Goal: Task Accomplishment & Management: Complete application form

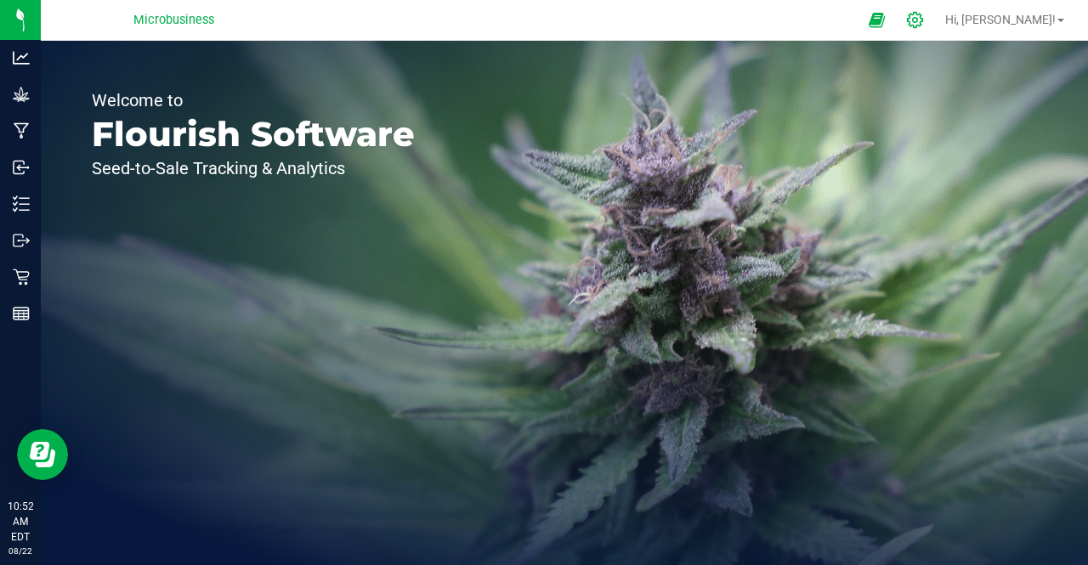
click at [937, 14] on div at bounding box center [915, 20] width 43 height 37
click at [923, 23] on icon at bounding box center [915, 20] width 16 height 16
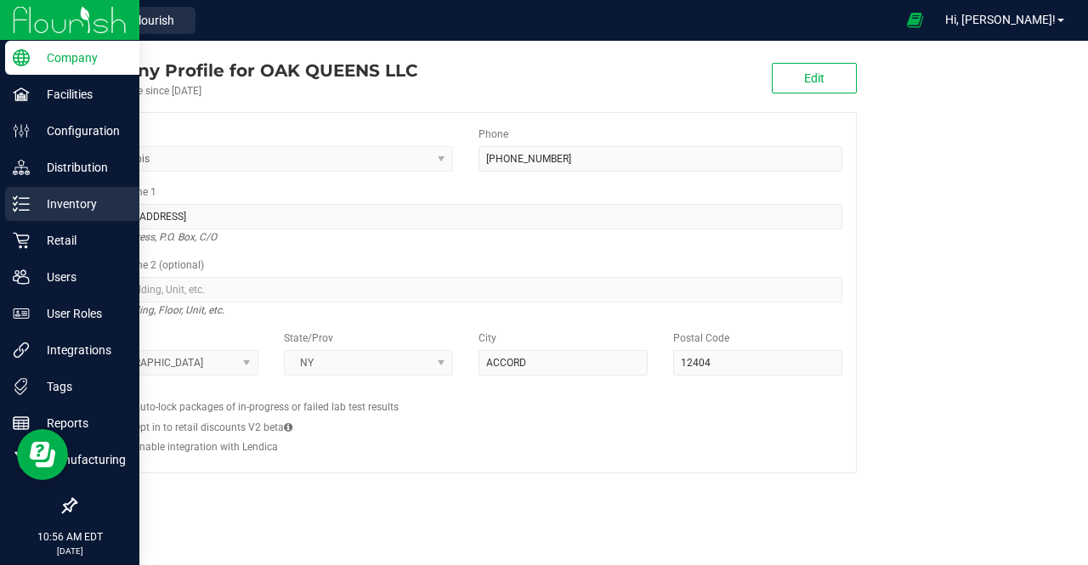
click at [31, 205] on p "Inventory" at bounding box center [81, 204] width 102 height 20
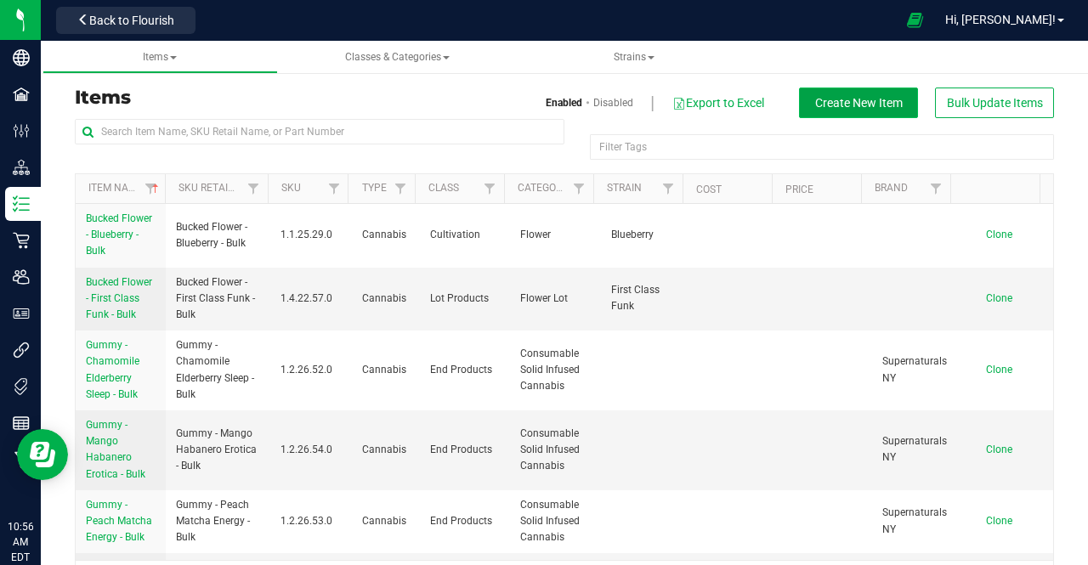
click at [864, 106] on span "Create New Item" at bounding box center [859, 103] width 88 height 14
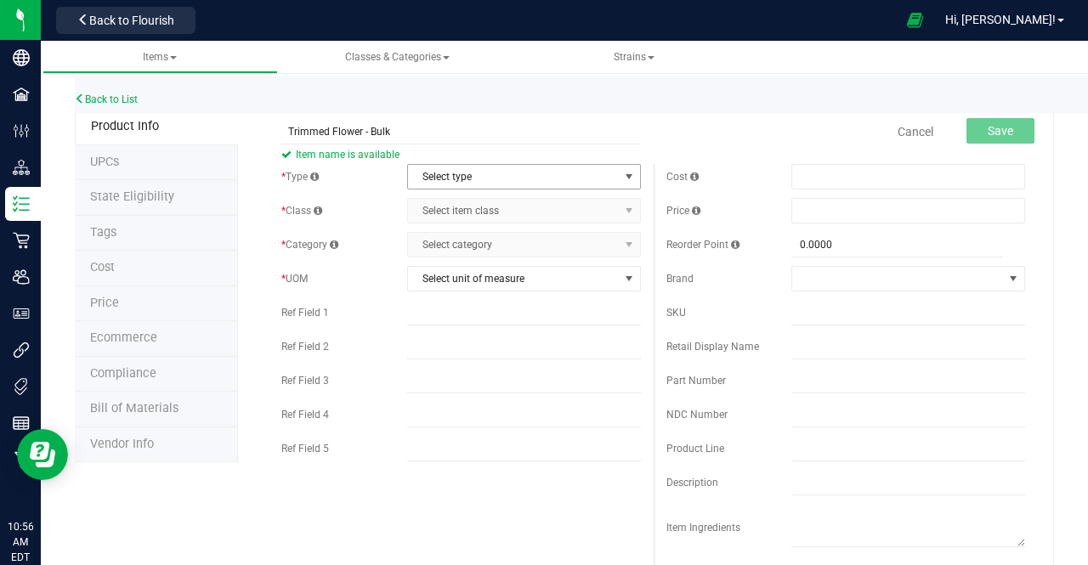
click at [575, 184] on span "Select type" at bounding box center [513, 177] width 211 height 24
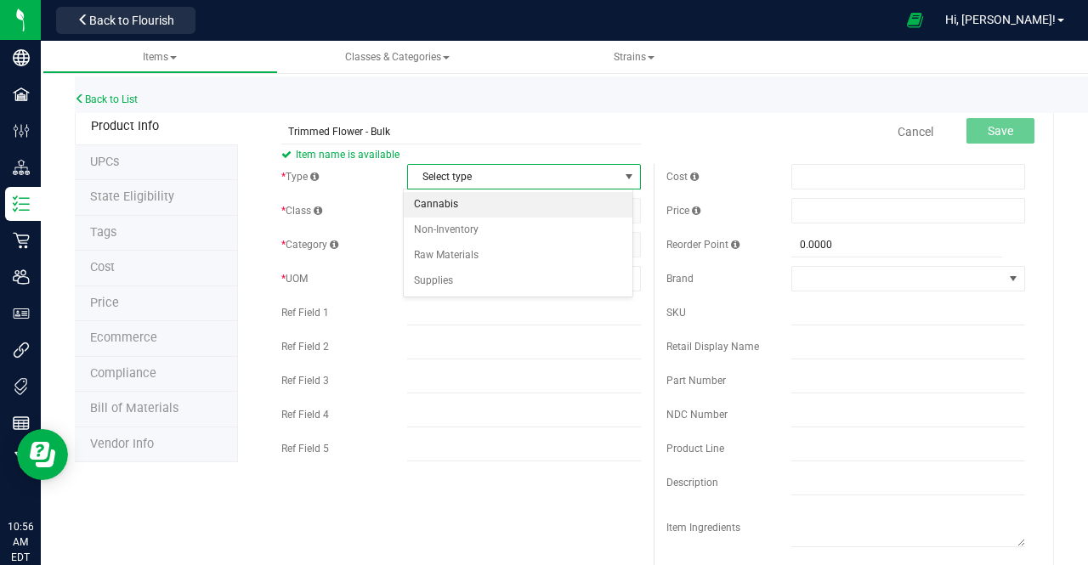
click at [517, 206] on li "Cannabis" at bounding box center [518, 205] width 229 height 26
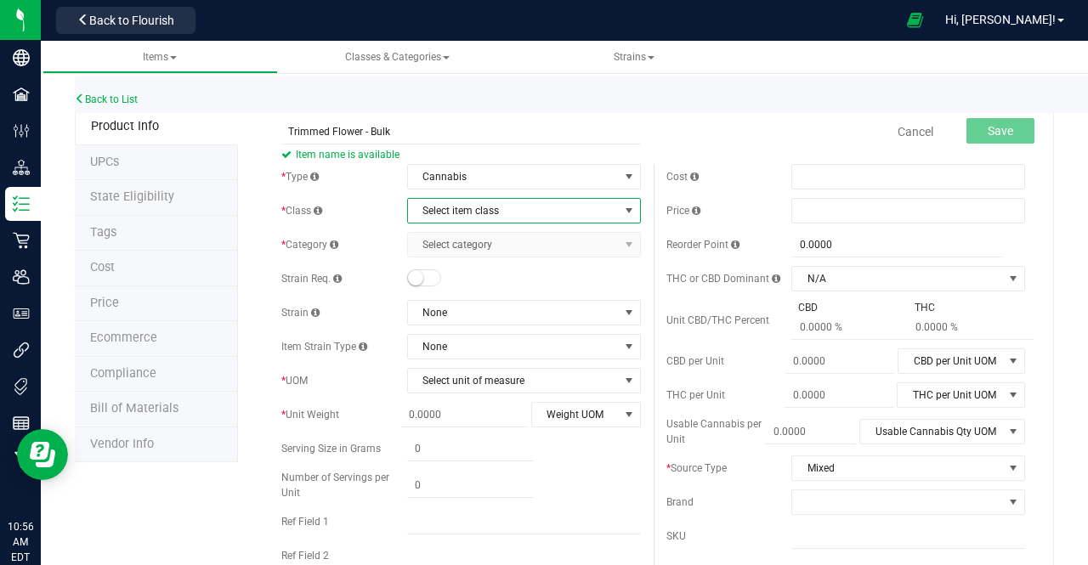
click at [506, 210] on span "Select item class" at bounding box center [513, 211] width 211 height 24
click at [491, 235] on li "Cultivation" at bounding box center [518, 239] width 229 height 26
click at [471, 213] on span "Cultivation" at bounding box center [513, 211] width 211 height 24
click at [439, 312] on li "Lot Products" at bounding box center [518, 316] width 229 height 26
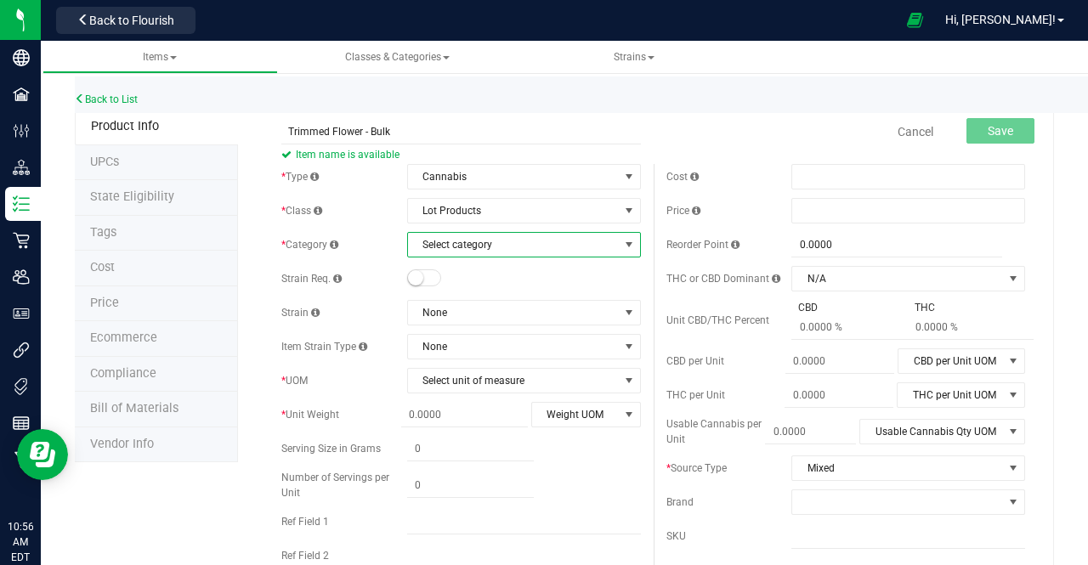
click at [457, 246] on span "Select category" at bounding box center [513, 245] width 211 height 24
click at [451, 266] on li "Flower Lot" at bounding box center [518, 273] width 229 height 26
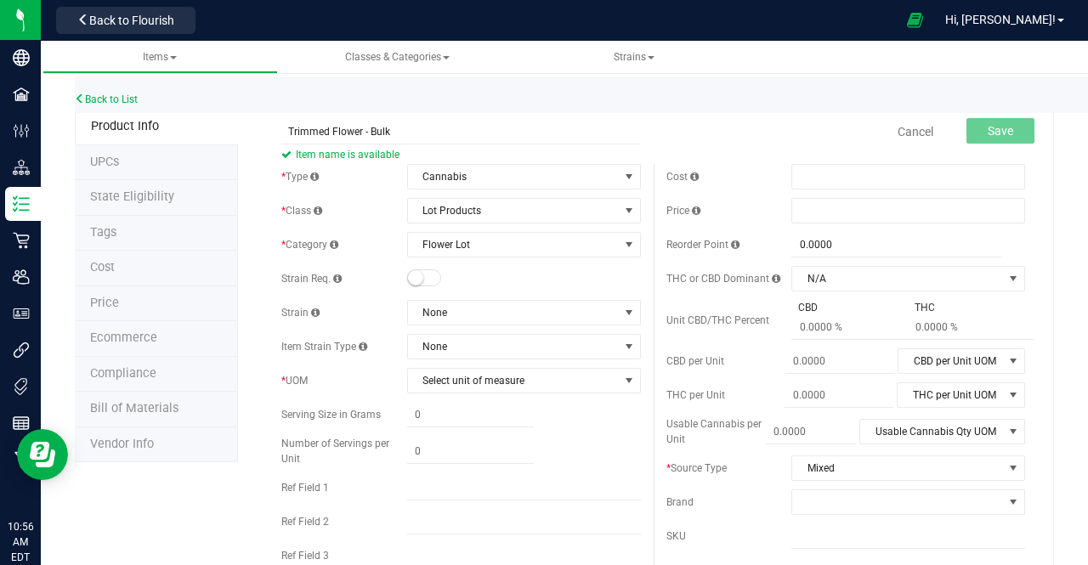
click at [428, 278] on span at bounding box center [424, 277] width 34 height 17
click at [434, 313] on span "None" at bounding box center [513, 313] width 211 height 24
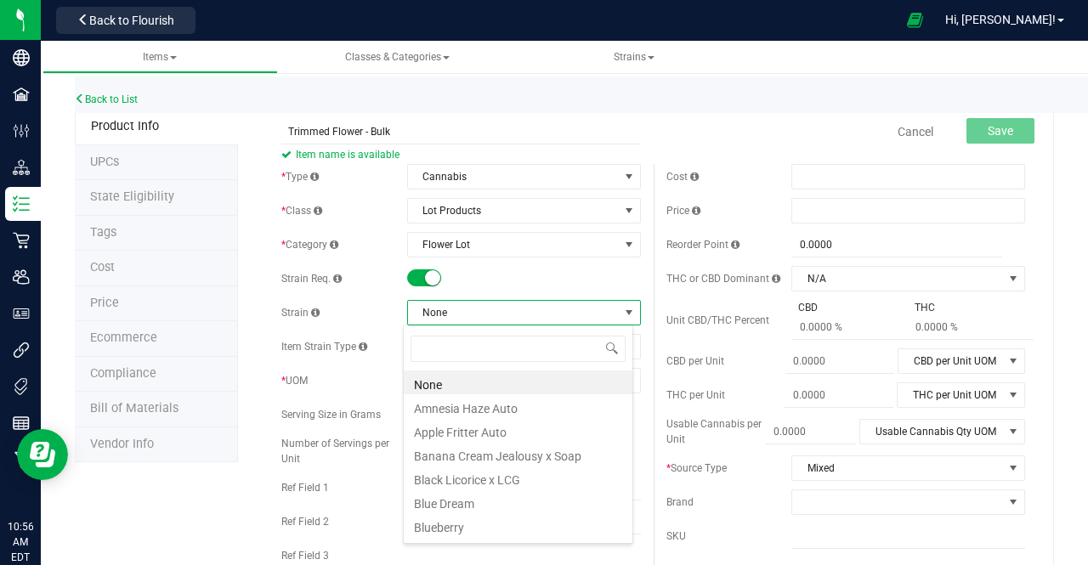
scroll to position [25, 230]
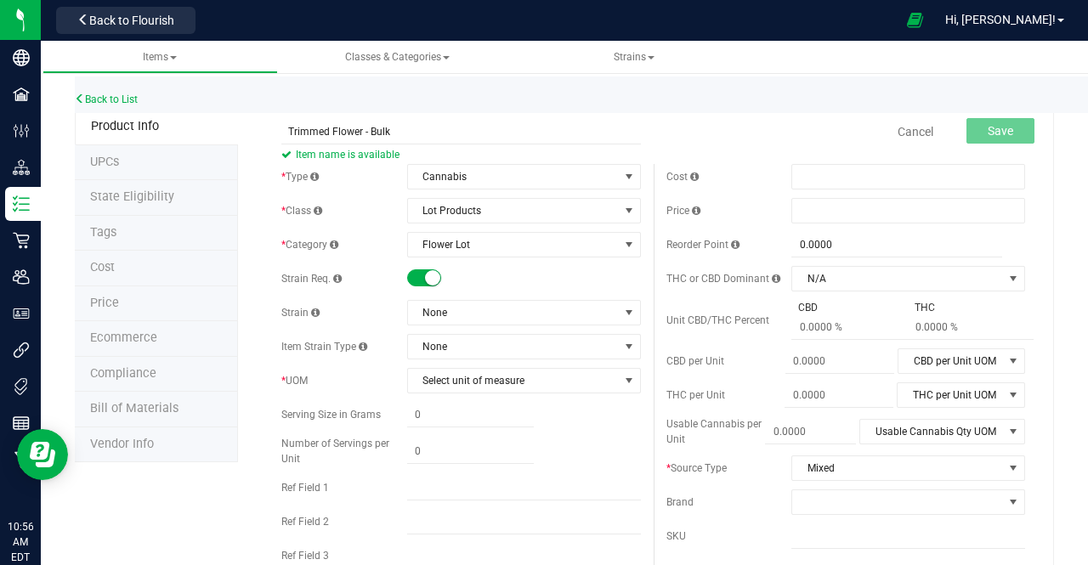
click at [502, 275] on div at bounding box center [524, 278] width 234 height 17
click at [473, 383] on span "Select unit of measure" at bounding box center [513, 381] width 211 height 24
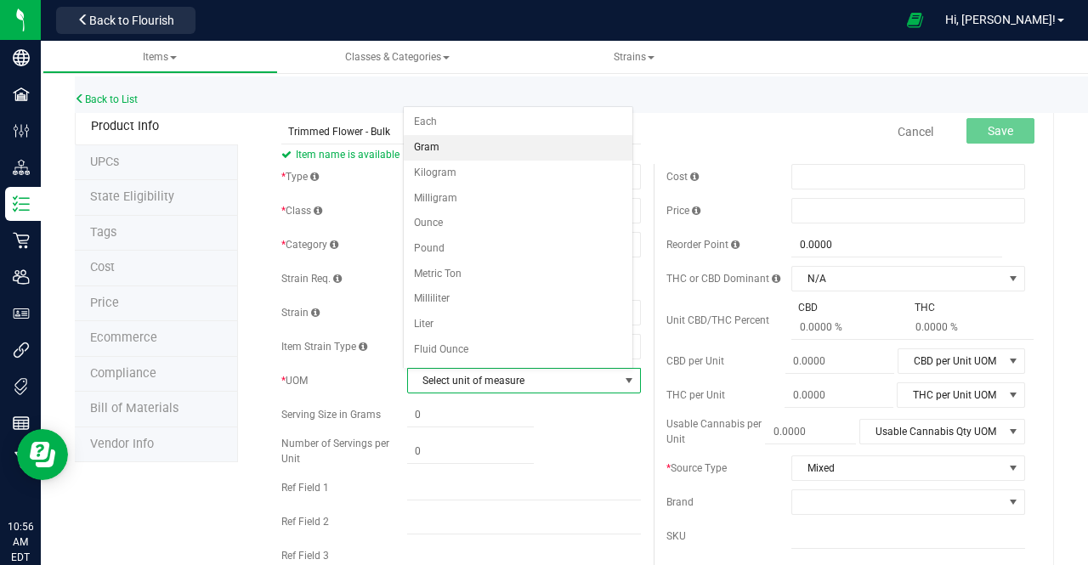
click at [457, 143] on li "Gram" at bounding box center [518, 148] width 229 height 26
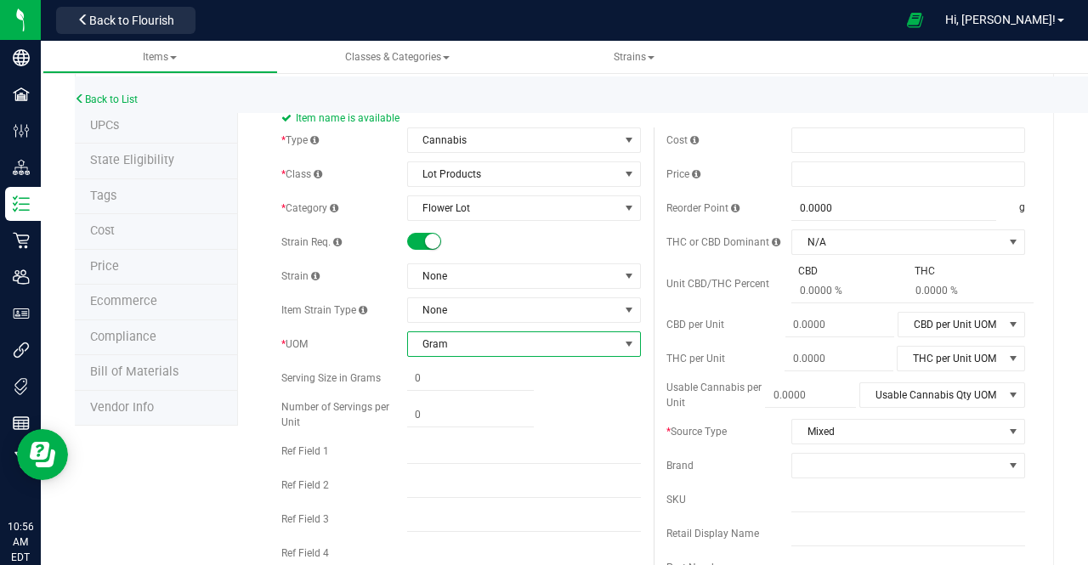
scroll to position [39, 0]
click at [829, 424] on span "Mixed" at bounding box center [897, 429] width 211 height 24
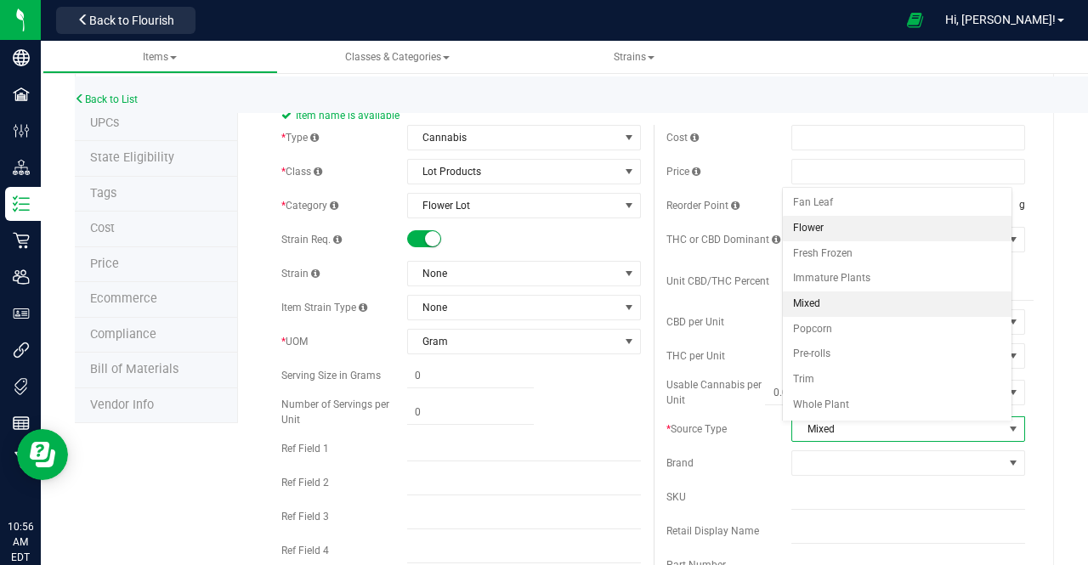
click at [823, 230] on li "Flower" at bounding box center [897, 229] width 229 height 26
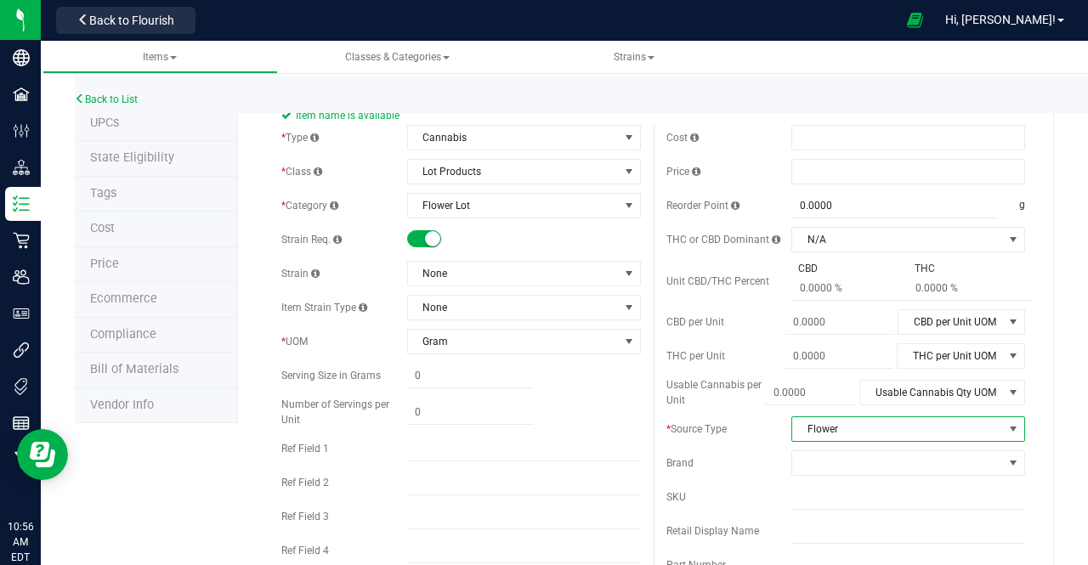
scroll to position [0, 0]
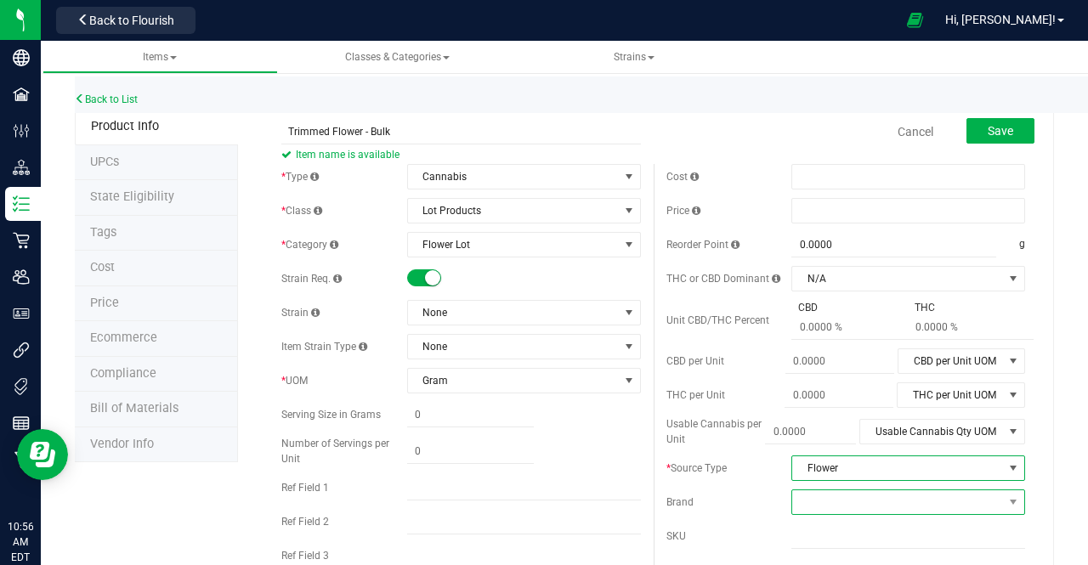
click at [792, 495] on span at bounding box center [897, 502] width 211 height 24
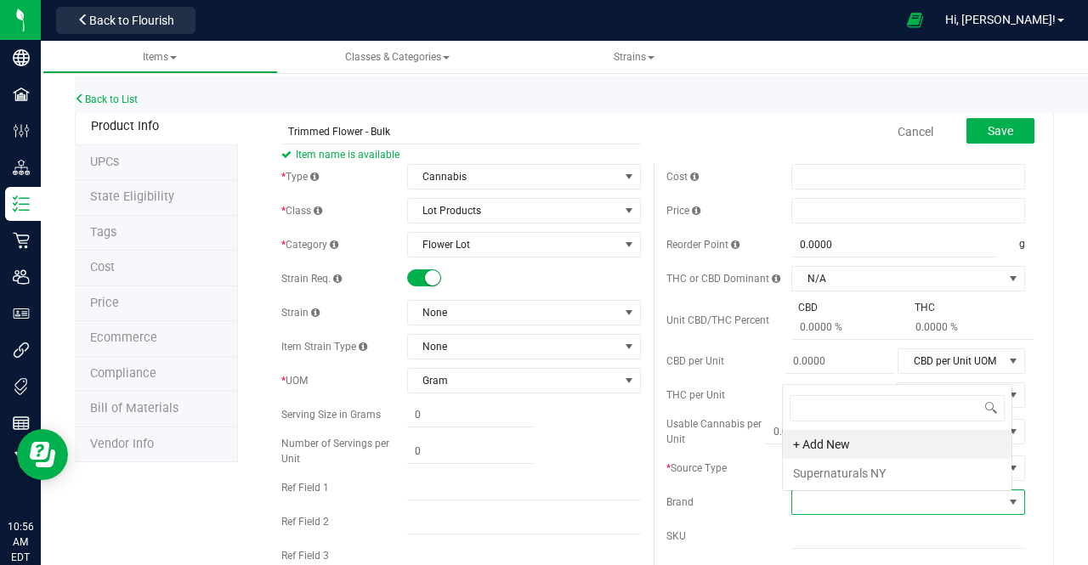
scroll to position [25, 226]
click at [809, 468] on li "Supernaturals NY" at bounding box center [897, 473] width 229 height 29
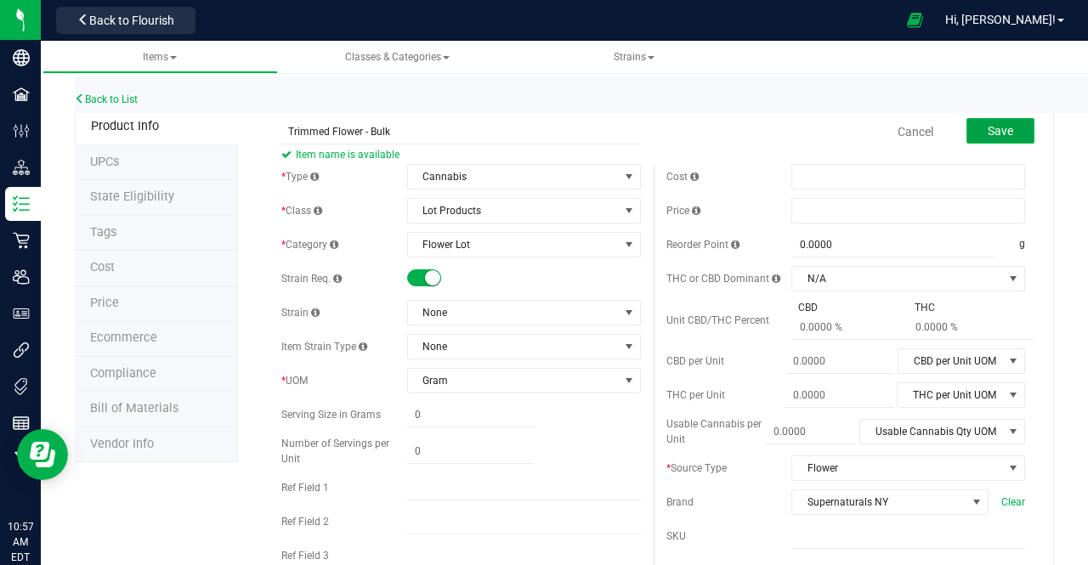
click at [988, 132] on span "Save" at bounding box center [1001, 131] width 26 height 14
click at [417, 278] on span at bounding box center [424, 277] width 34 height 17
click at [364, 131] on input "Trimmed Flower - Bulk" at bounding box center [461, 132] width 360 height 26
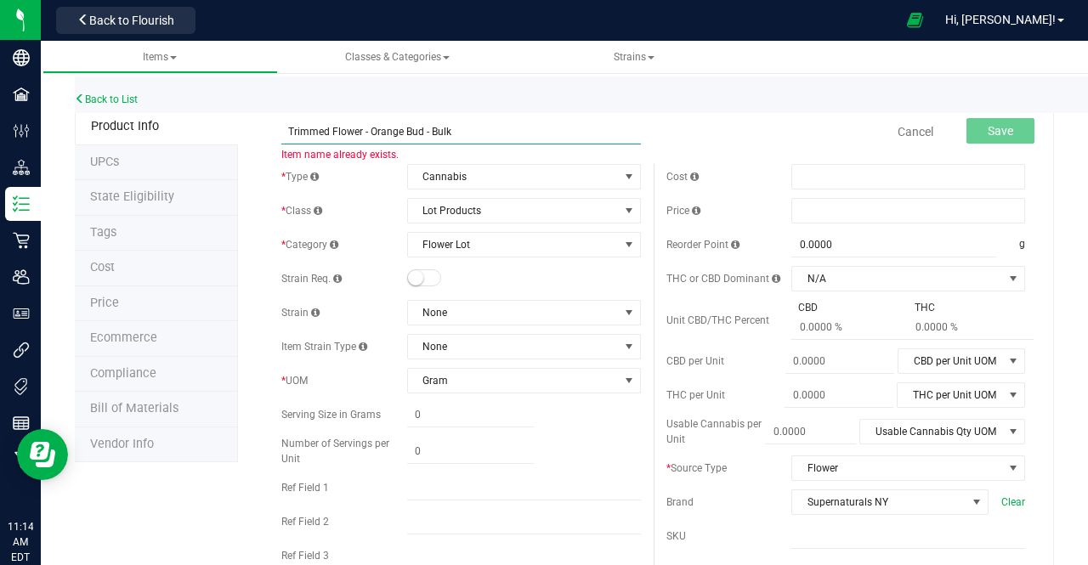
click at [289, 129] on input "Trimmed Flower - Orange Bud - Bulk" at bounding box center [461, 132] width 360 height 26
type input "Trimmed Flower - Orange Bud - Bulk"
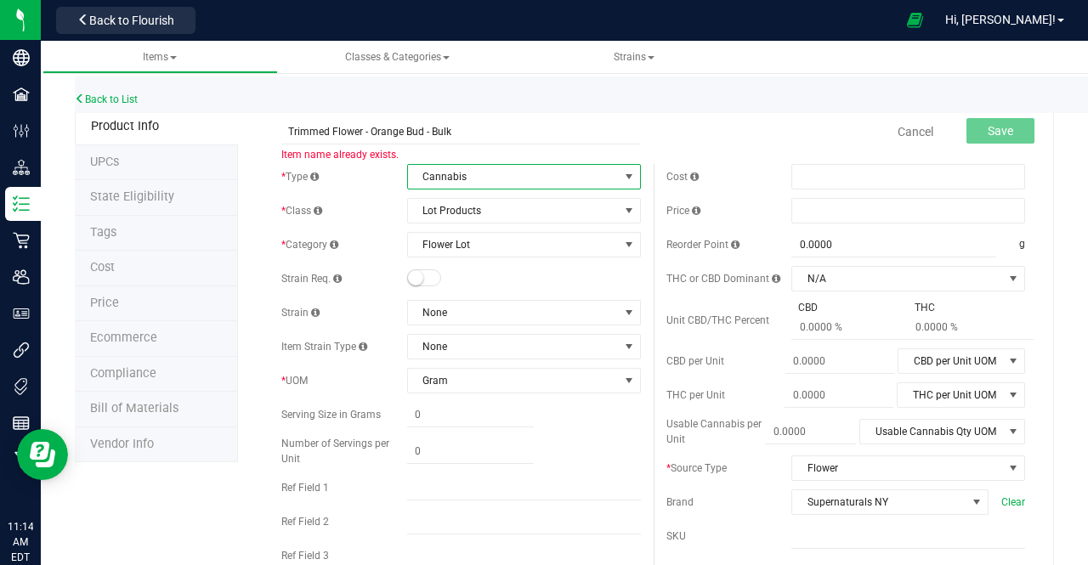
click at [428, 177] on span "Cannabis" at bounding box center [513, 177] width 211 height 24
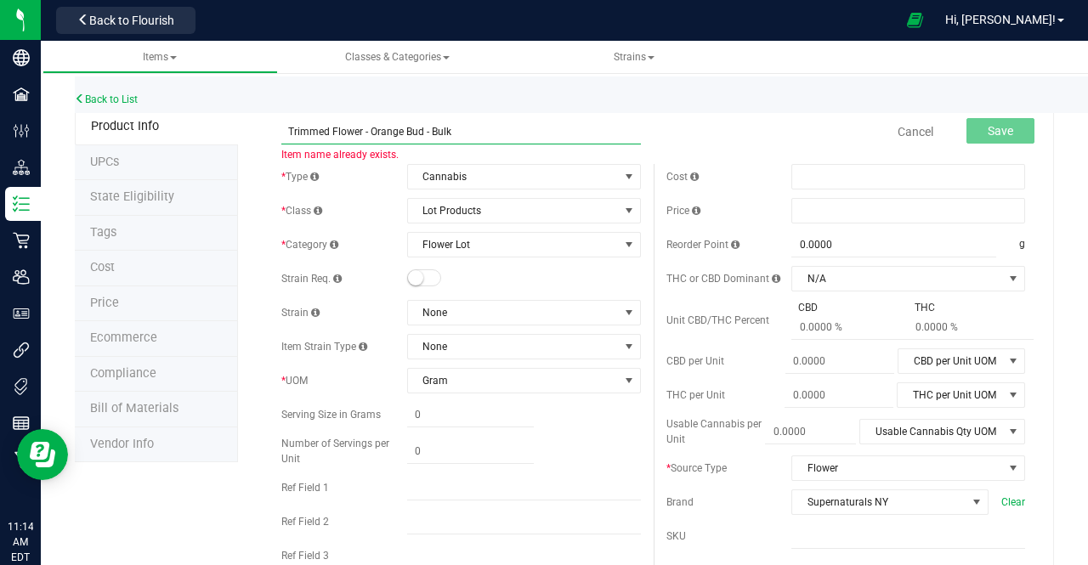
drag, startPoint x: 483, startPoint y: 133, endPoint x: 223, endPoint y: 127, distance: 260.2
click at [413, 133] on input "Trimmed Flower - ISE x 8541 - Bulk" at bounding box center [461, 132] width 360 height 26
drag, startPoint x: 409, startPoint y: 130, endPoint x: 367, endPoint y: 133, distance: 41.8
click at [367, 133] on input "Trimmed Flower - ISE x G41 - Bulk" at bounding box center [461, 132] width 360 height 26
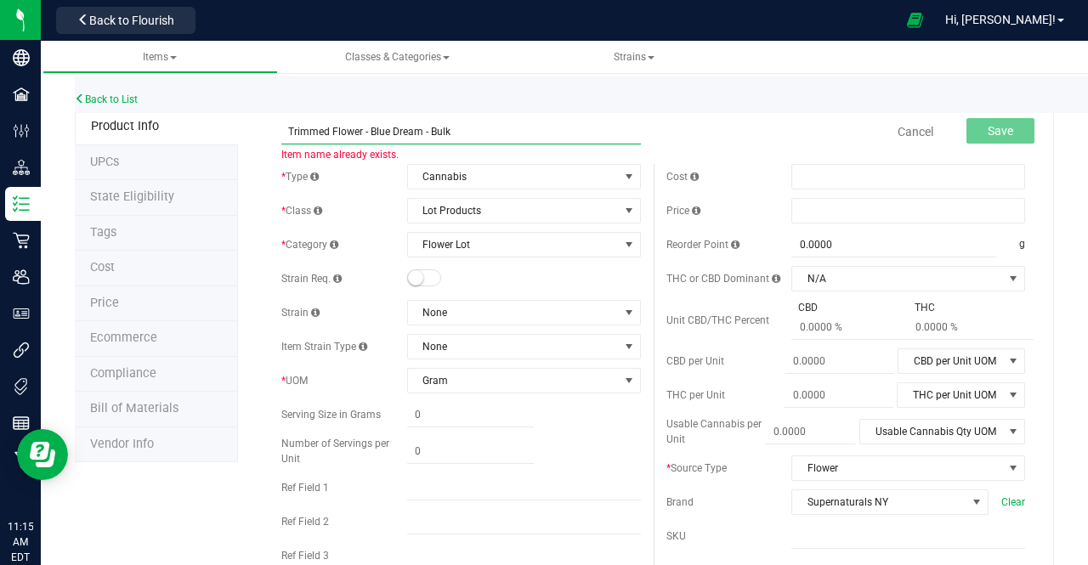
drag, startPoint x: 417, startPoint y: 133, endPoint x: 372, endPoint y: 133, distance: 44.2
click at [372, 133] on input "Trimmed Flower - Blue Dream - Bulk" at bounding box center [461, 132] width 360 height 26
click at [423, 133] on input "Trimmed Flower - Blue Dream - Bulk" at bounding box center [461, 132] width 360 height 26
click at [553, 133] on input "Trimmed Flower - Blue Dream x Purple Punch - Bulk" at bounding box center [461, 132] width 360 height 26
drag, startPoint x: 361, startPoint y: 133, endPoint x: 308, endPoint y: 132, distance: 53.6
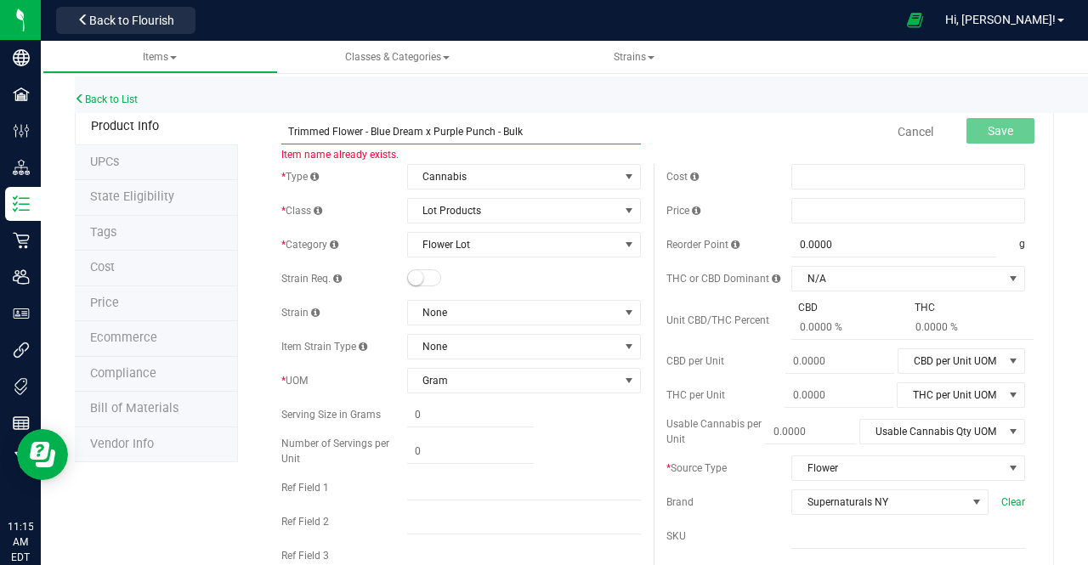
click at [308, 132] on input "Trimmed Flower - Blue Dream x Purple Punch - Bulk" at bounding box center [461, 132] width 360 height 26
type input "Trim - Blue Dream x Purple Punch - Bulk"
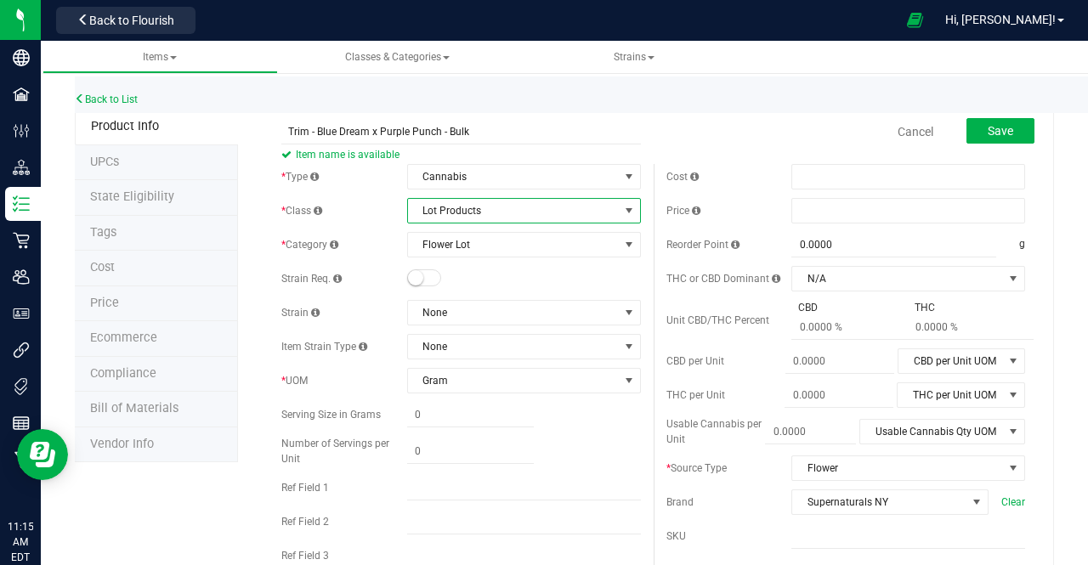
click at [436, 220] on span "Lot Products" at bounding box center [513, 211] width 211 height 24
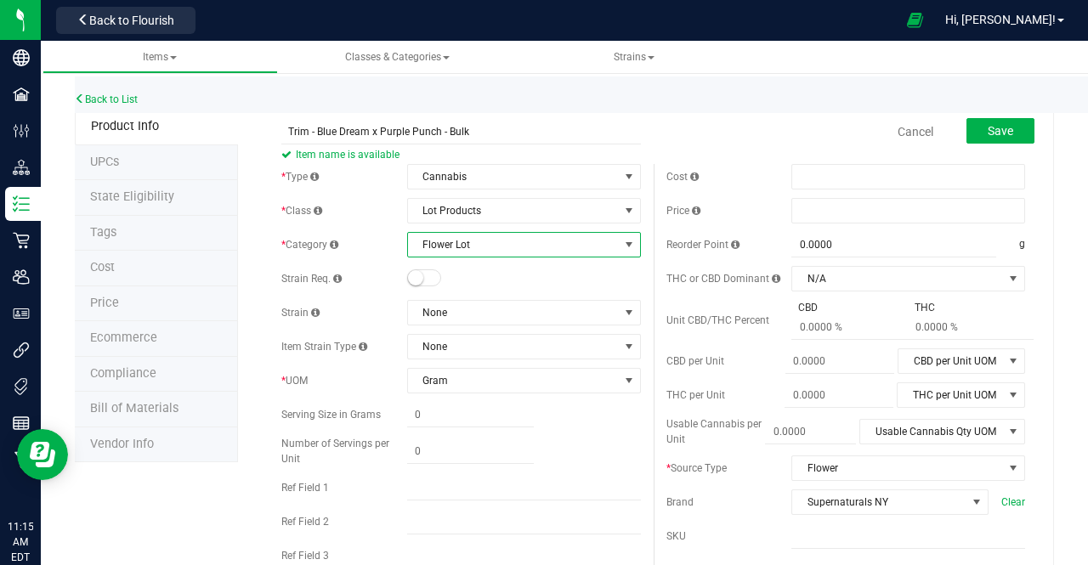
click at [423, 255] on span "Flower Lot" at bounding box center [513, 245] width 211 height 24
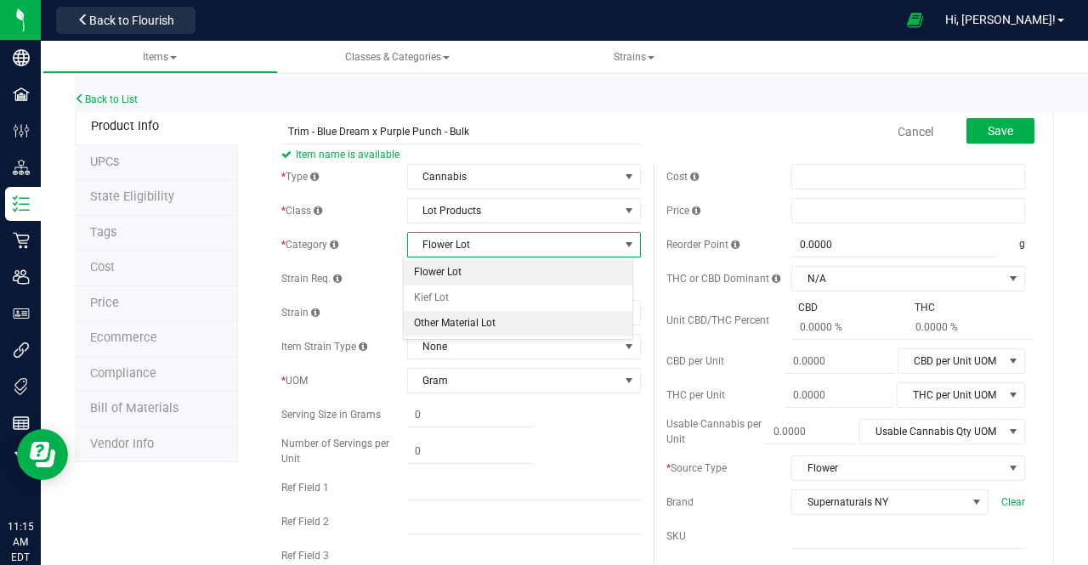
click at [419, 320] on li "Other Material Lot" at bounding box center [518, 324] width 229 height 26
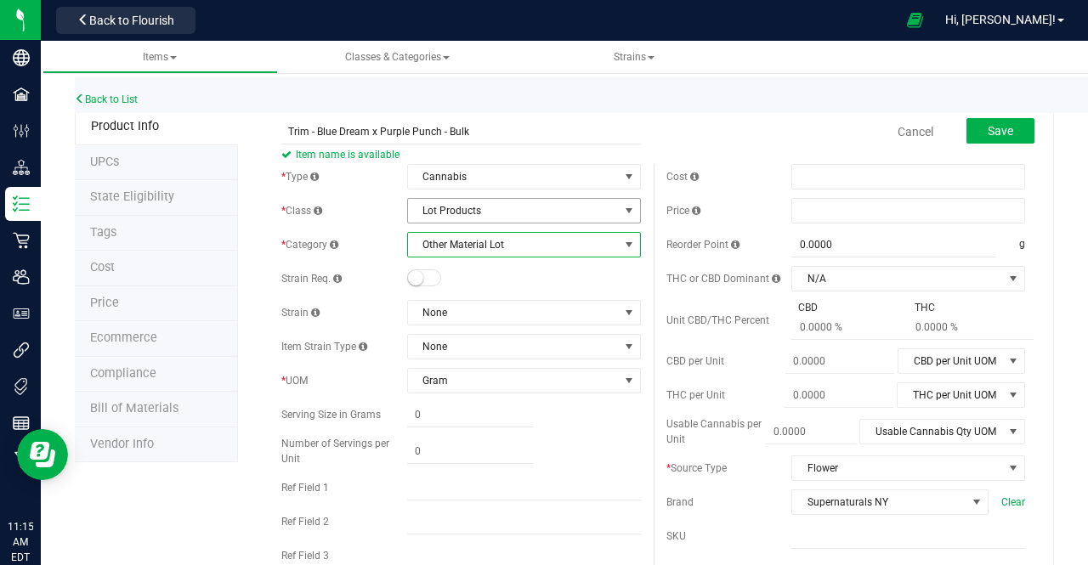
click at [458, 207] on span "Lot Products" at bounding box center [513, 211] width 211 height 24
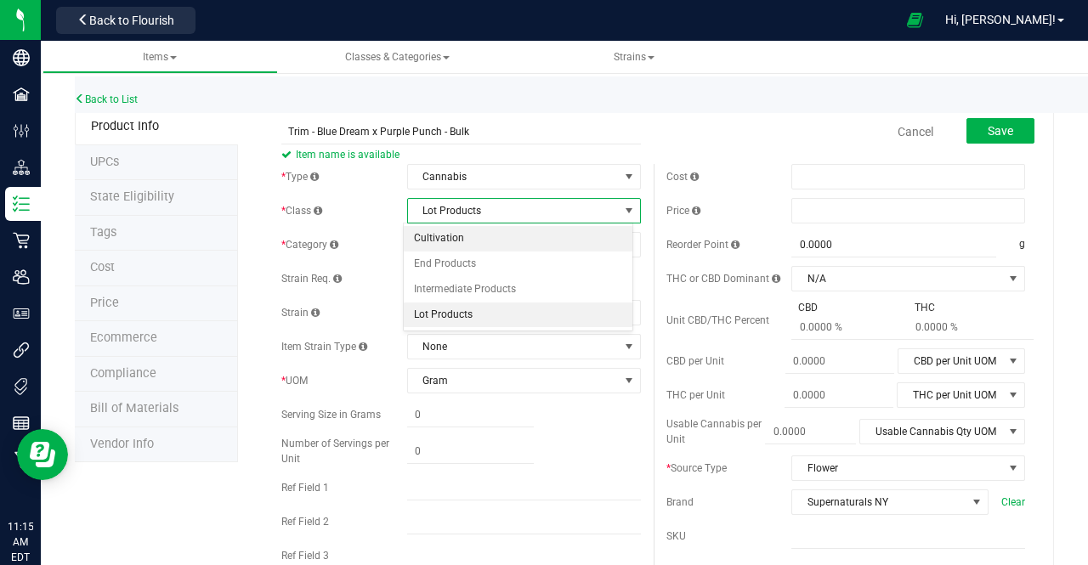
click at [447, 241] on li "Cultivation" at bounding box center [518, 239] width 229 height 26
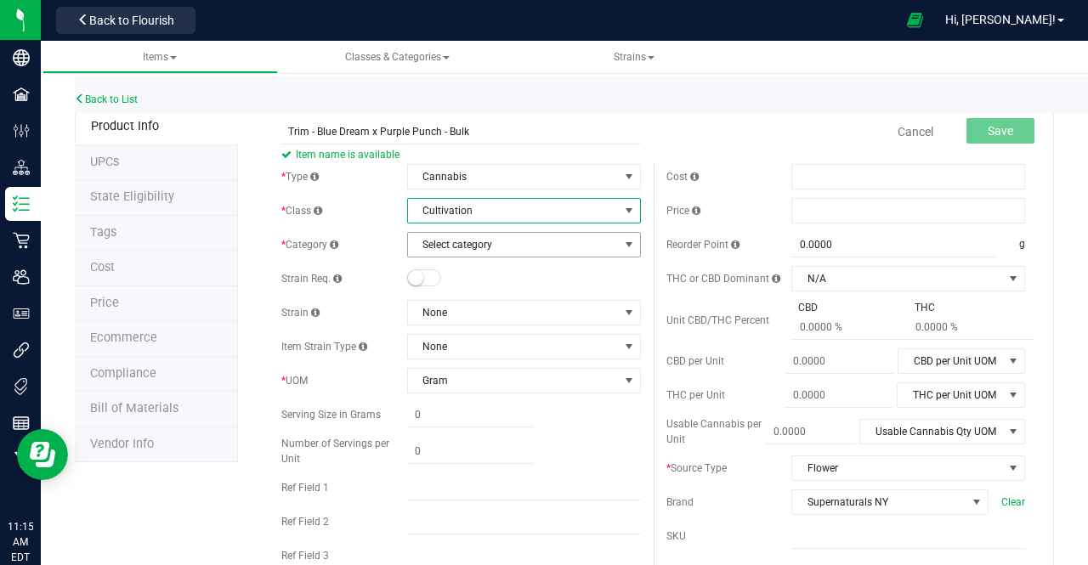
click at [454, 235] on span "Select category" at bounding box center [513, 245] width 211 height 24
click at [485, 213] on span "Cultivation" at bounding box center [513, 211] width 211 height 24
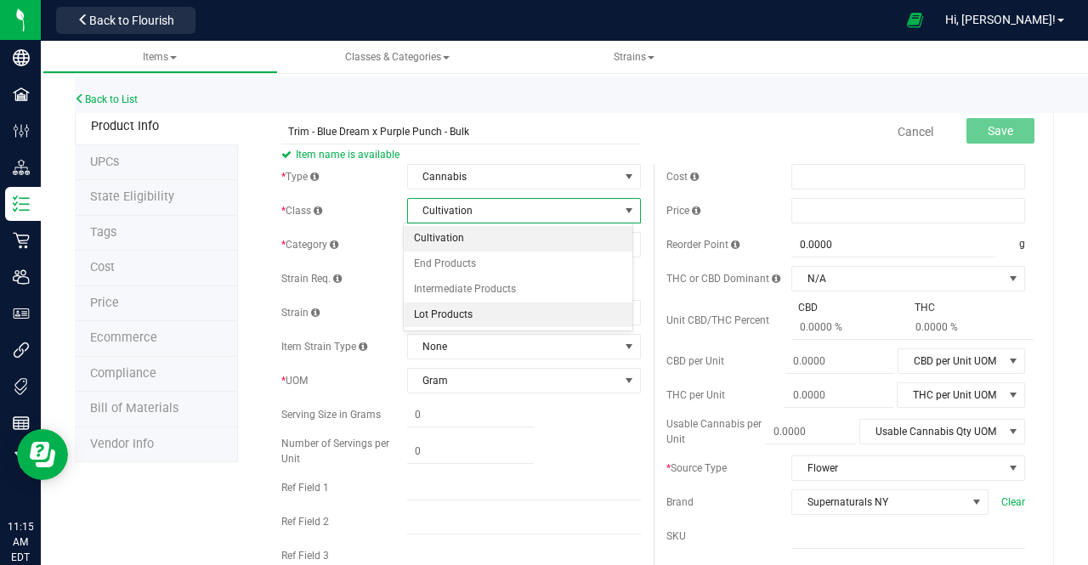
click at [431, 311] on li "Lot Products" at bounding box center [518, 316] width 229 height 26
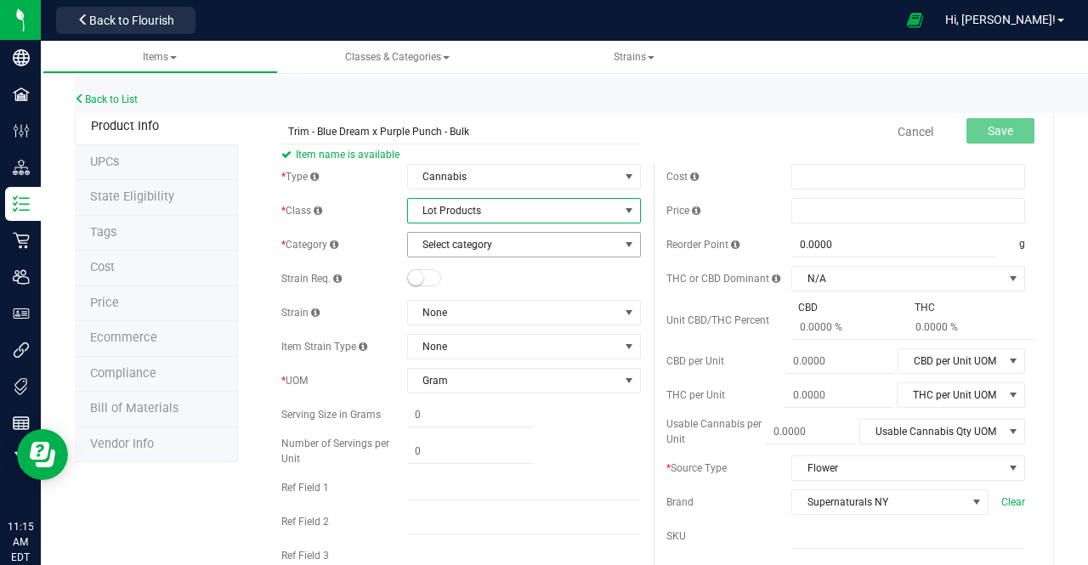
click at [448, 244] on span "Select category" at bounding box center [513, 245] width 211 height 24
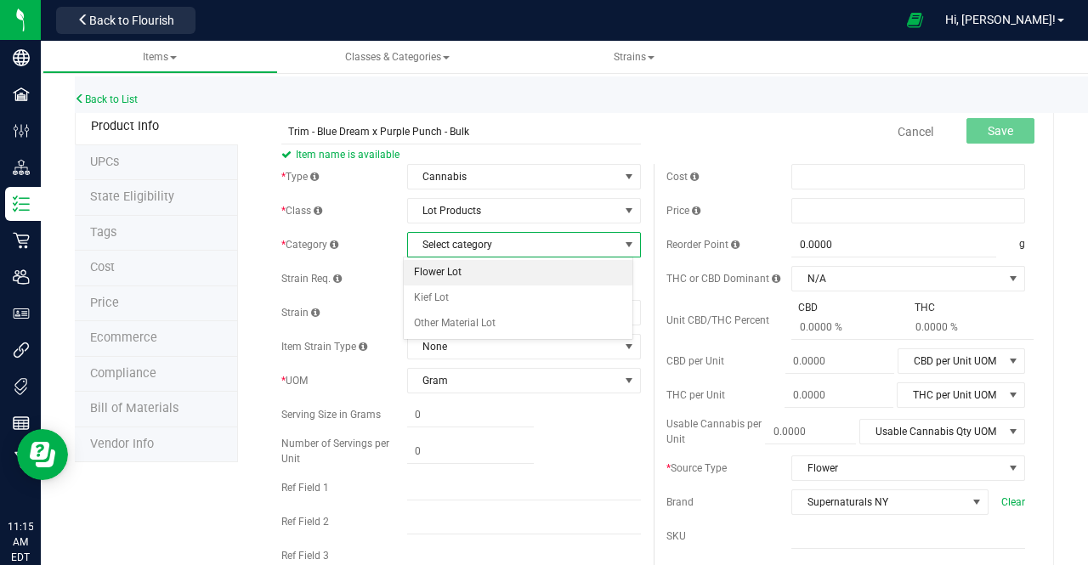
click at [451, 275] on li "Flower Lot" at bounding box center [518, 273] width 229 height 26
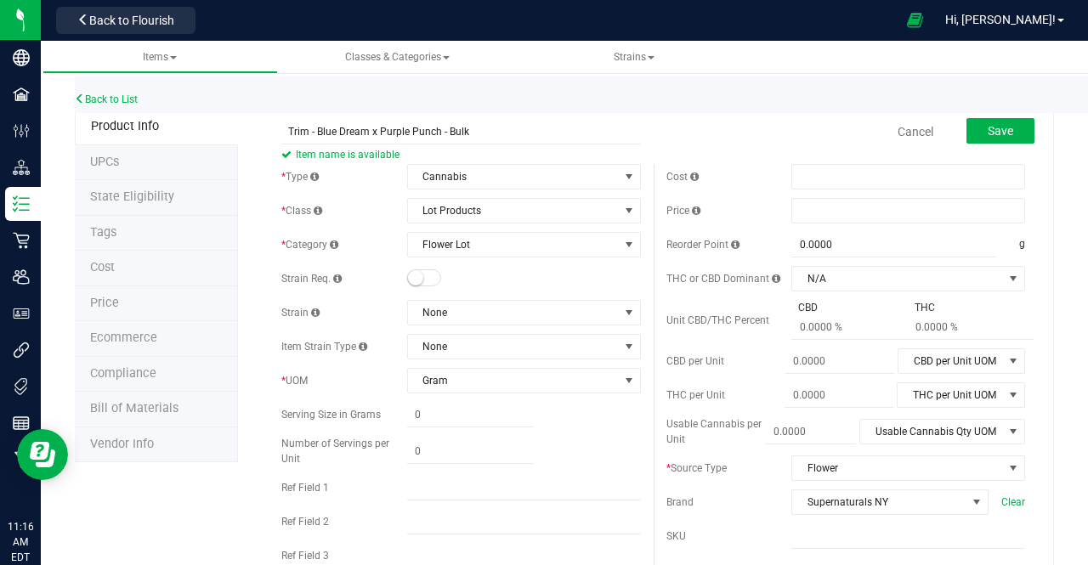
click at [425, 275] on span at bounding box center [424, 277] width 34 height 17
click at [434, 305] on span "None" at bounding box center [513, 313] width 211 height 24
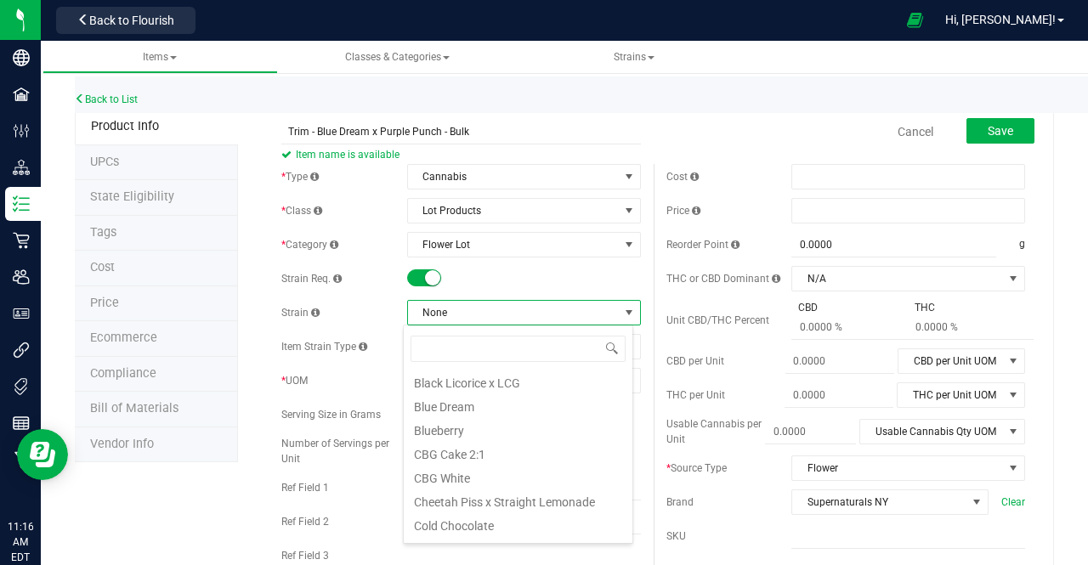
scroll to position [96, 0]
click at [468, 404] on li "Blue Dream" at bounding box center [518, 406] width 229 height 24
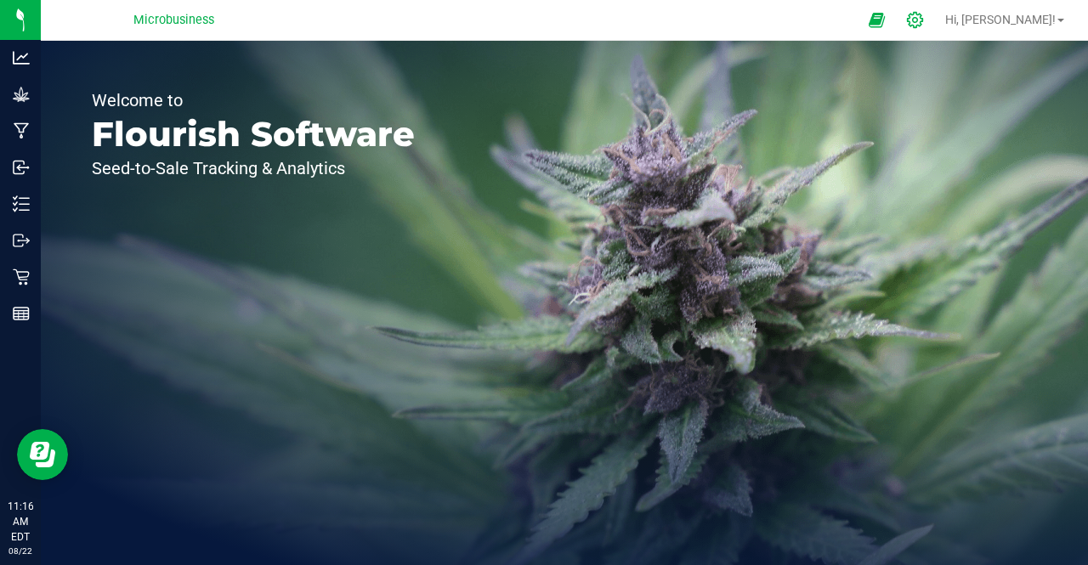
click at [924, 20] on icon at bounding box center [915, 20] width 18 height 18
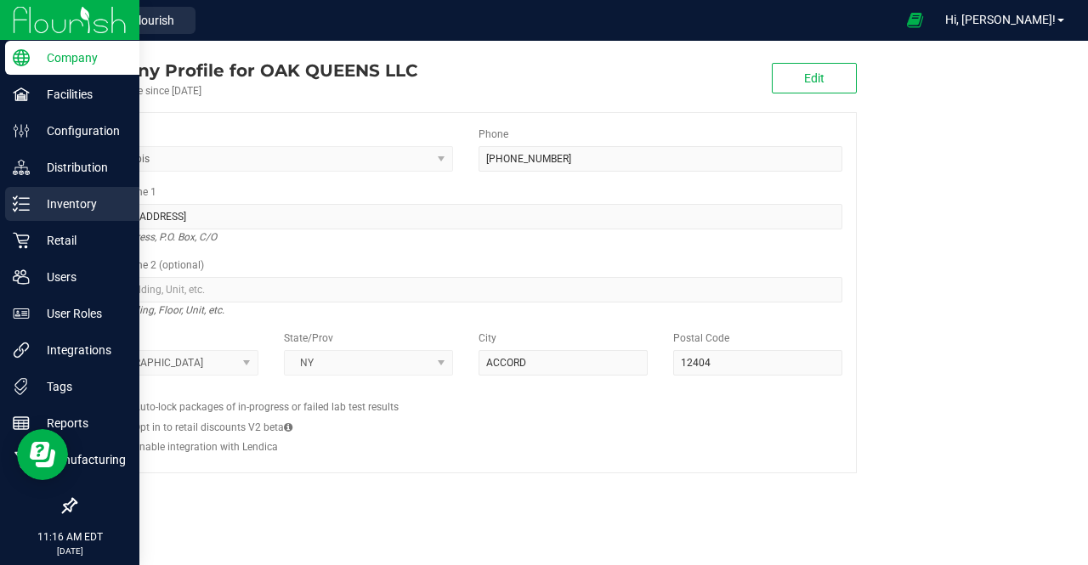
click at [29, 206] on icon at bounding box center [21, 204] width 17 height 17
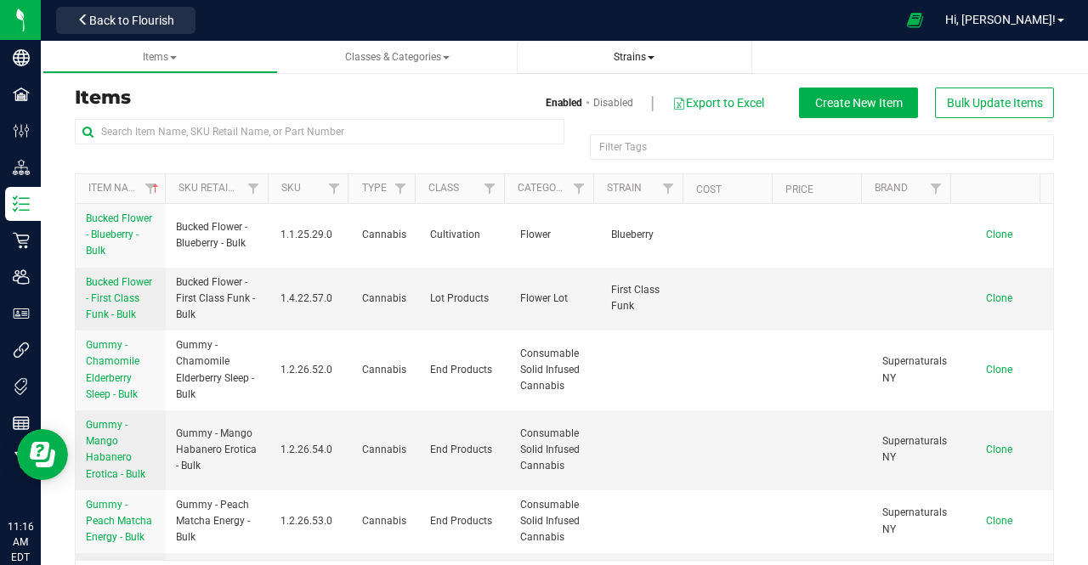
click at [638, 54] on span "Strains" at bounding box center [634, 57] width 41 height 12
click at [568, 97] on span "All strains" at bounding box center [568, 103] width 52 height 14
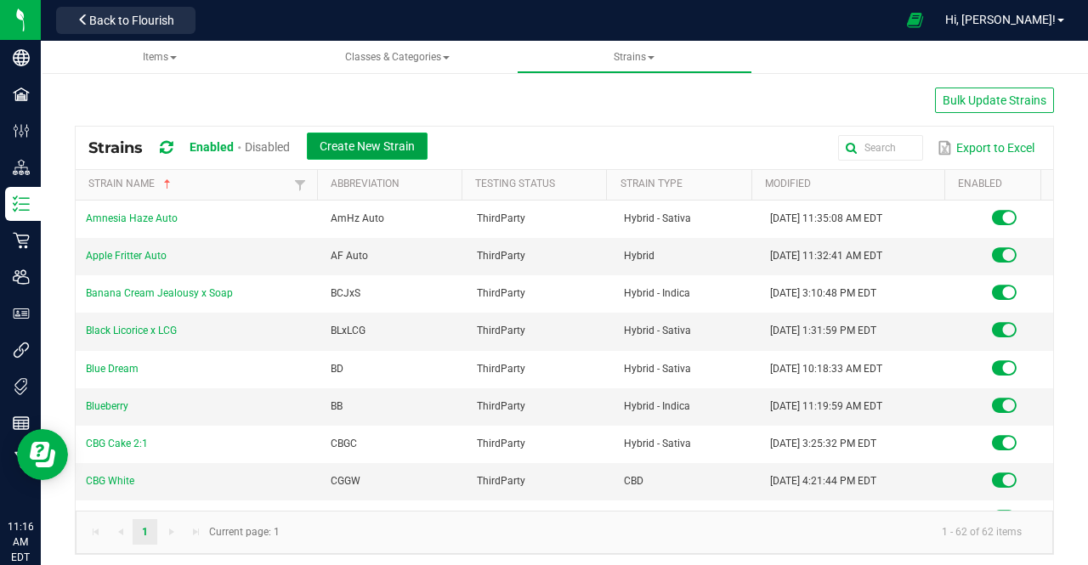
click at [355, 150] on span "Create New Strain" at bounding box center [367, 146] width 95 height 14
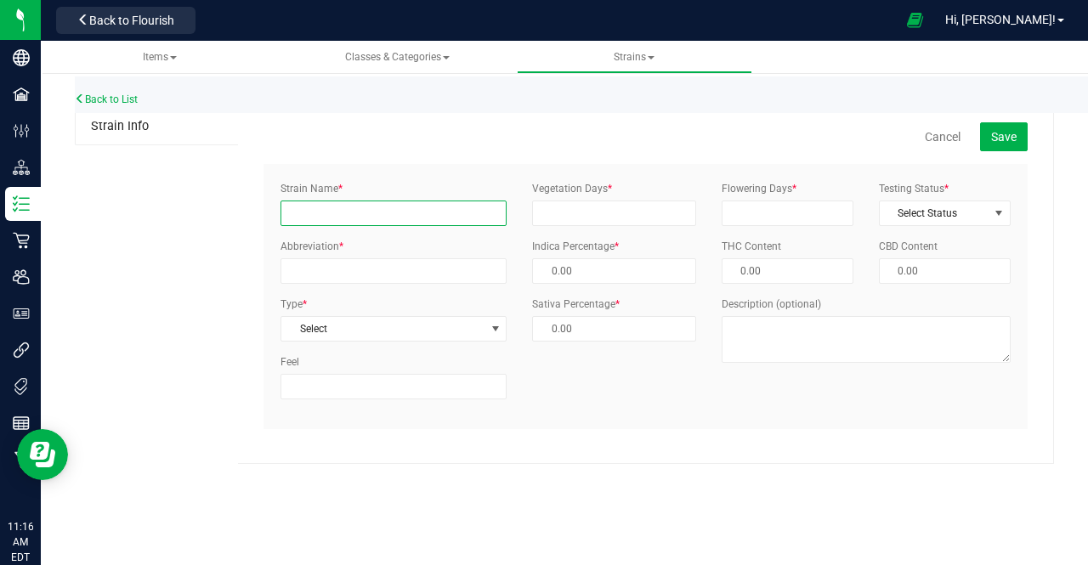
click at [344, 212] on input "Strain Name *" at bounding box center [394, 214] width 226 height 26
type input "Blue Dream x Purple Punch"
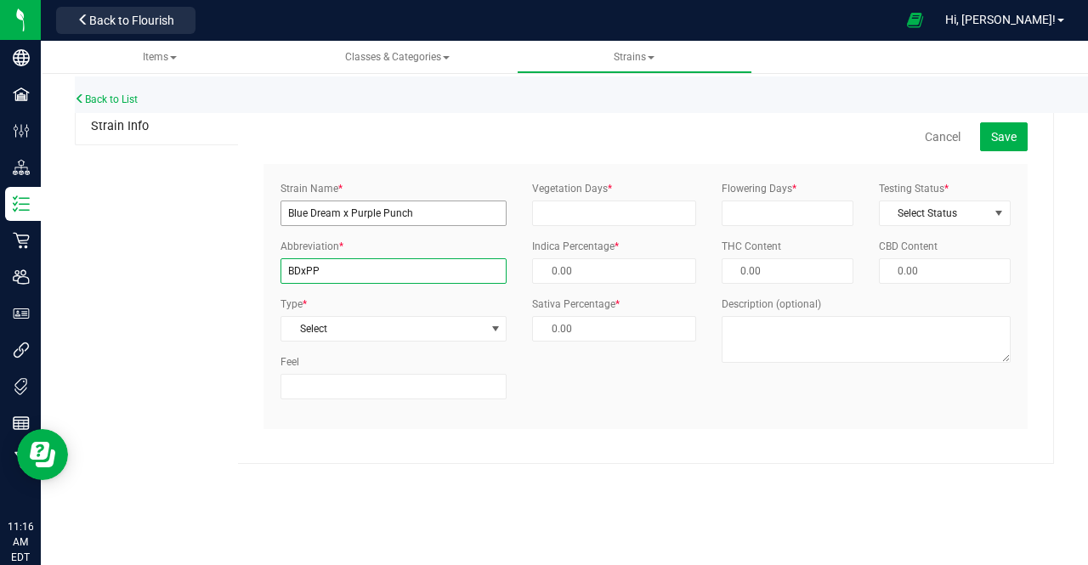
type input "BDxPP"
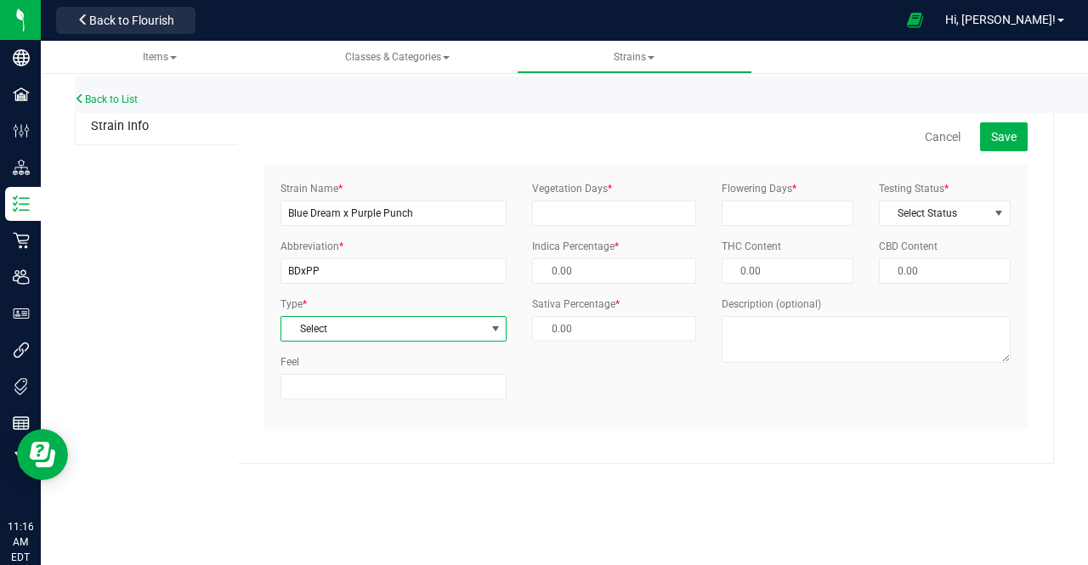
click at [326, 322] on span "Select" at bounding box center [382, 329] width 203 height 24
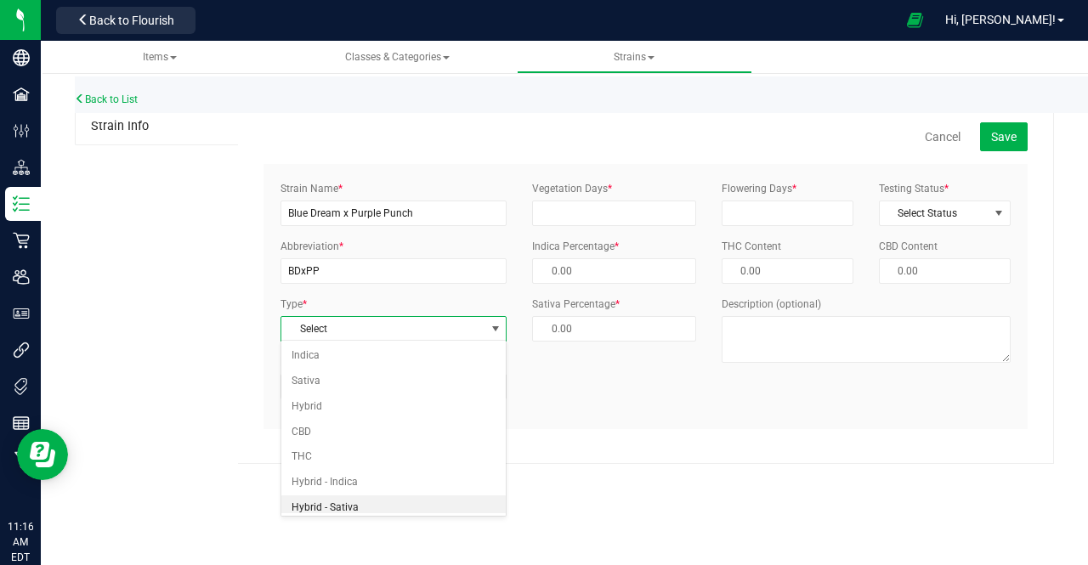
click at [306, 503] on li "Hybrid - Sativa" at bounding box center [393, 509] width 224 height 26
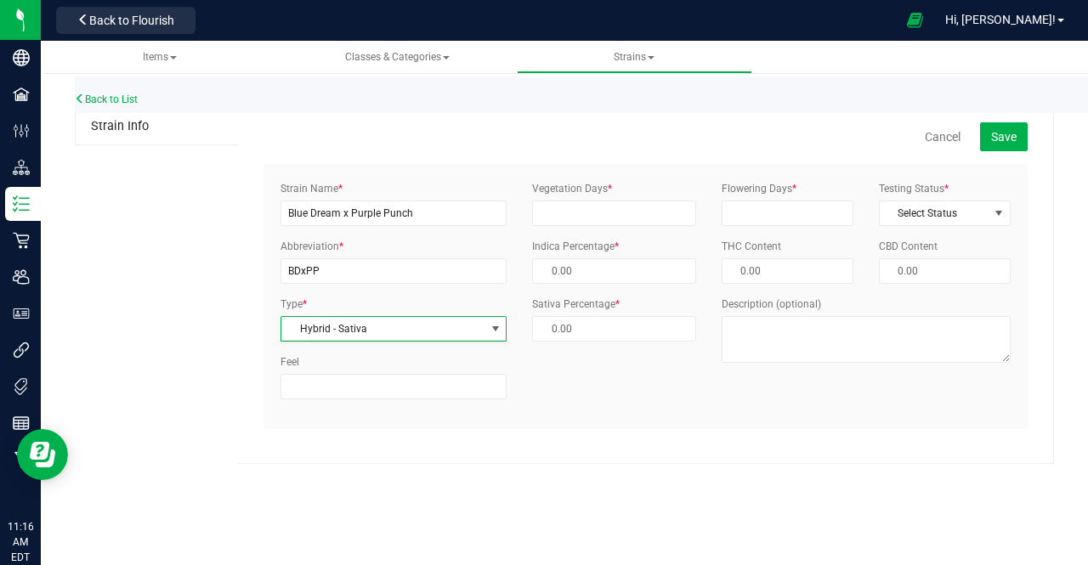
scroll to position [3, 0]
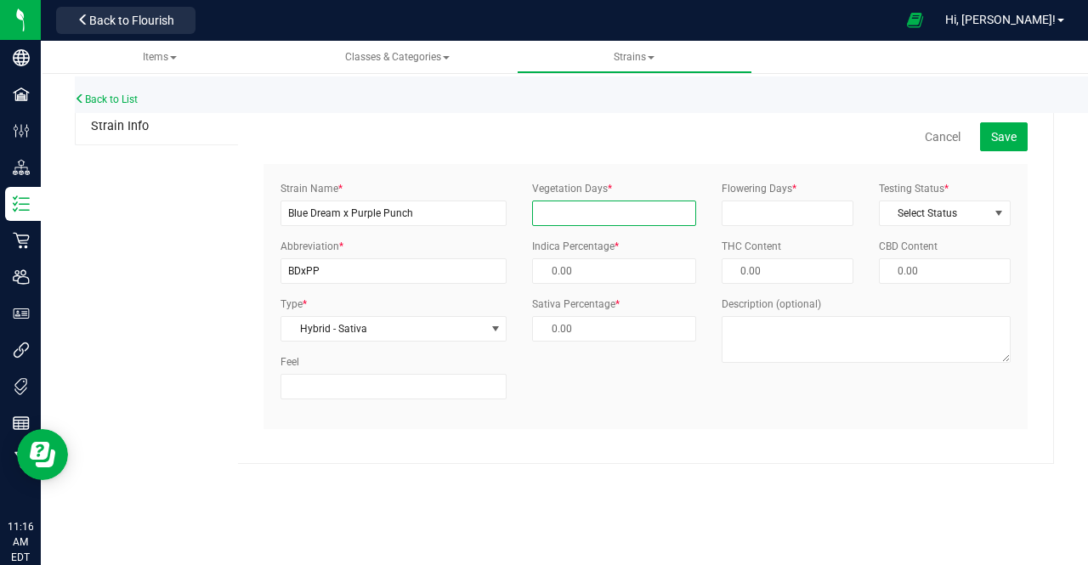
click at [601, 218] on input "Vegetation Days *" at bounding box center [613, 214] width 163 height 26
type input "45"
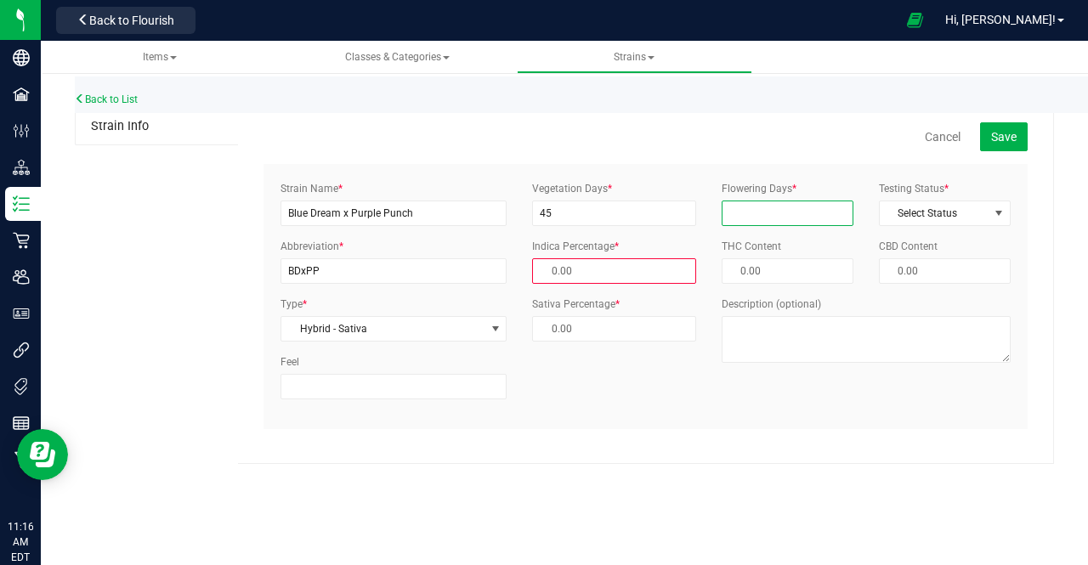
click at [763, 213] on input "Flowering Days *" at bounding box center [788, 214] width 132 height 26
type input "60"
click at [638, 324] on span at bounding box center [613, 329] width 163 height 26
type input "8"
type input "92.00 %"
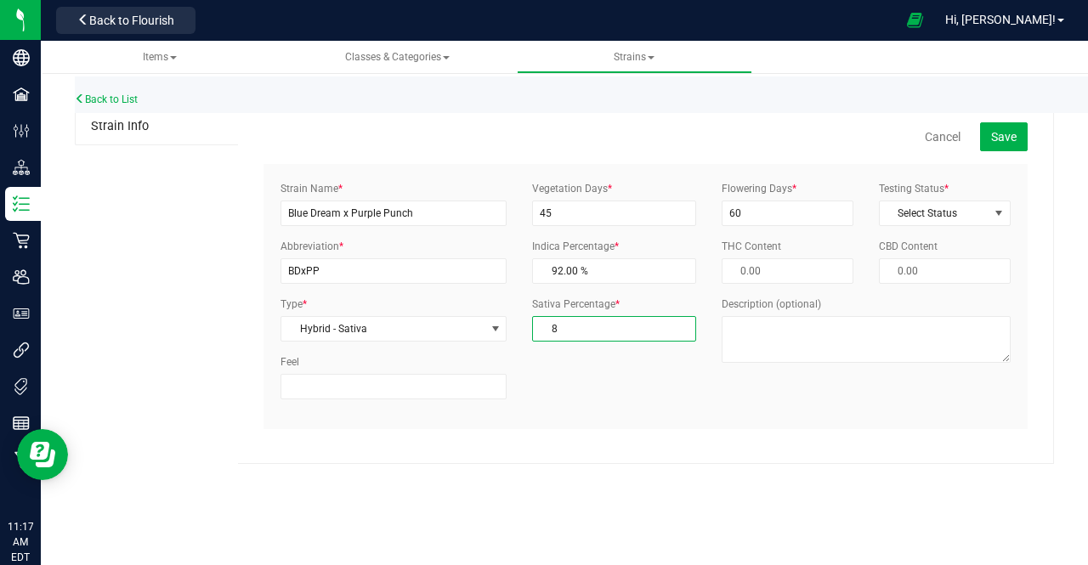
type input "80"
type input "20.00 %"
type input "80.00 %"
click at [903, 215] on span "Select Status" at bounding box center [934, 213] width 109 height 24
click at [907, 256] on li "ThirdParty" at bounding box center [945, 266] width 130 height 26
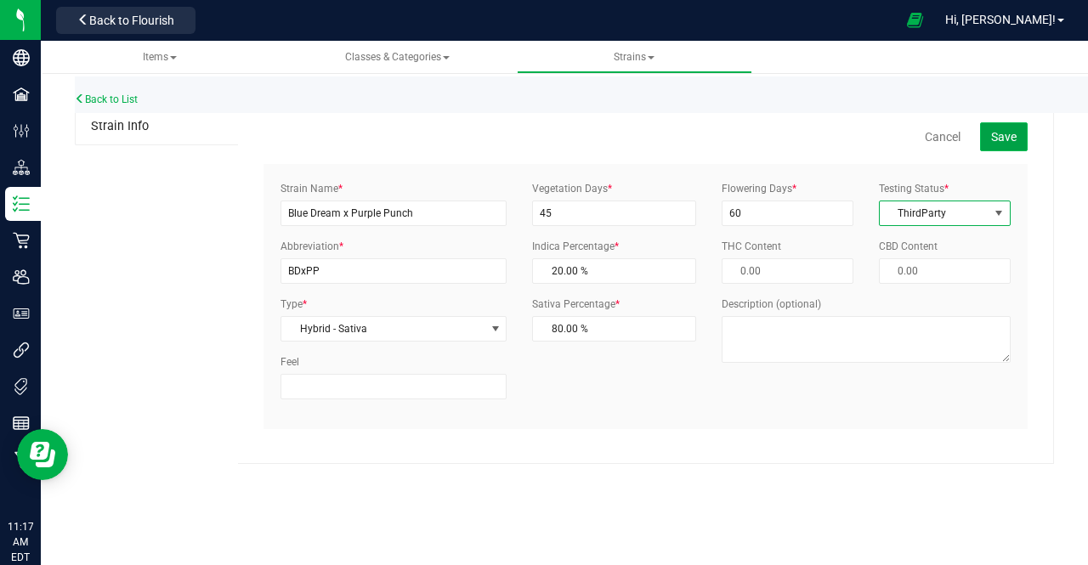
click at [996, 130] on span "Save" at bounding box center [1004, 137] width 26 height 14
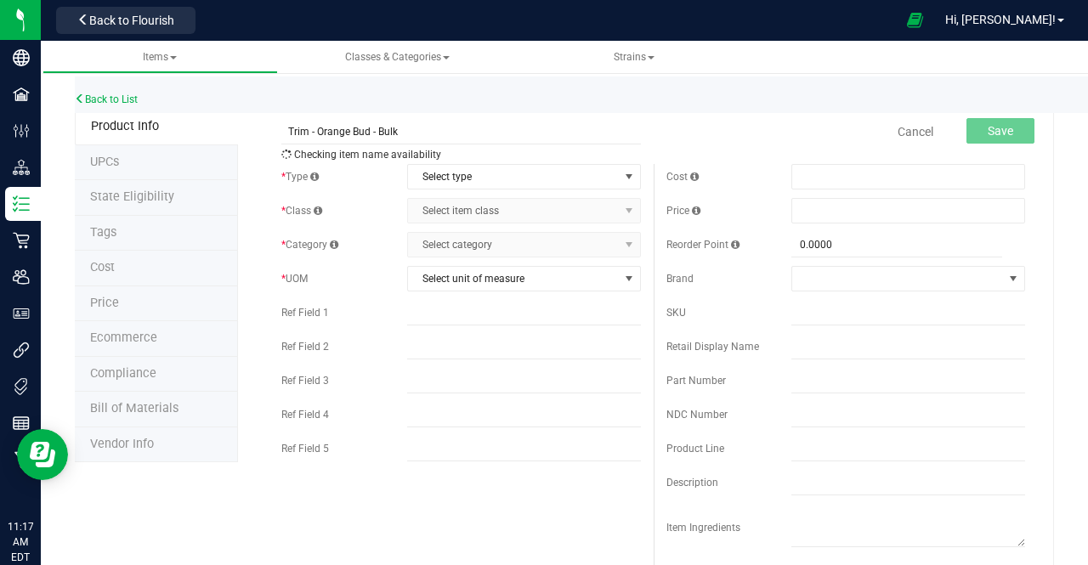
type input "Trim - Orange Bud - Bulk"
click at [442, 162] on div "Checking item name availability" at bounding box center [461, 155] width 360 height 20
click at [440, 168] on span "Select type" at bounding box center [513, 177] width 211 height 24
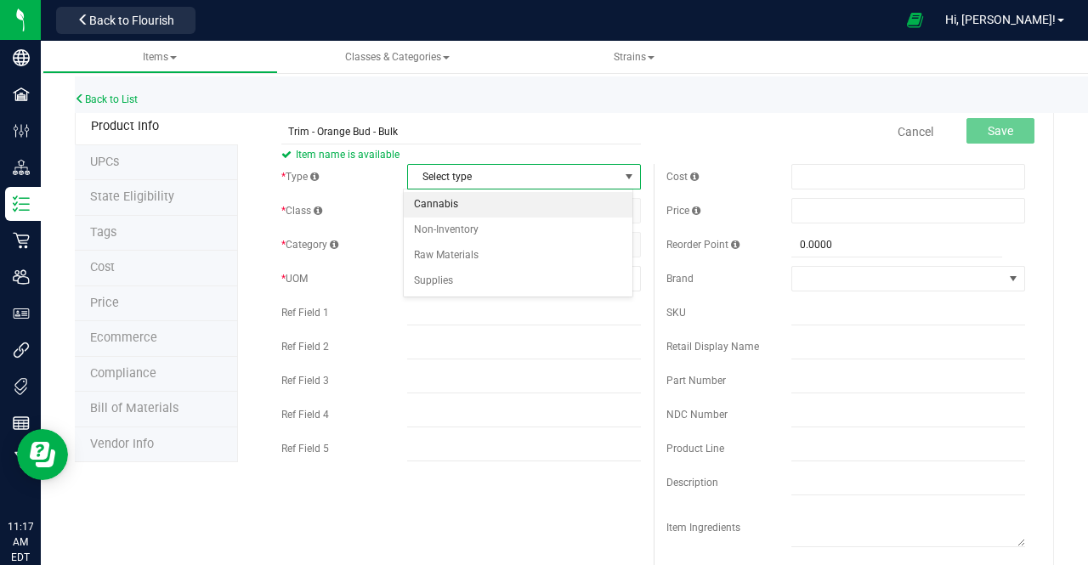
click at [448, 200] on li "Cannabis" at bounding box center [518, 205] width 229 height 26
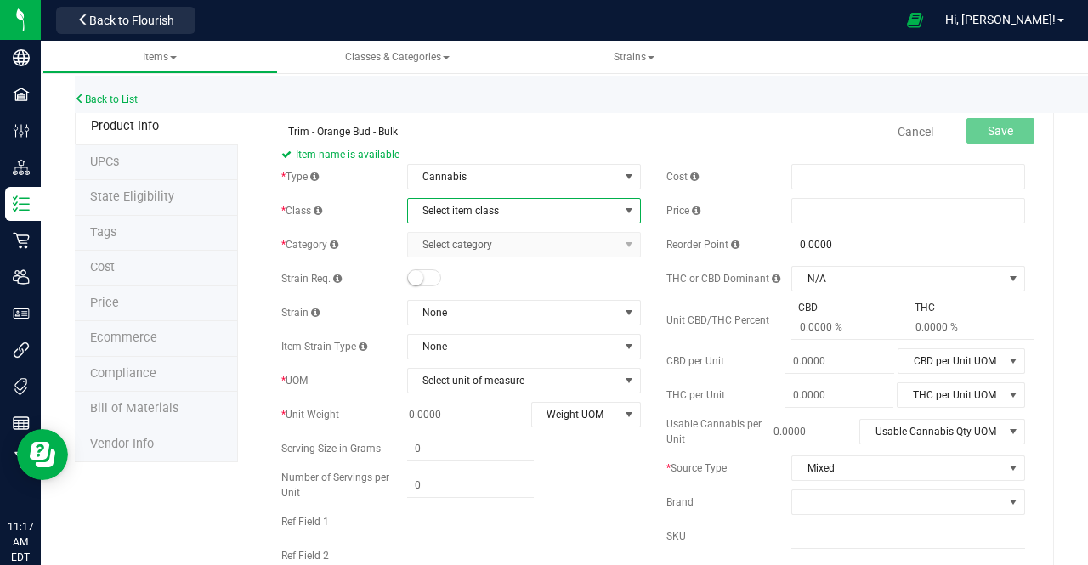
click at [444, 208] on span "Select item class" at bounding box center [513, 211] width 211 height 24
click at [445, 290] on li "Intermediate Products" at bounding box center [518, 290] width 229 height 26
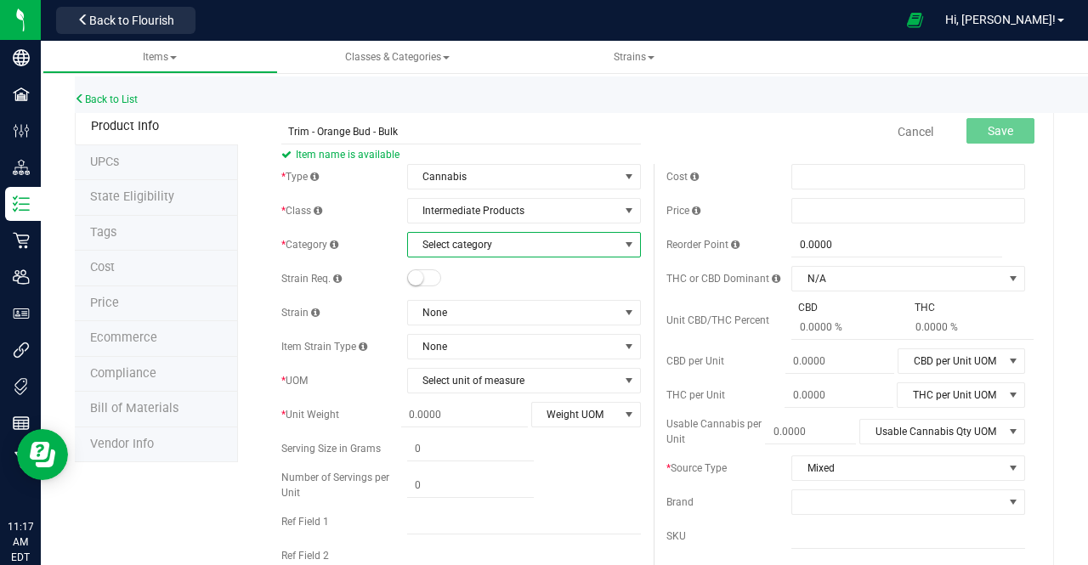
click at [452, 244] on span "Select category" at bounding box center [513, 245] width 211 height 24
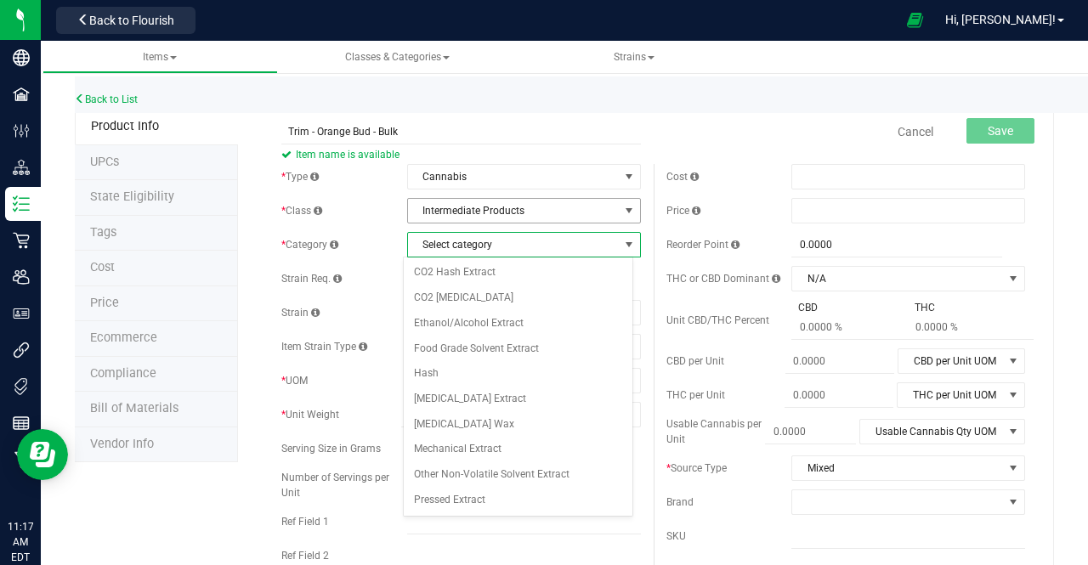
click at [454, 205] on span "Intermediate Products" at bounding box center [513, 211] width 211 height 24
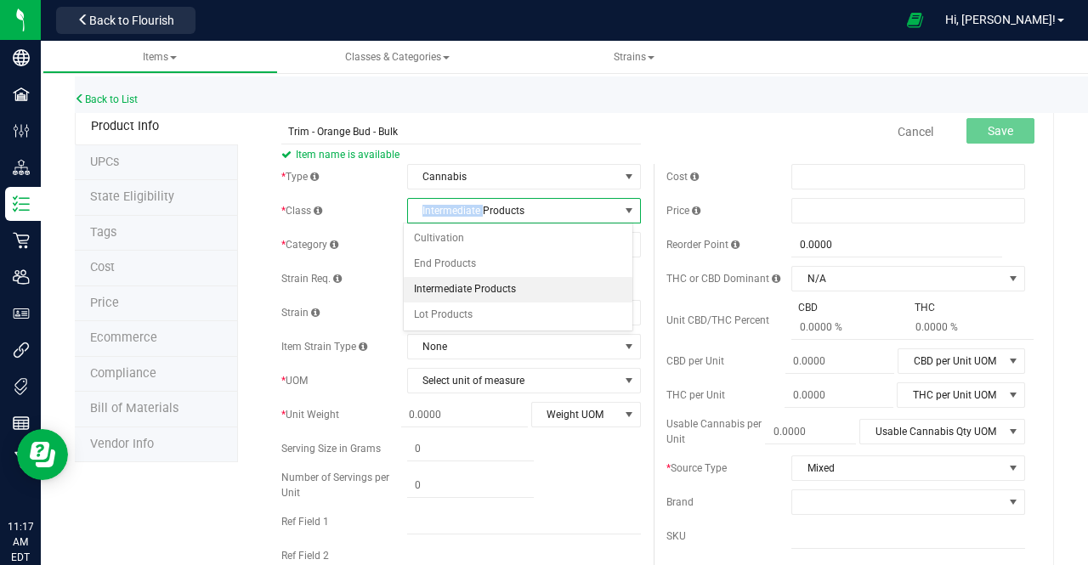
click at [454, 205] on span "Intermediate Products" at bounding box center [513, 211] width 211 height 24
click at [444, 241] on li "Cultivation" at bounding box center [518, 239] width 229 height 26
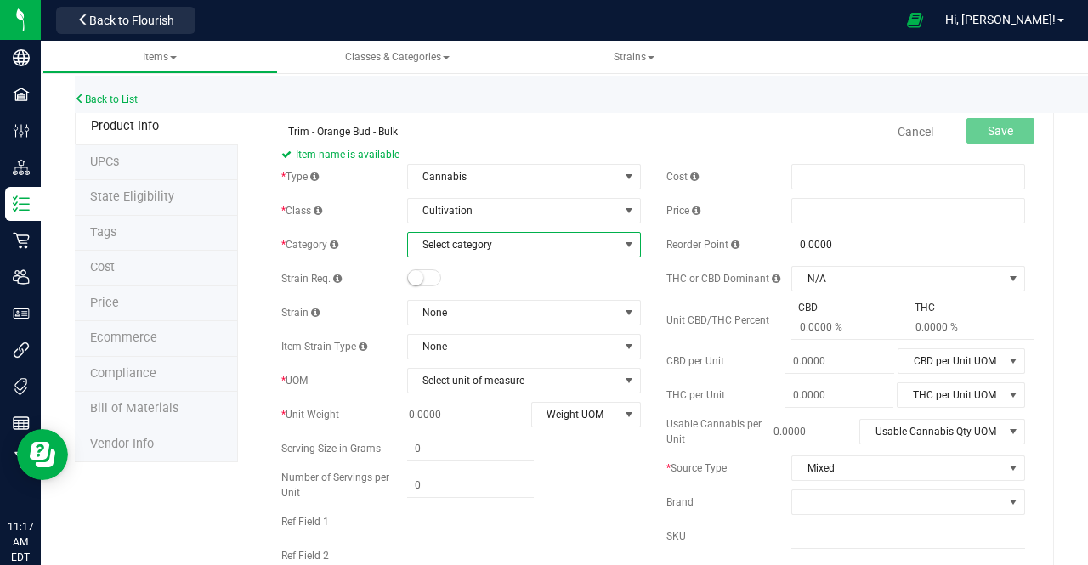
click at [447, 249] on span "Select category" at bounding box center [513, 245] width 211 height 24
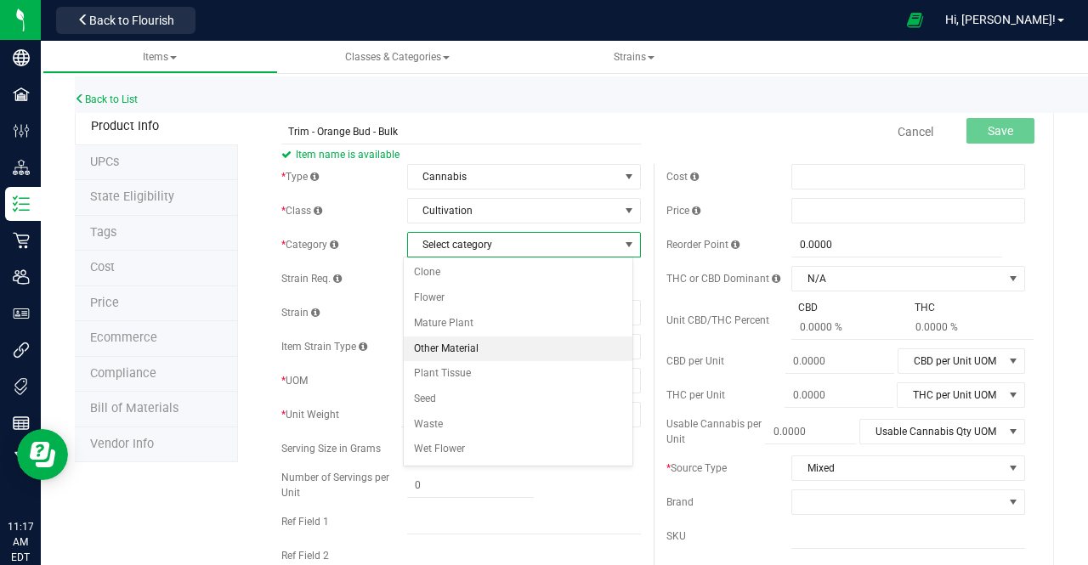
click at [490, 347] on li "Other Material" at bounding box center [518, 350] width 229 height 26
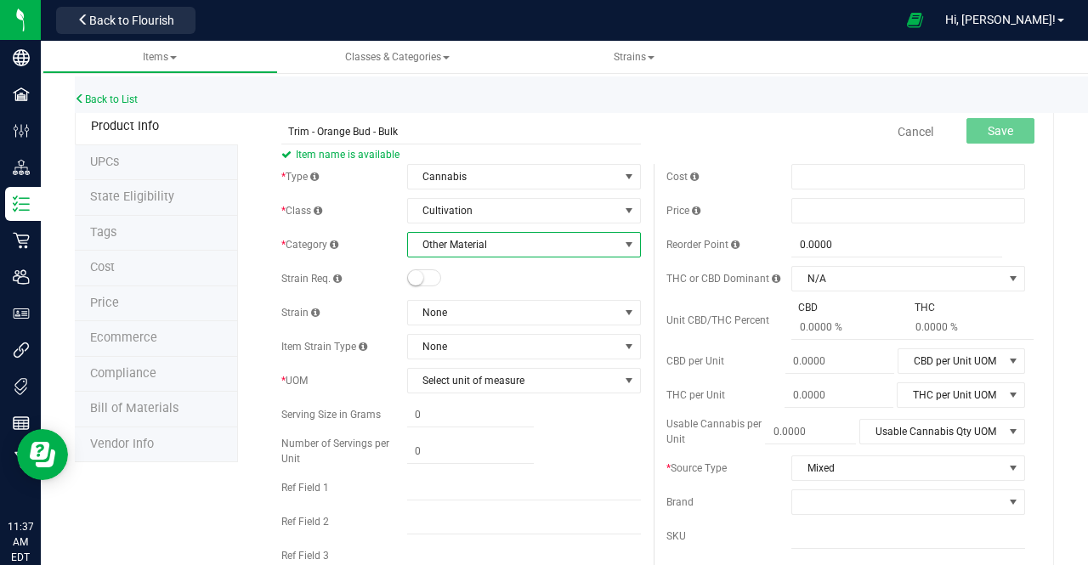
click at [445, 252] on span "Other Material" at bounding box center [513, 245] width 211 height 24
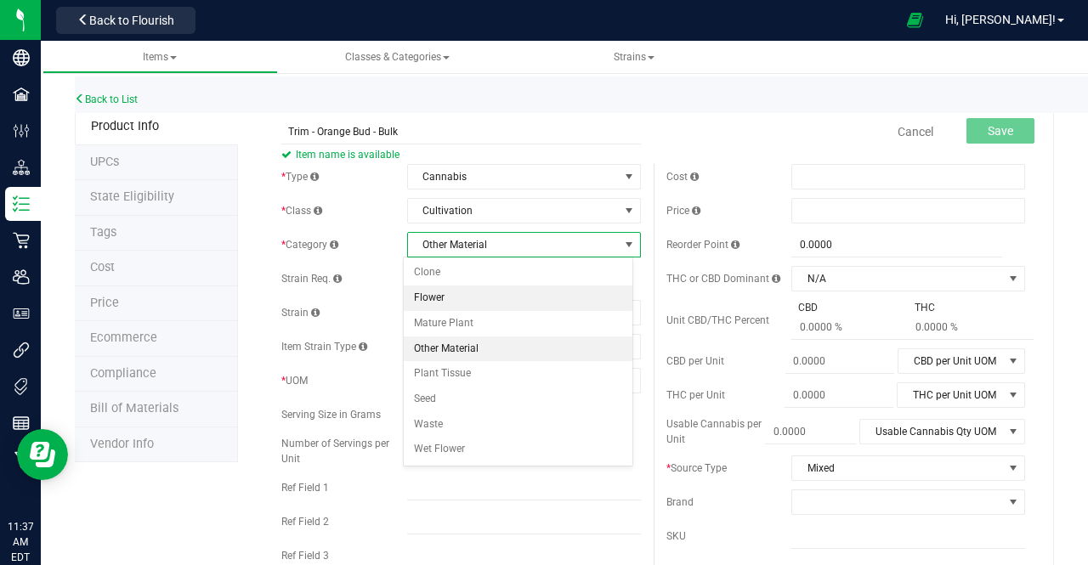
click at [434, 297] on li "Flower" at bounding box center [518, 299] width 229 height 26
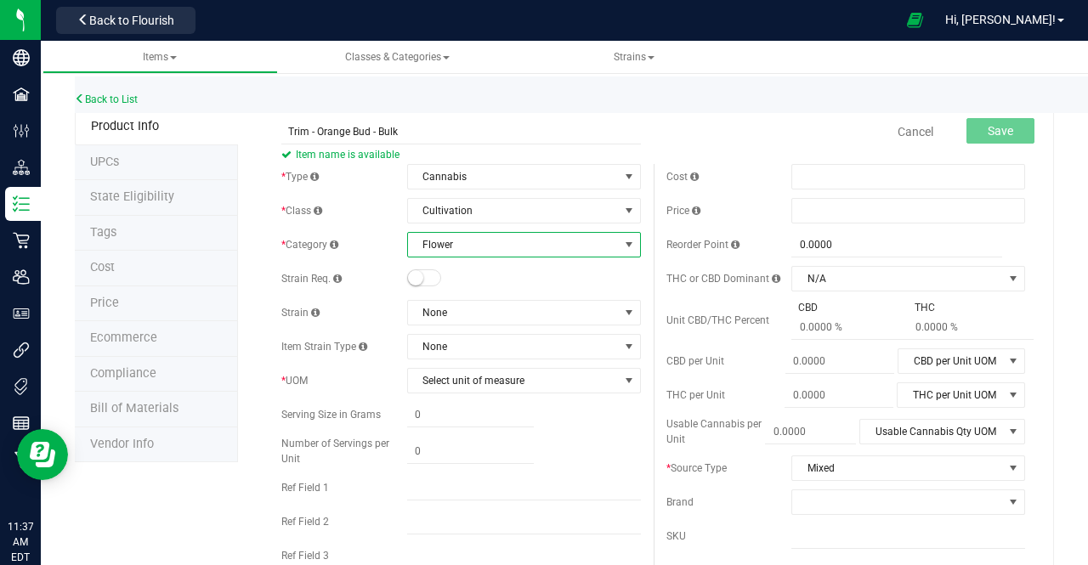
click at [451, 238] on span "Flower" at bounding box center [513, 245] width 211 height 24
click at [464, 238] on span "Flower" at bounding box center [513, 245] width 211 height 24
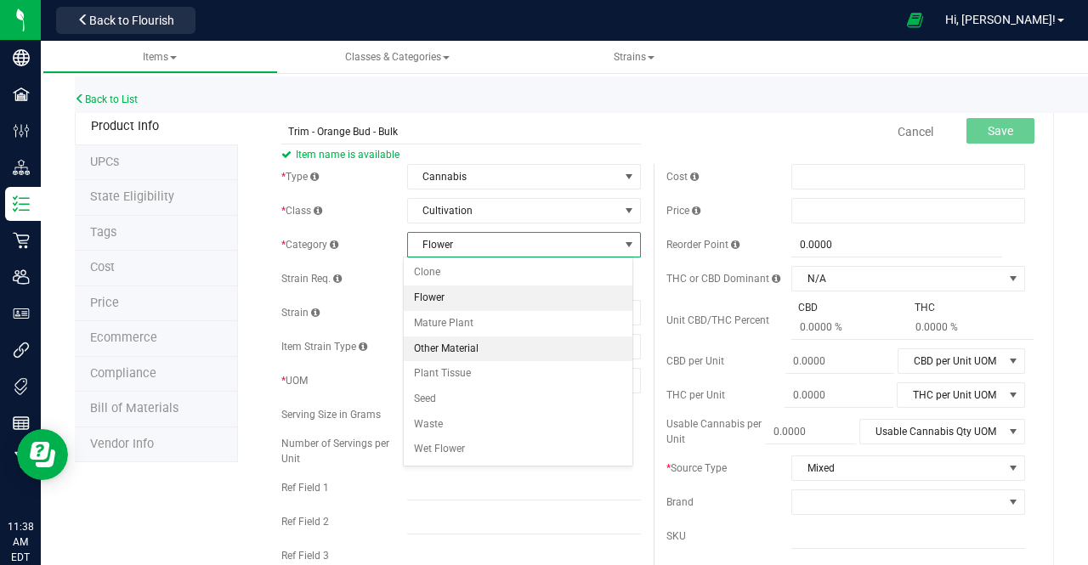
click at [447, 337] on li "Other Material" at bounding box center [518, 350] width 229 height 26
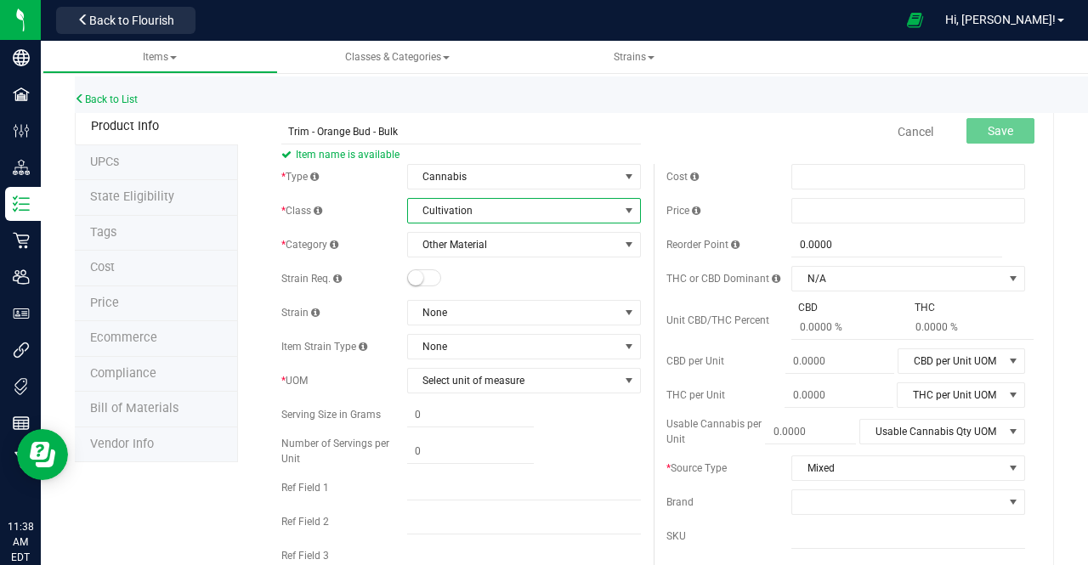
click at [456, 205] on span "Cultivation" at bounding box center [513, 211] width 211 height 24
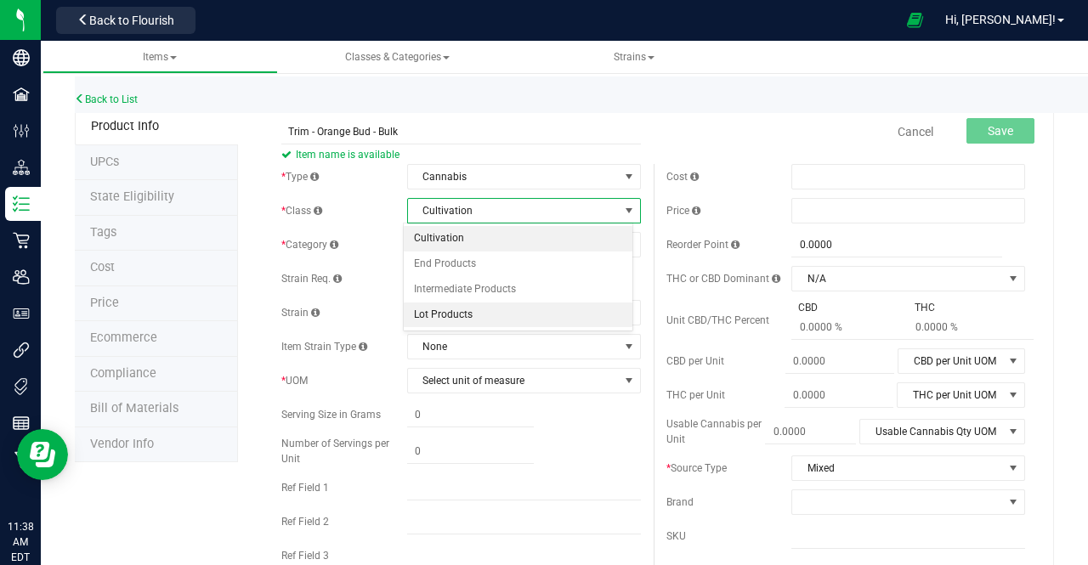
click at [436, 318] on li "Lot Products" at bounding box center [518, 316] width 229 height 26
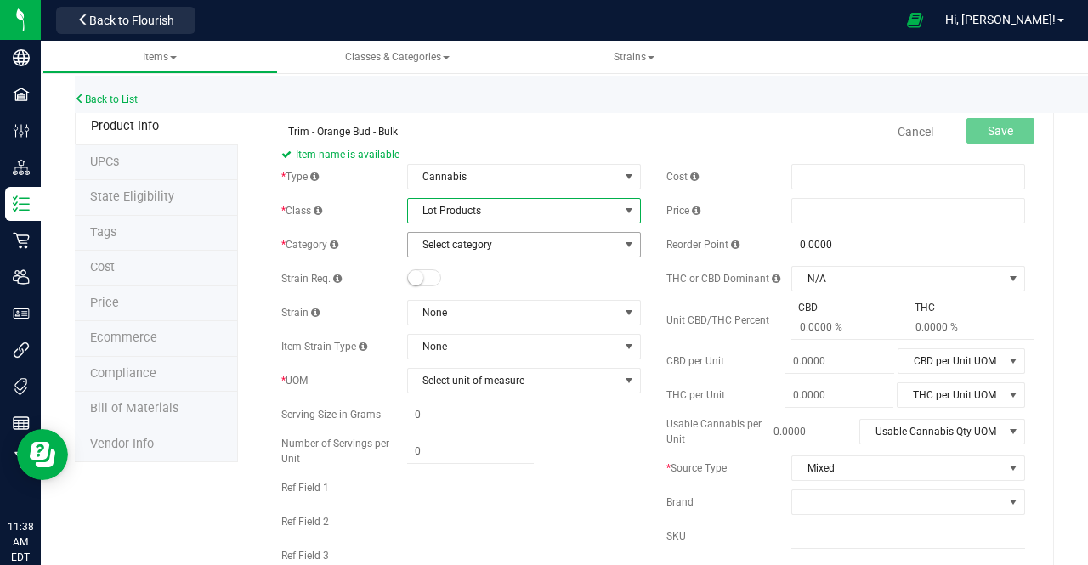
click at [448, 240] on span "Select category" at bounding box center [513, 245] width 211 height 24
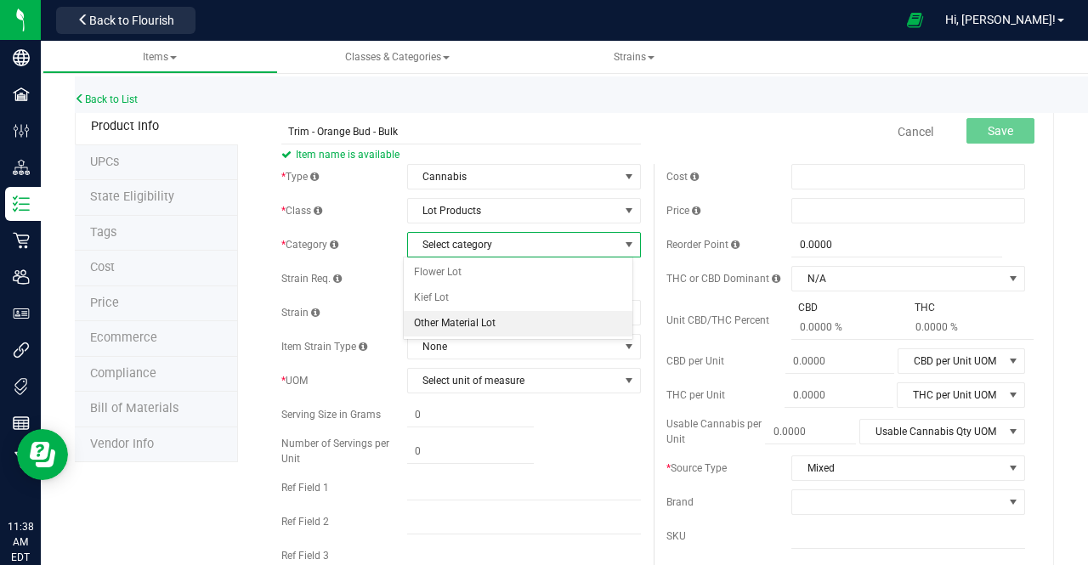
click at [440, 324] on li "Other Material Lot" at bounding box center [518, 324] width 229 height 26
click at [424, 281] on span at bounding box center [424, 277] width 34 height 17
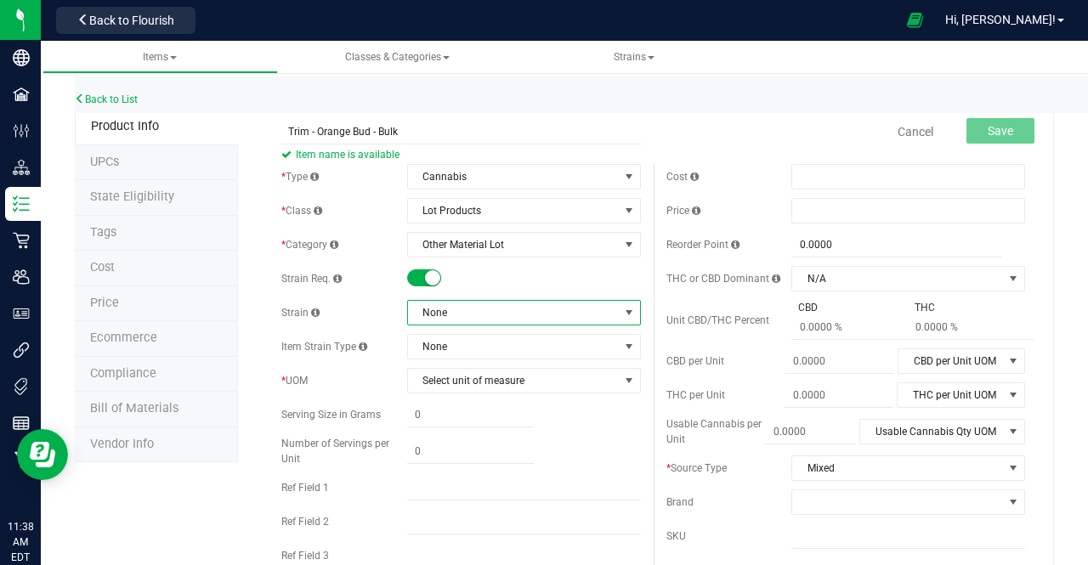
click at [429, 307] on span "None" at bounding box center [513, 313] width 211 height 24
click at [414, 283] on span at bounding box center [424, 277] width 34 height 17
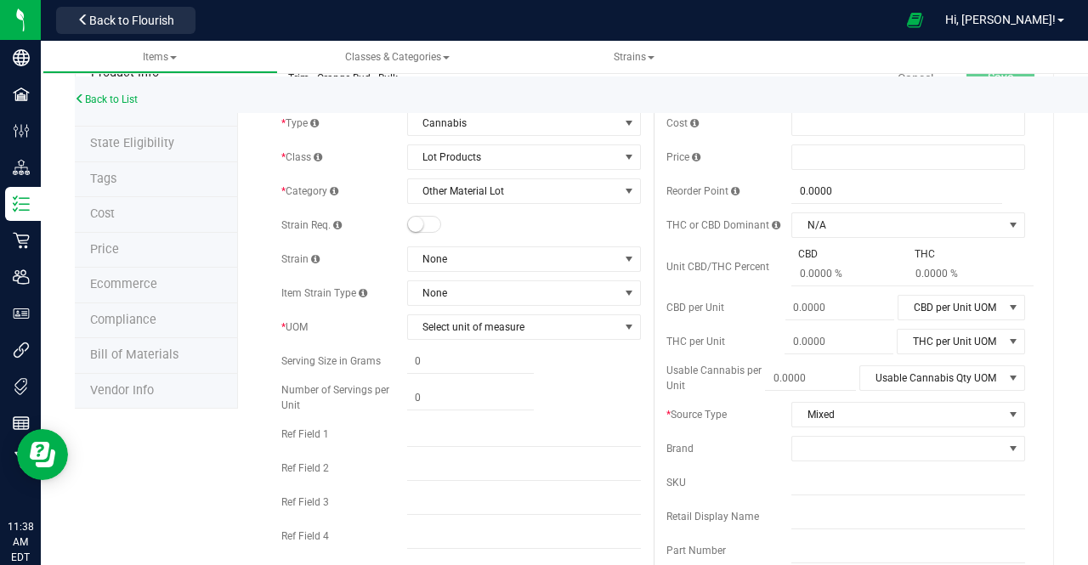
scroll to position [67, 0]
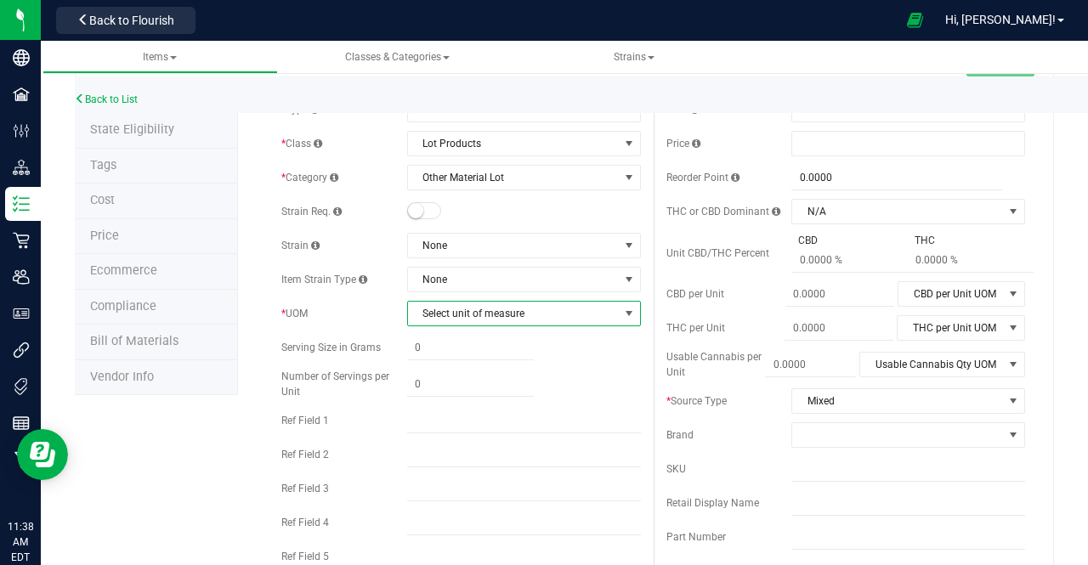
click at [473, 314] on span "Select unit of measure" at bounding box center [513, 314] width 211 height 24
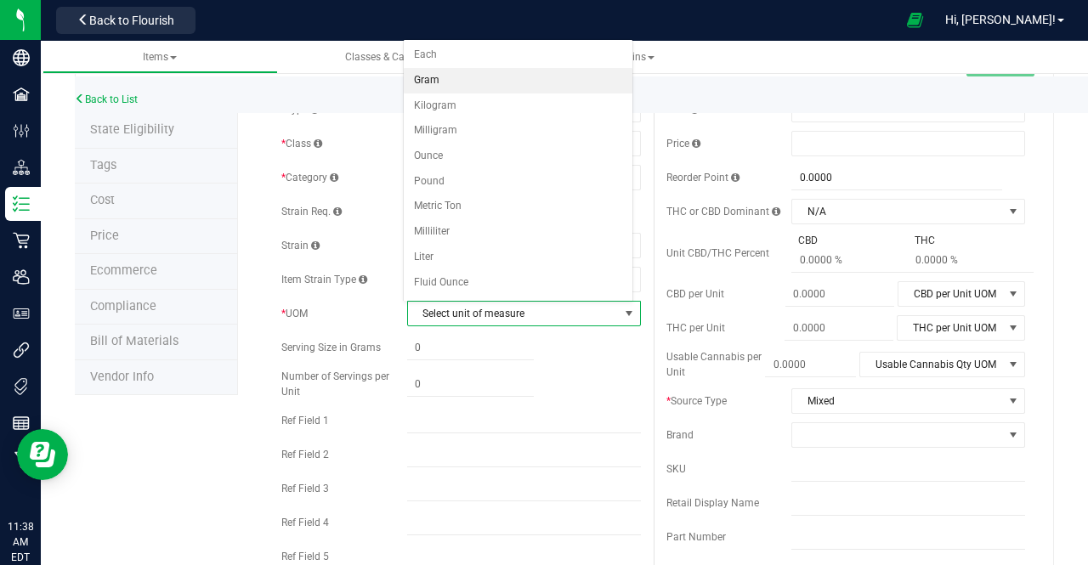
click at [449, 76] on li "Gram" at bounding box center [518, 81] width 229 height 26
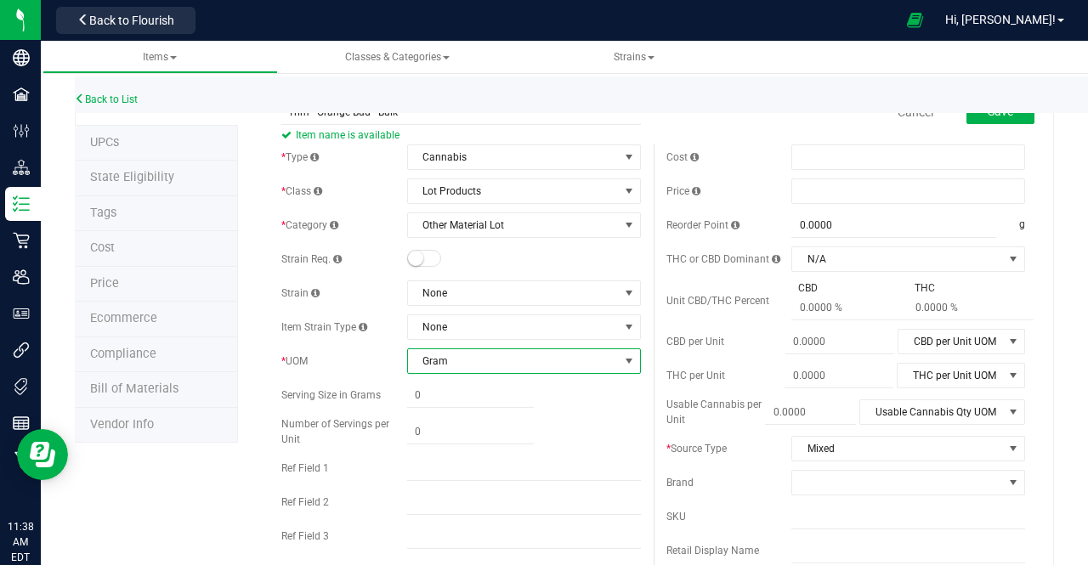
scroll to position [14, 0]
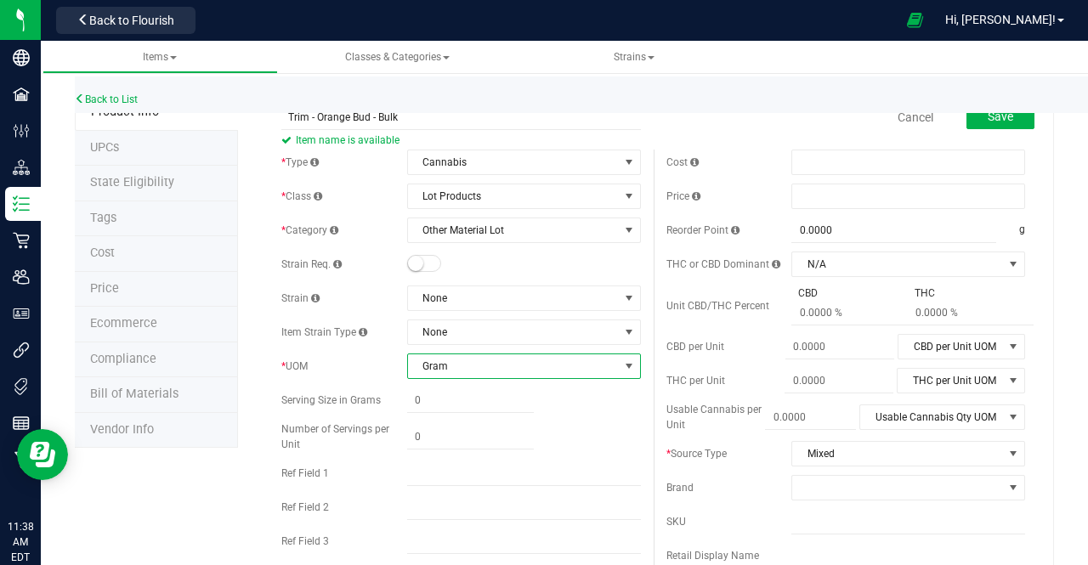
click at [818, 434] on div "Cost Price Reorder Point 0.0000 0 g THC or CBD Dominant N/A N/A" at bounding box center [846, 488] width 385 height 676
click at [816, 441] on span "Mixed" at bounding box center [908, 454] width 234 height 26
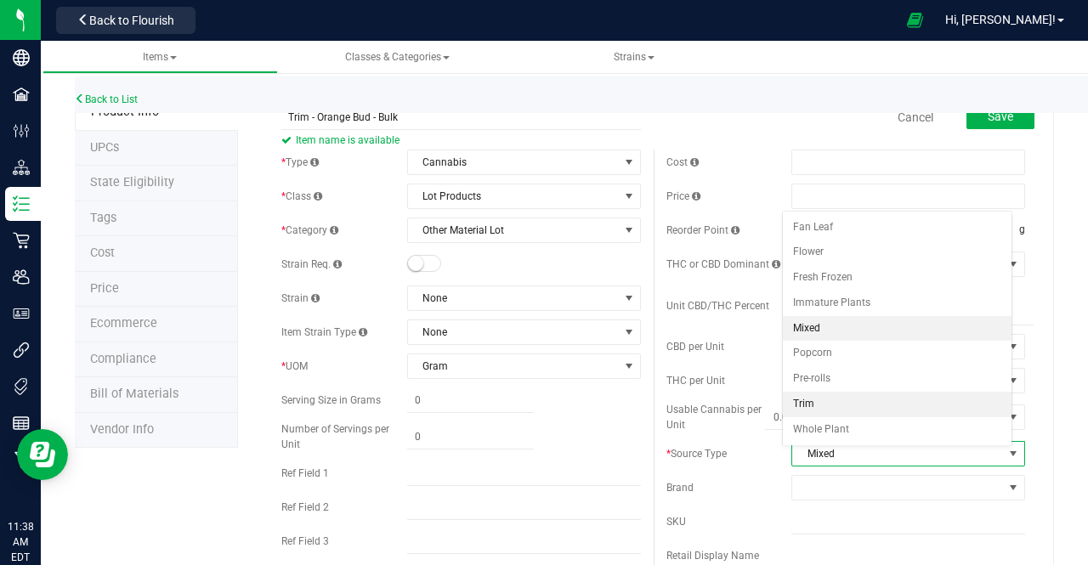
click at [811, 399] on li "Trim" at bounding box center [897, 405] width 229 height 26
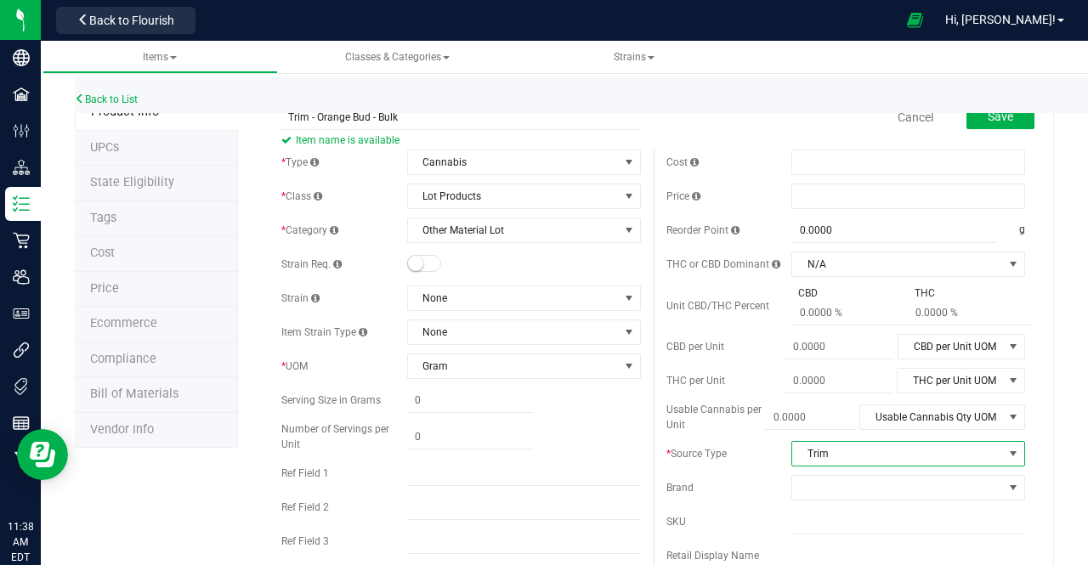
scroll to position [0, 0]
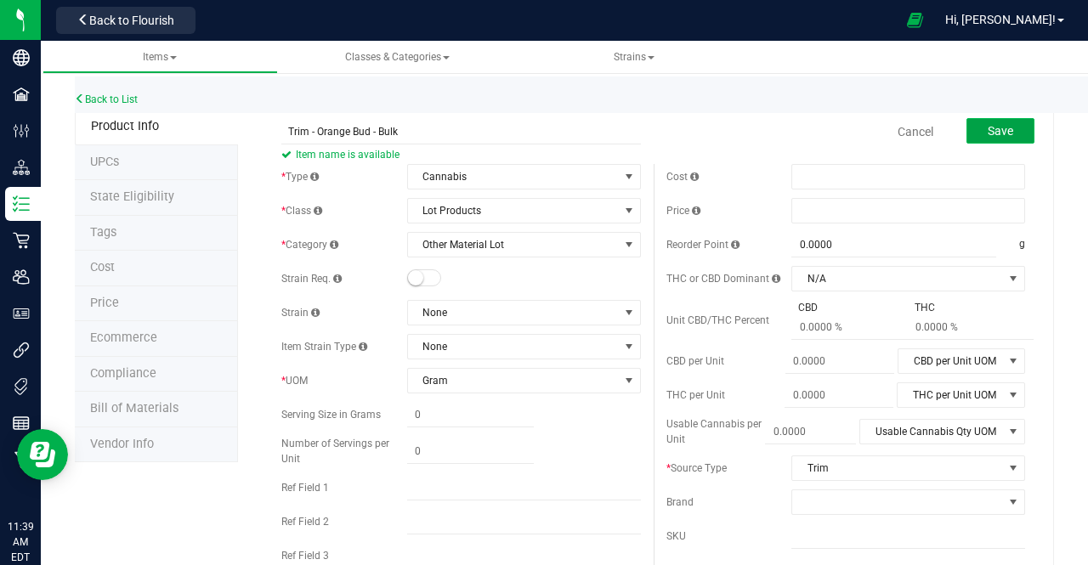
click at [972, 131] on button "Save" at bounding box center [1000, 131] width 68 height 26
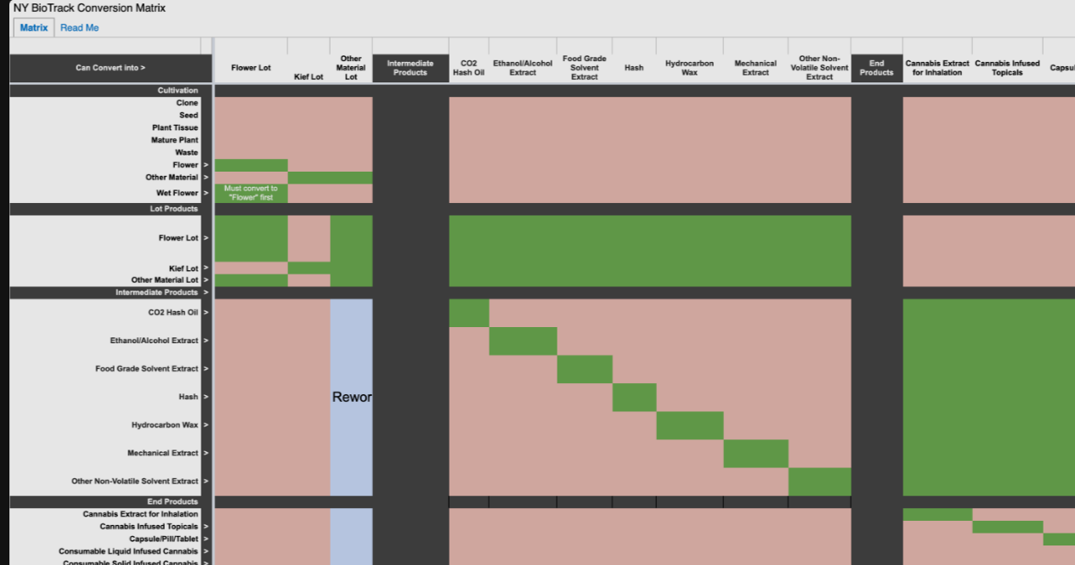
scroll to position [509, 0]
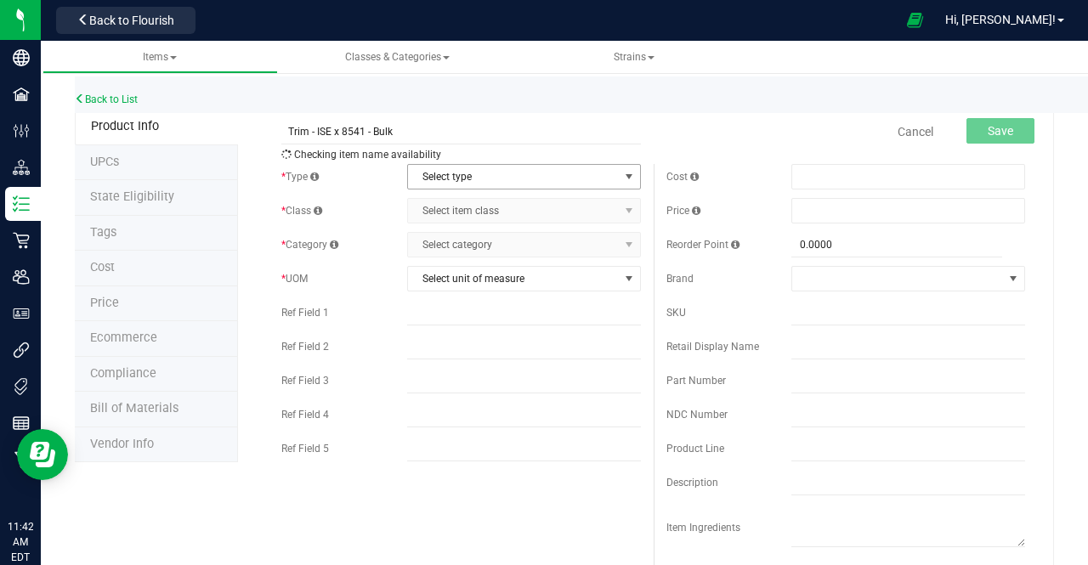
type input "Trim - ISE x 8541 - Bulk"
click at [444, 183] on span "Select type" at bounding box center [513, 177] width 211 height 24
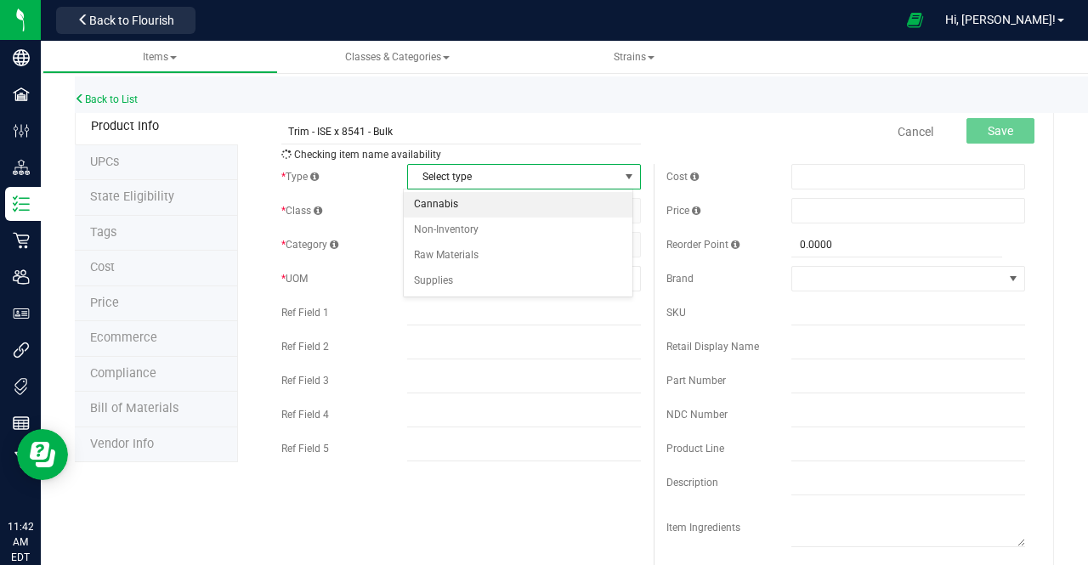
click at [437, 208] on li "Cannabis" at bounding box center [518, 205] width 229 height 26
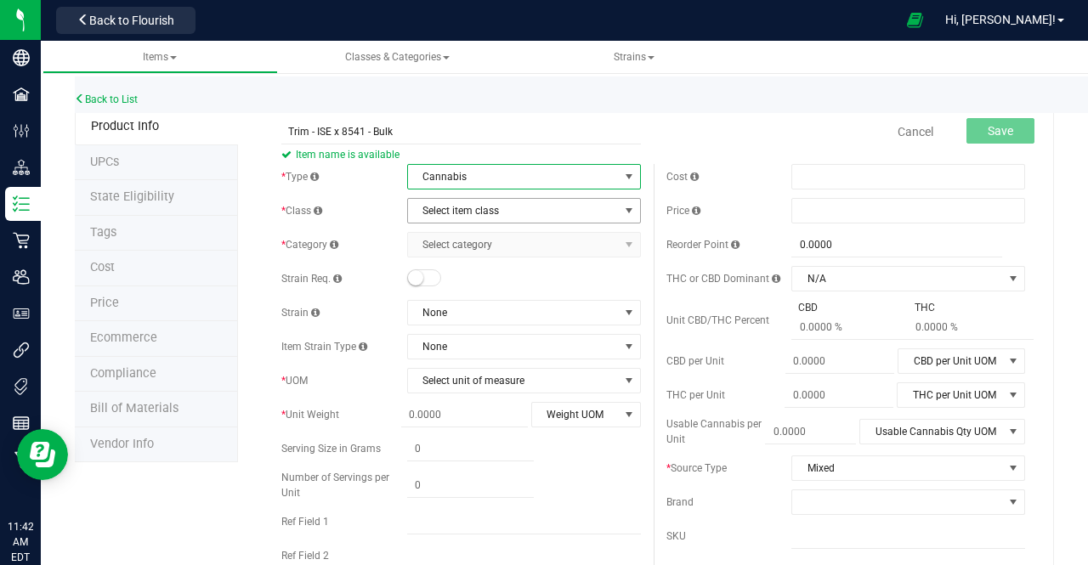
click at [437, 208] on span "Select item class" at bounding box center [513, 211] width 211 height 24
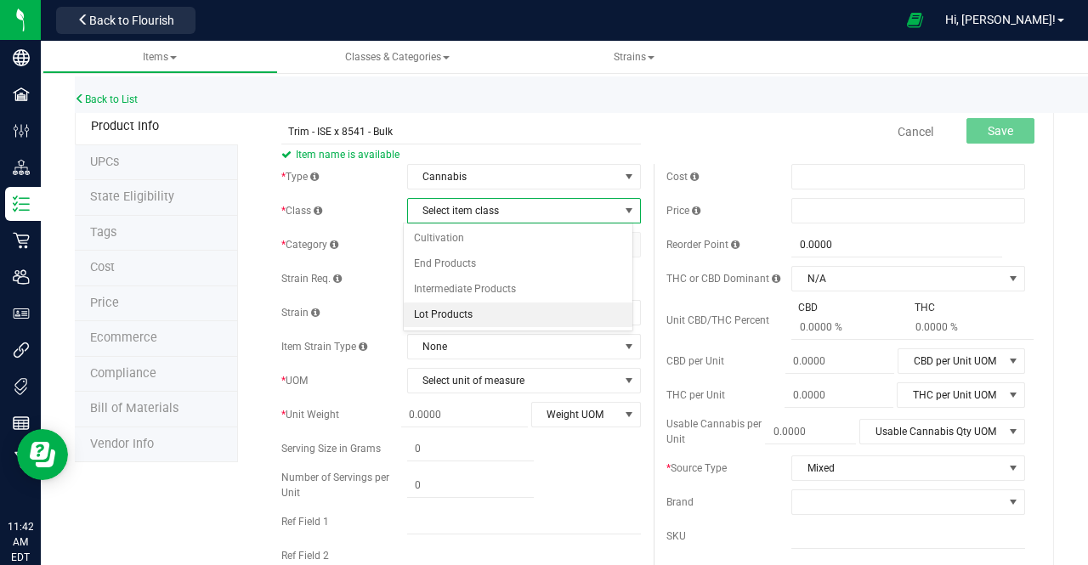
click at [436, 311] on li "Lot Products" at bounding box center [518, 316] width 229 height 26
click at [452, 249] on span "Select category" at bounding box center [513, 245] width 211 height 24
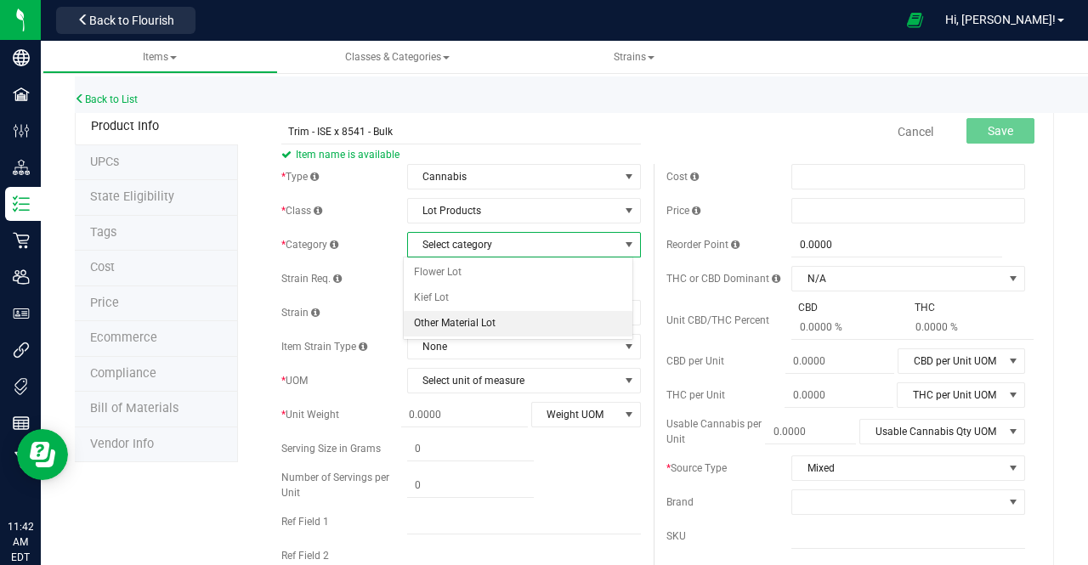
click at [448, 317] on li "Other Material Lot" at bounding box center [518, 324] width 229 height 26
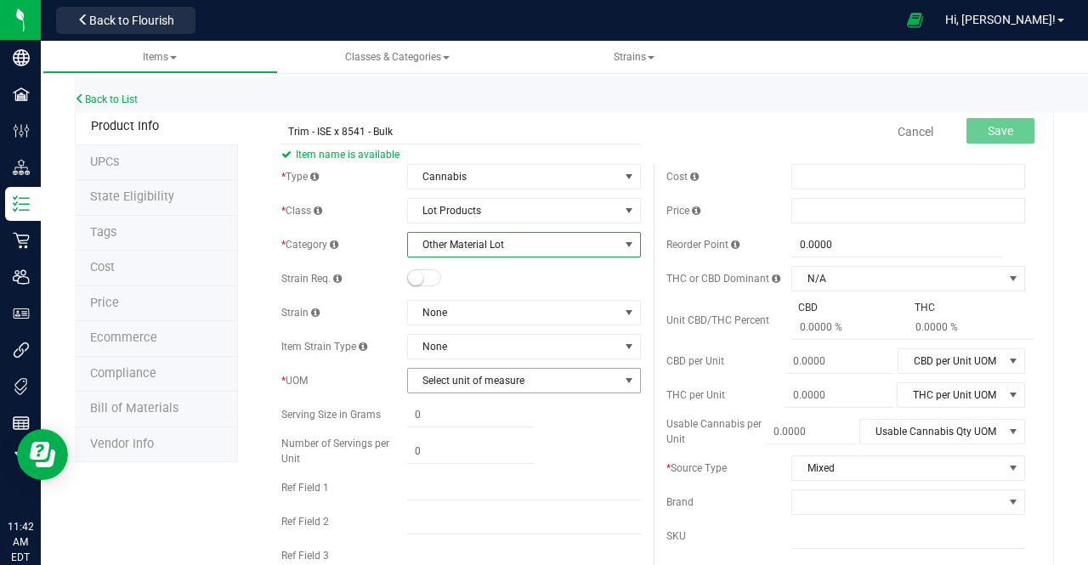
click at [433, 382] on span "Select unit of measure" at bounding box center [513, 381] width 211 height 24
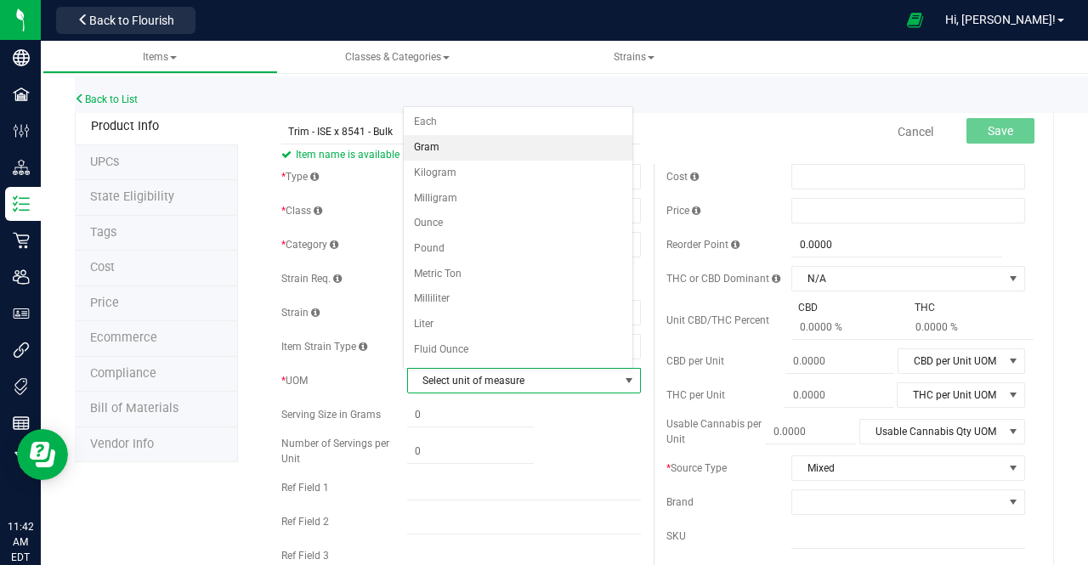
click at [437, 147] on li "Gram" at bounding box center [518, 148] width 229 height 26
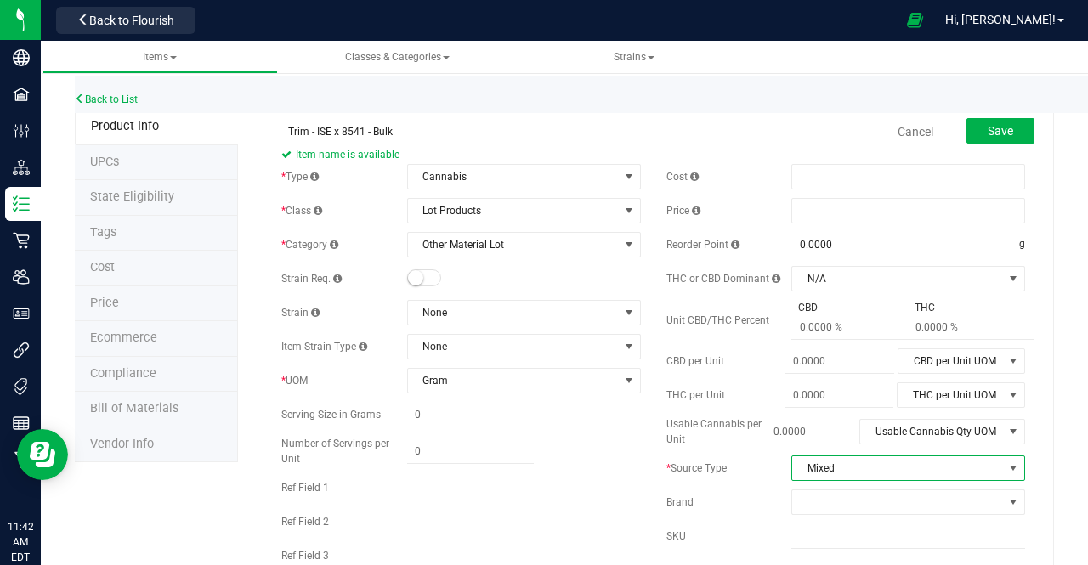
click at [829, 473] on span "Mixed" at bounding box center [897, 468] width 211 height 24
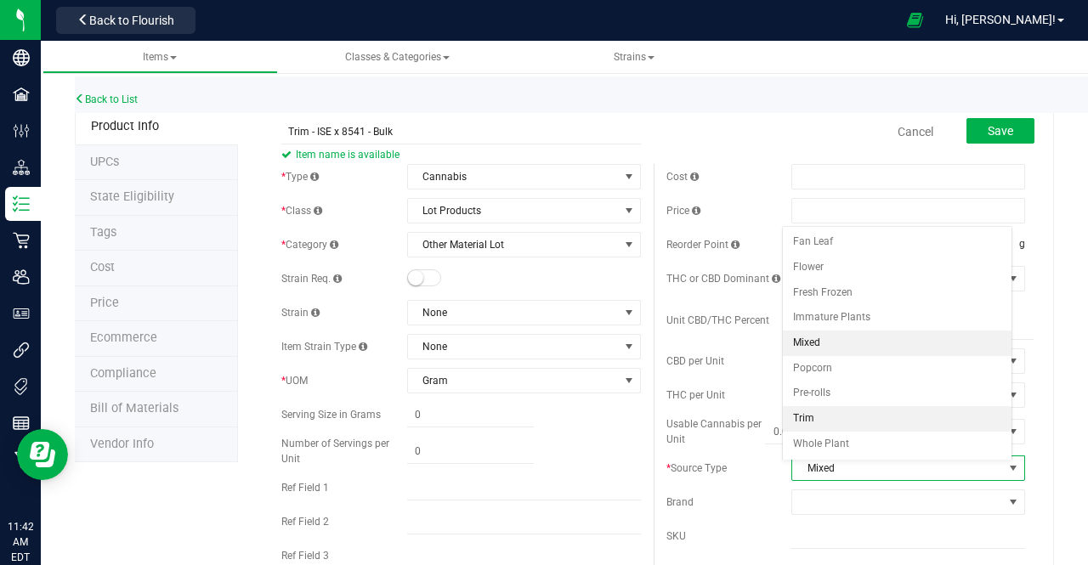
click at [819, 414] on li "Trim" at bounding box center [897, 419] width 229 height 26
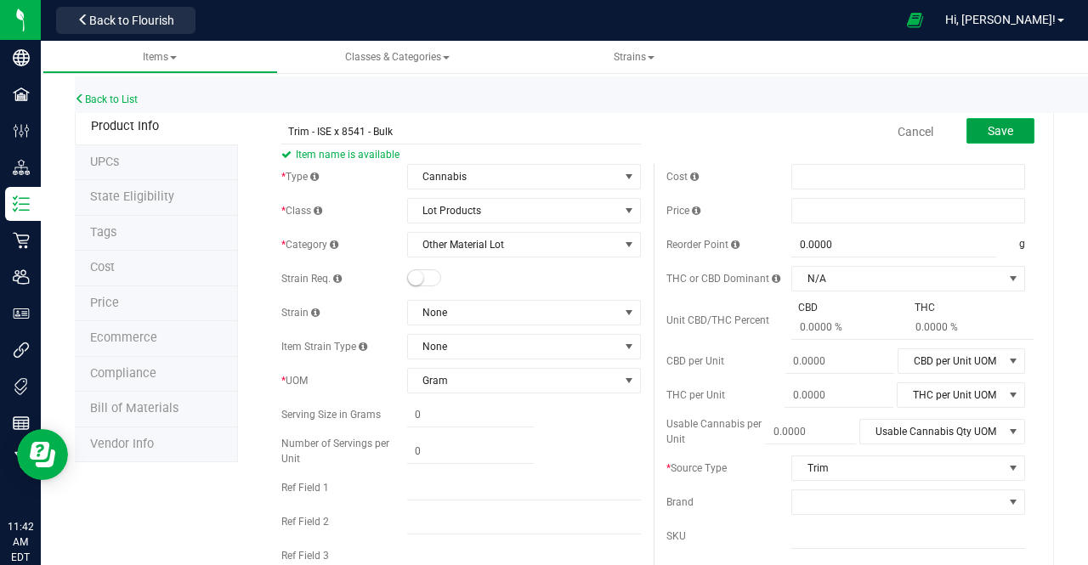
click at [988, 132] on span "Save" at bounding box center [1001, 131] width 26 height 14
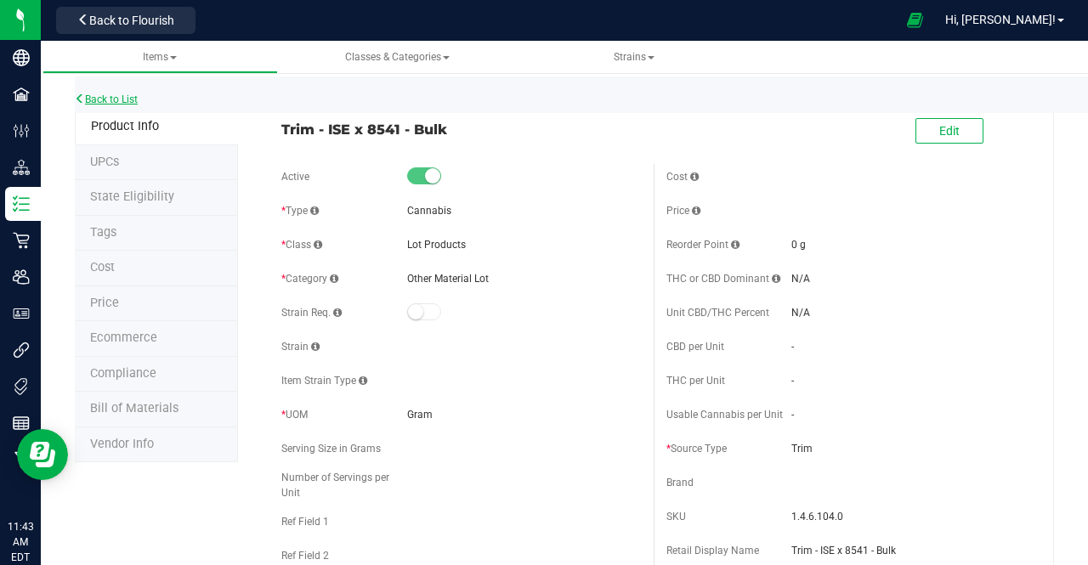
click at [118, 99] on link "Back to List" at bounding box center [106, 100] width 63 height 12
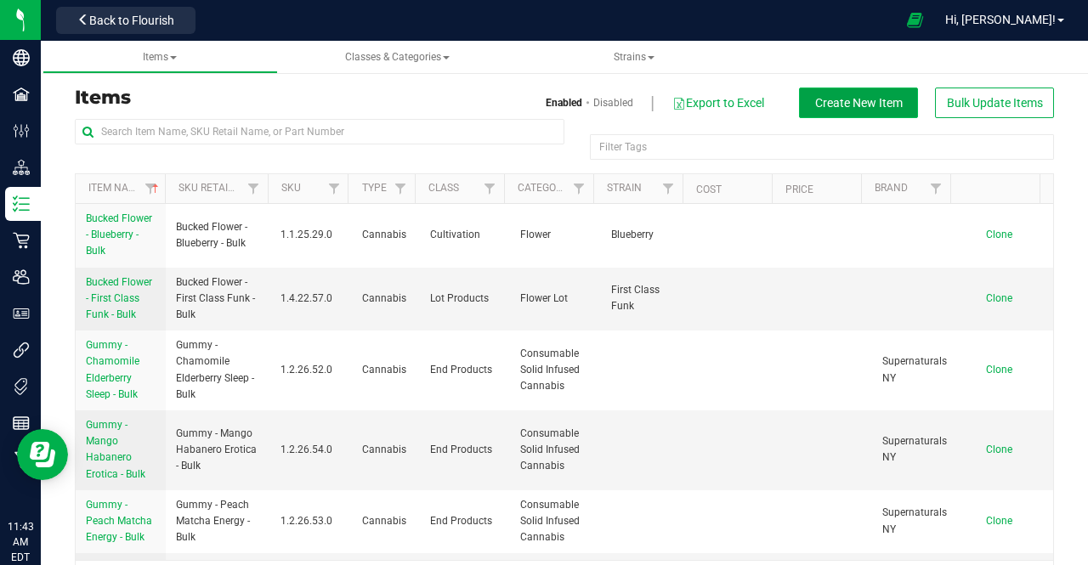
click at [857, 111] on button "Create New Item" at bounding box center [858, 103] width 119 height 31
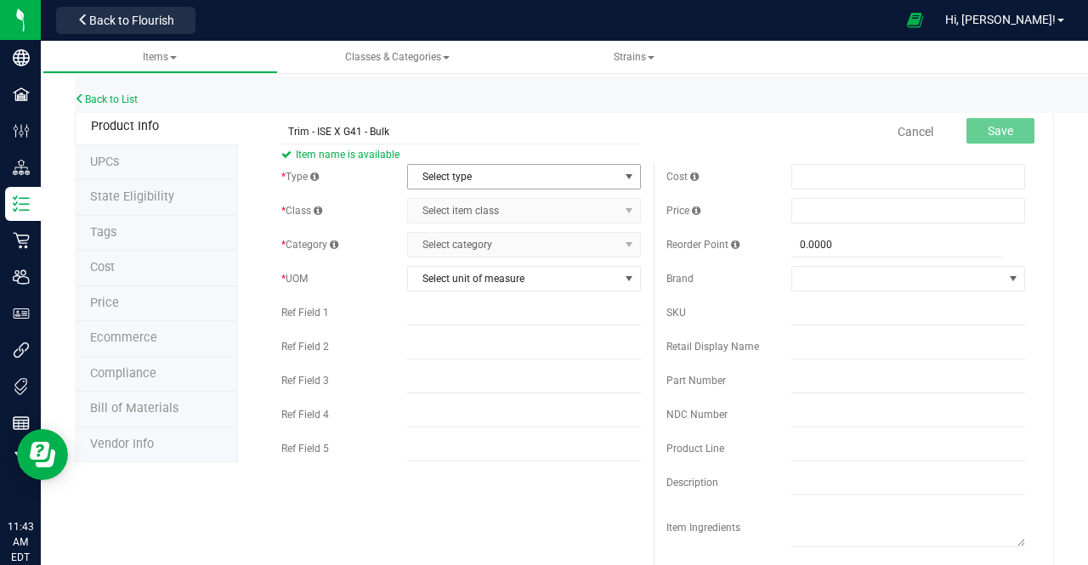
type input "Trim - ISE X G41 - Bulk"
click at [481, 176] on span "Select type" at bounding box center [513, 177] width 211 height 24
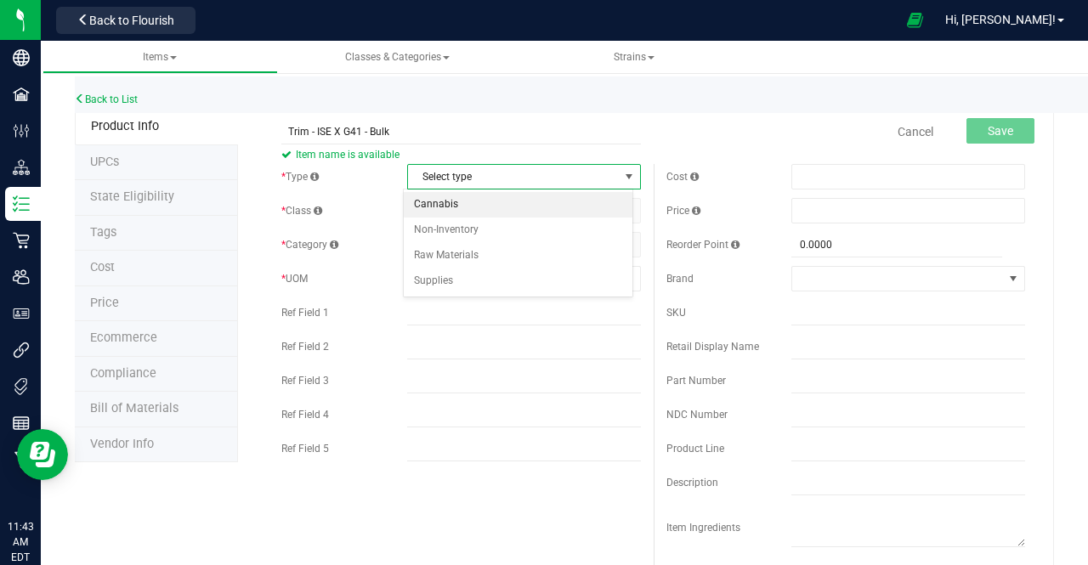
click at [453, 213] on li "Cannabis" at bounding box center [518, 205] width 229 height 26
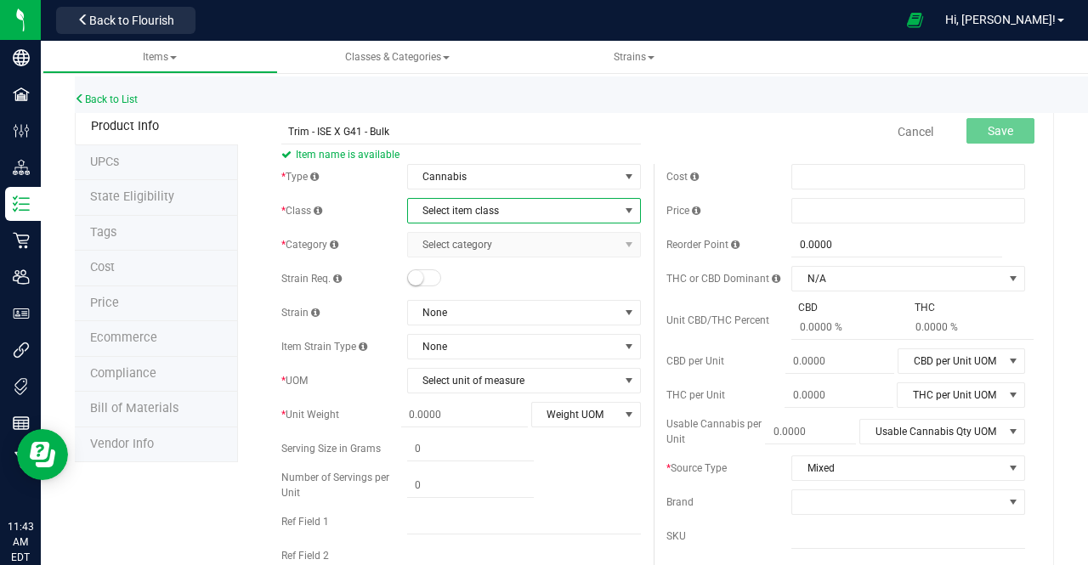
click at [453, 213] on span "Select item class" at bounding box center [513, 211] width 211 height 24
click at [449, 312] on li "Lot Products" at bounding box center [518, 316] width 229 height 26
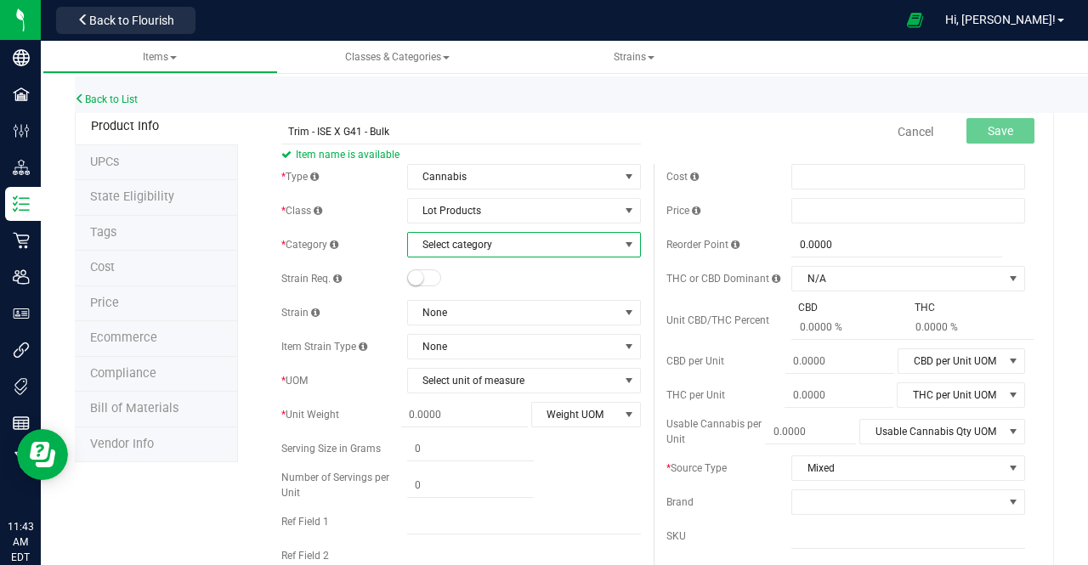
click at [459, 242] on span "Select category" at bounding box center [513, 245] width 211 height 24
click at [428, 324] on li "Other Material Lot" at bounding box center [518, 324] width 229 height 26
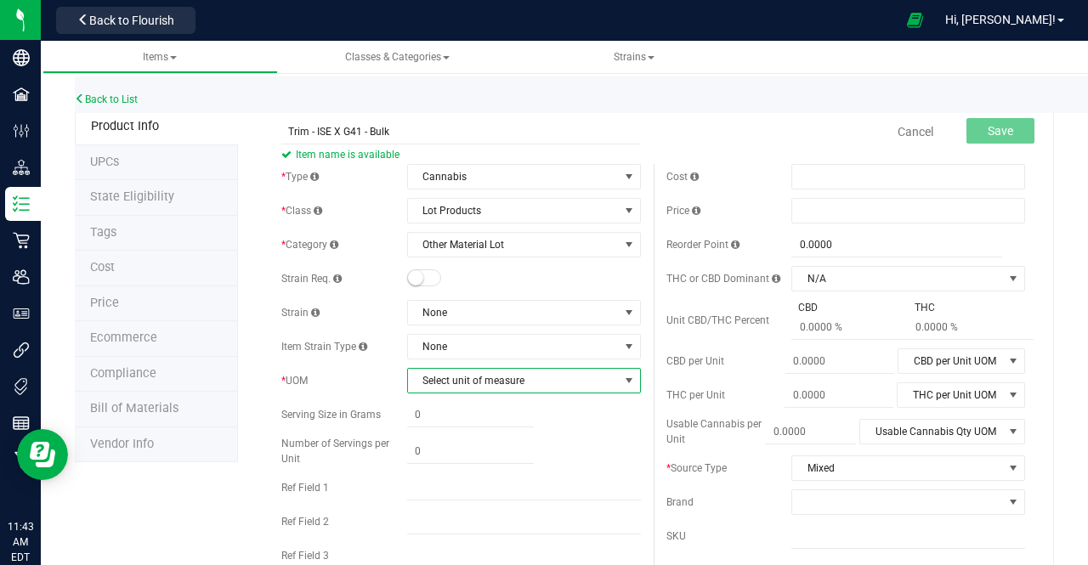
click at [439, 376] on span "Select unit of measure" at bounding box center [513, 381] width 211 height 24
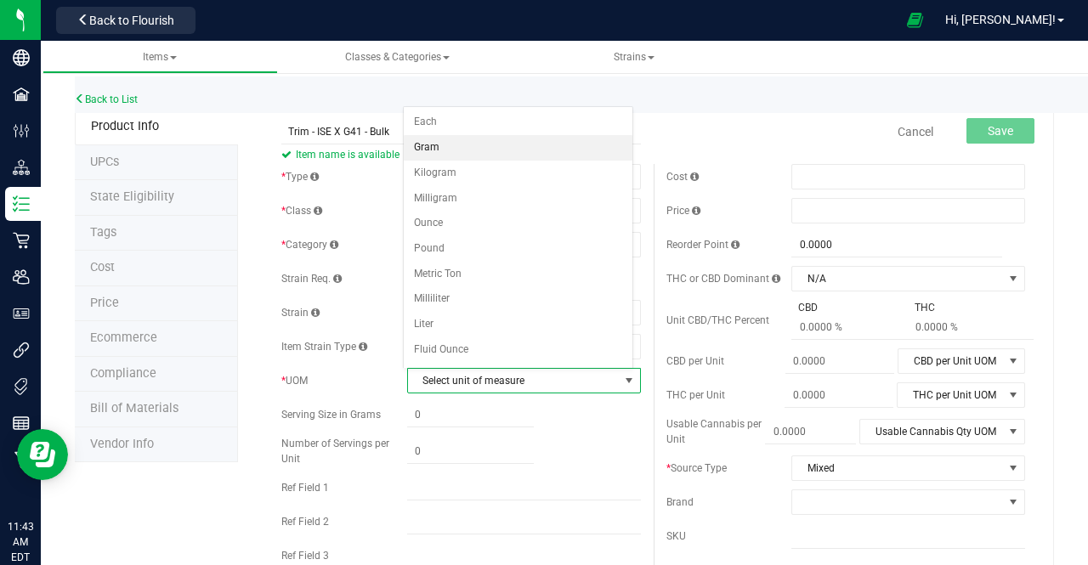
click at [447, 151] on li "Gram" at bounding box center [518, 148] width 229 height 26
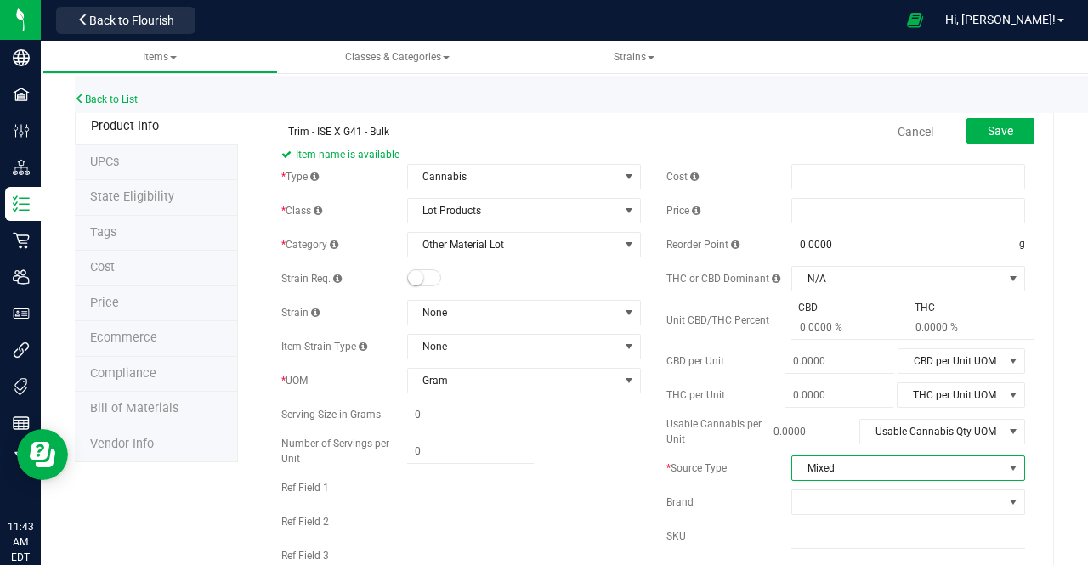
click at [880, 467] on span "Mixed" at bounding box center [897, 468] width 211 height 24
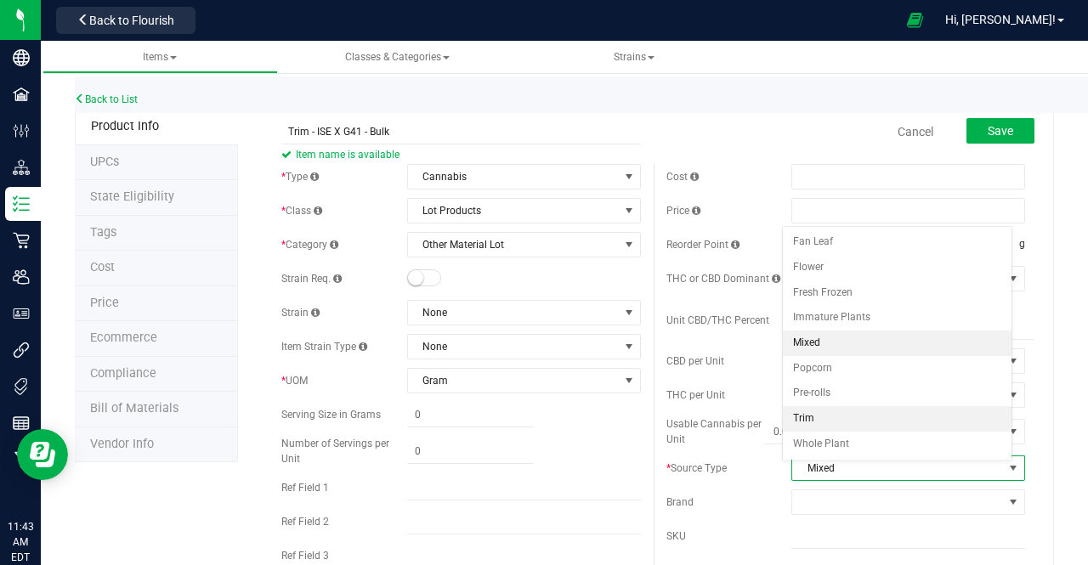
click at [821, 417] on li "Trim" at bounding box center [897, 419] width 229 height 26
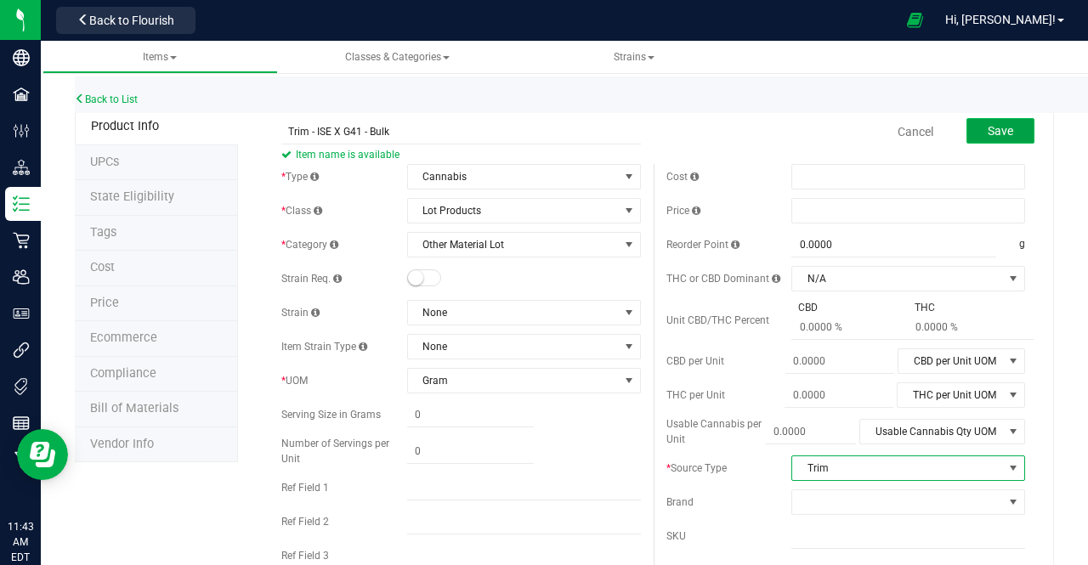
click at [991, 129] on span "Save" at bounding box center [1001, 131] width 26 height 14
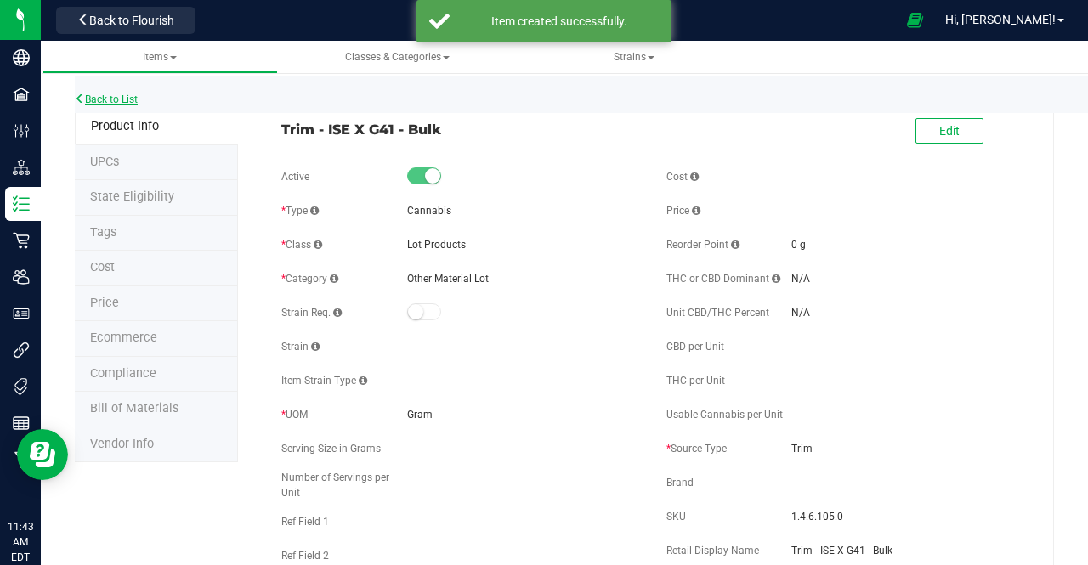
click at [127, 98] on link "Back to List" at bounding box center [106, 100] width 63 height 12
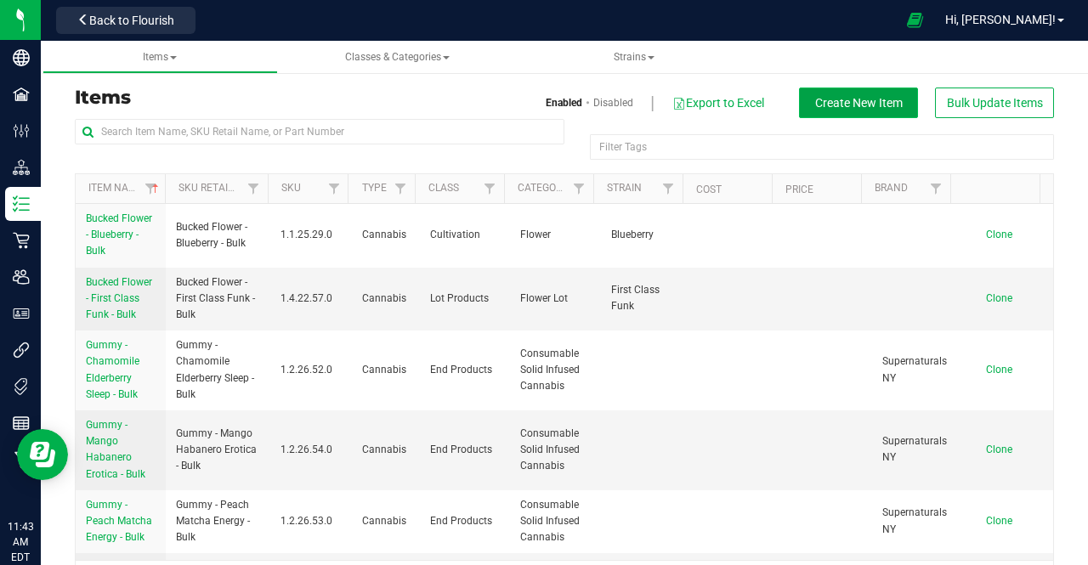
click at [872, 88] on button "Create New Item" at bounding box center [858, 103] width 119 height 31
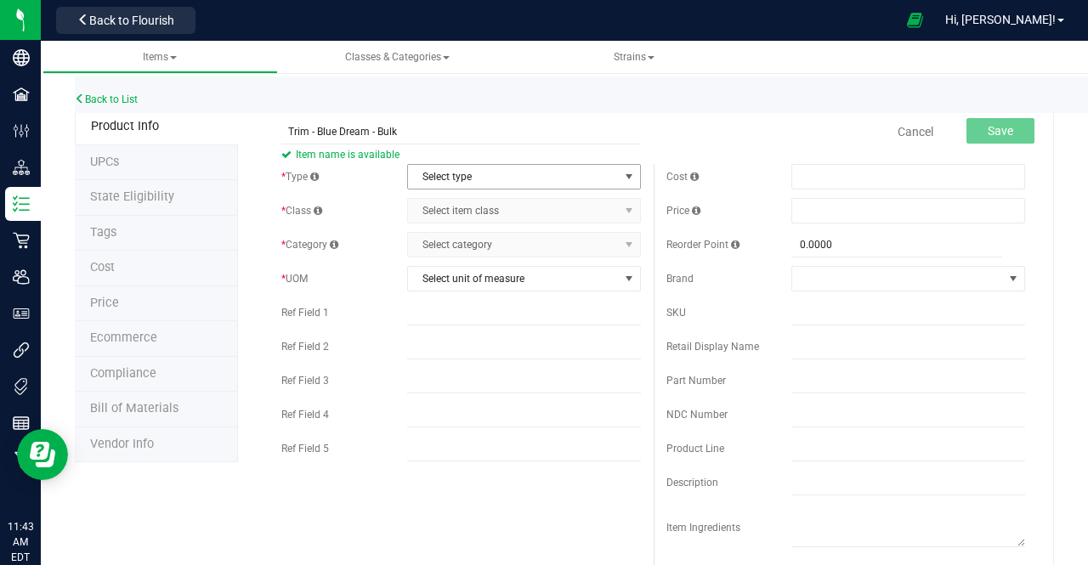
type input "Trim - Blue Dream - Bulk"
click at [627, 183] on span "select" at bounding box center [628, 177] width 21 height 24
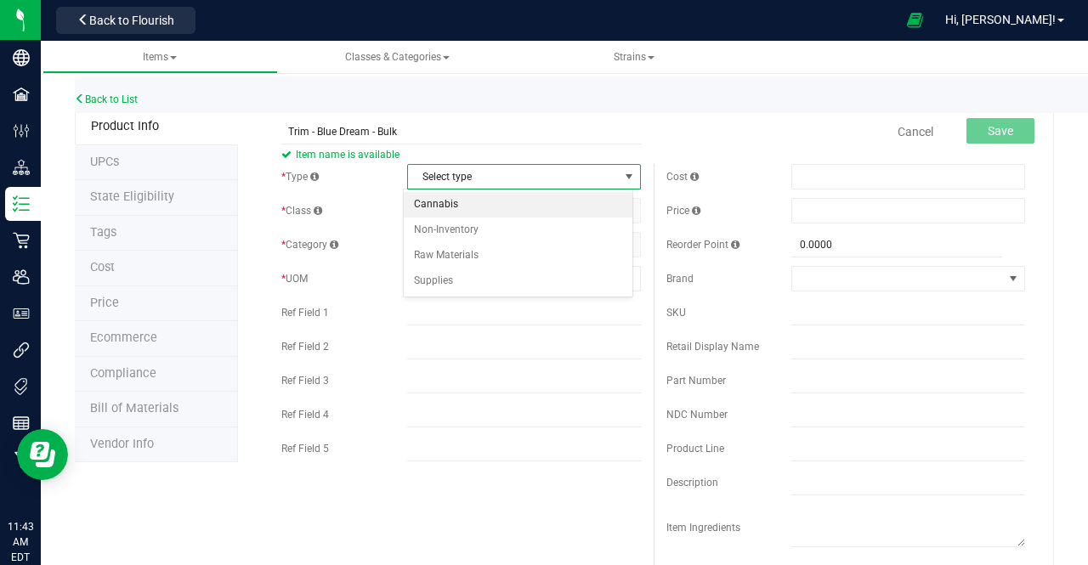
click at [578, 207] on li "Cannabis" at bounding box center [518, 205] width 229 height 26
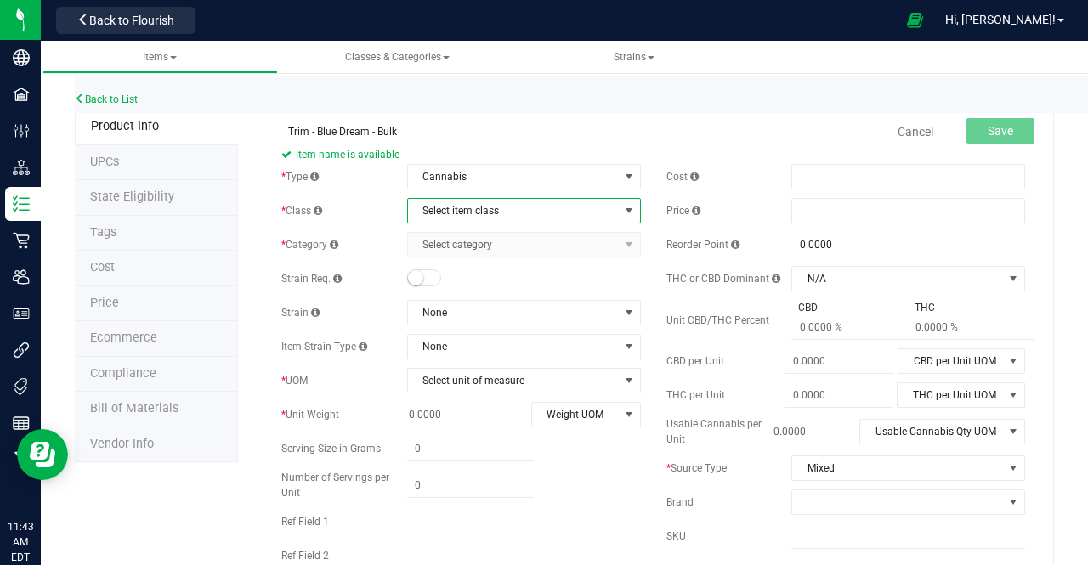
click at [569, 214] on span "Select item class" at bounding box center [513, 211] width 211 height 24
click at [491, 305] on li "Lot Products" at bounding box center [518, 316] width 229 height 26
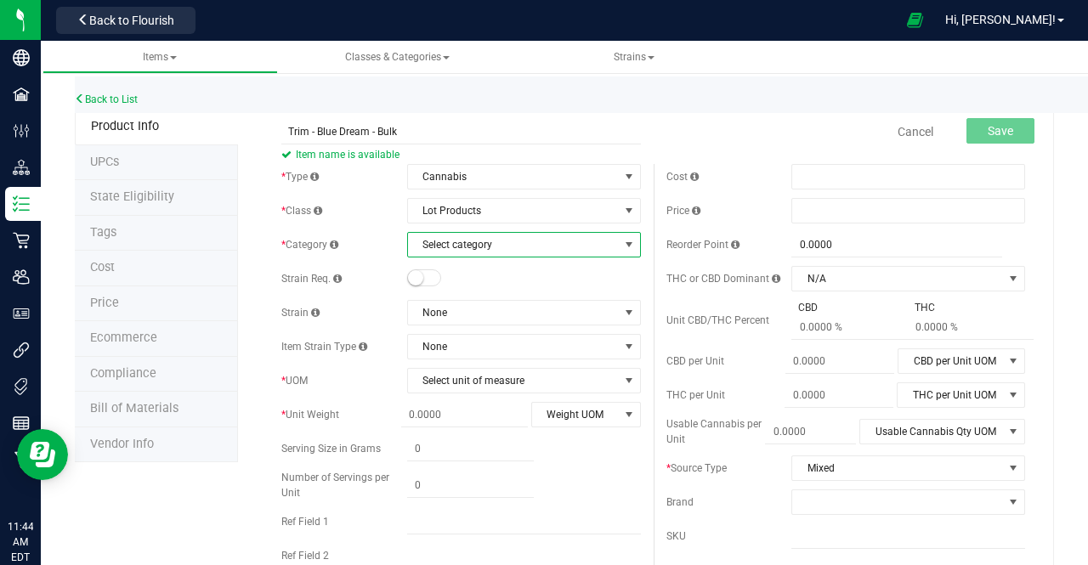
click at [495, 244] on span "Select category" at bounding box center [513, 245] width 211 height 24
click at [447, 322] on li "Other Material Lot" at bounding box center [518, 324] width 229 height 26
click at [441, 378] on span "Select unit of measure" at bounding box center [513, 381] width 211 height 24
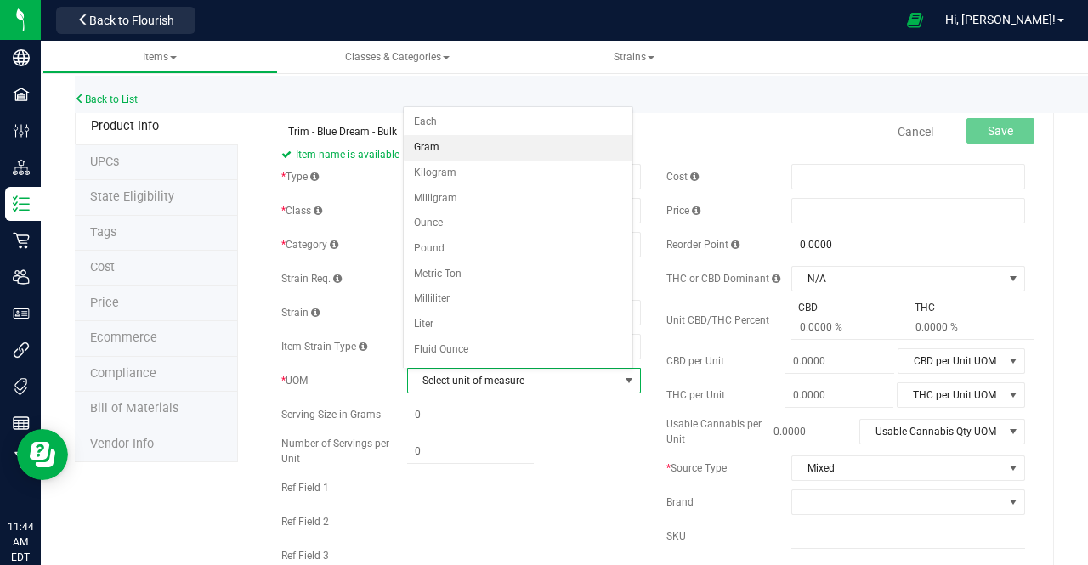
click at [440, 150] on li "Gram" at bounding box center [518, 148] width 229 height 26
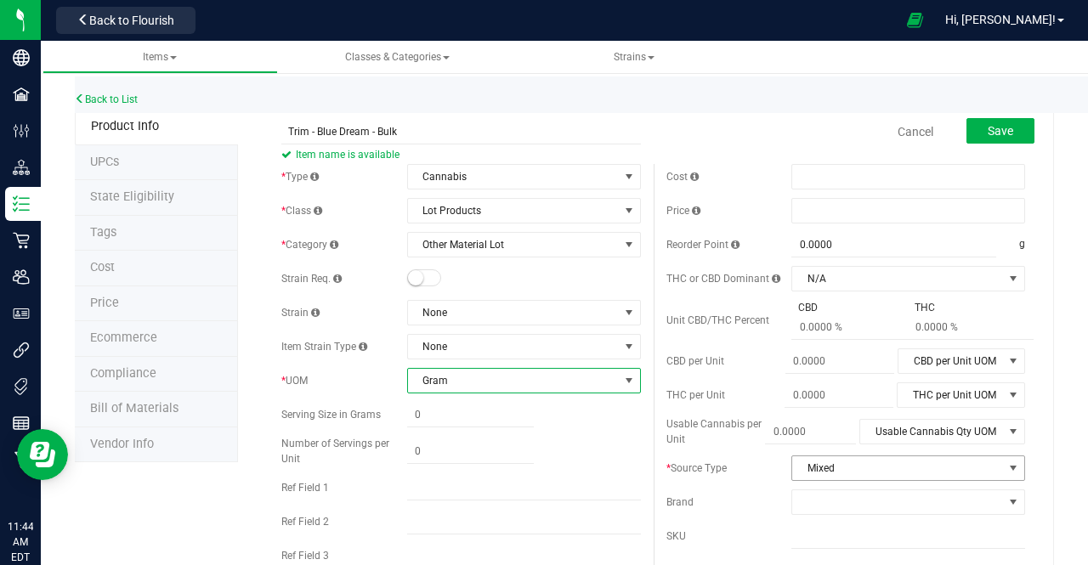
click at [847, 467] on span "Mixed" at bounding box center [897, 468] width 211 height 24
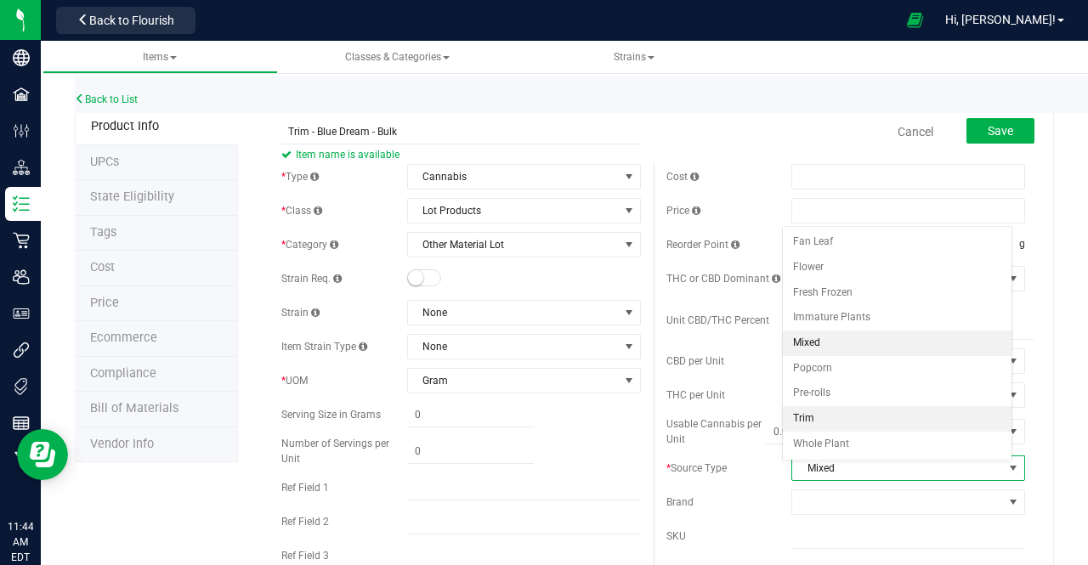
click at [819, 417] on li "Trim" at bounding box center [897, 419] width 229 height 26
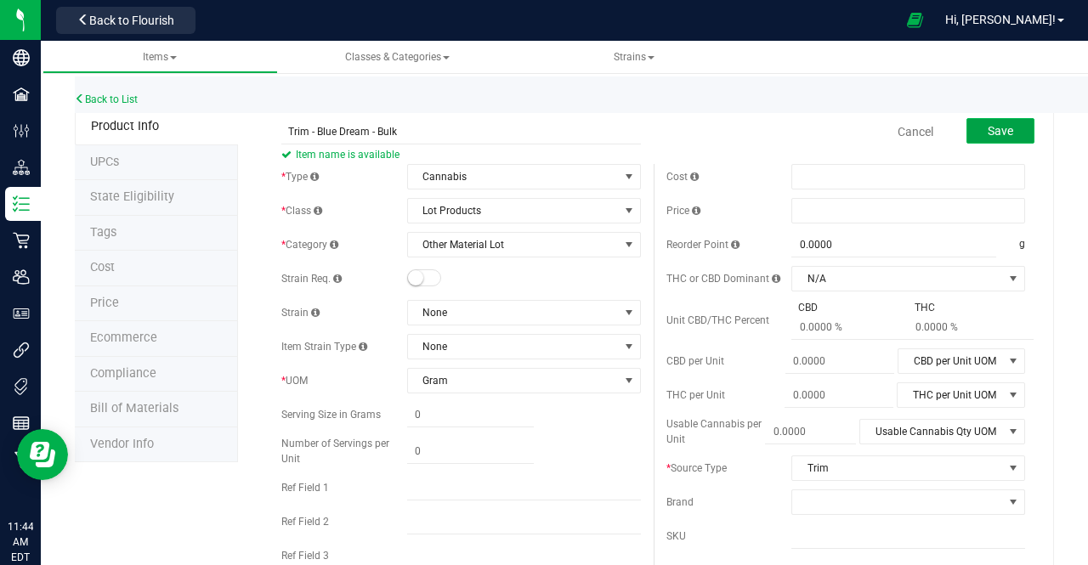
click at [988, 125] on span "Save" at bounding box center [1001, 131] width 26 height 14
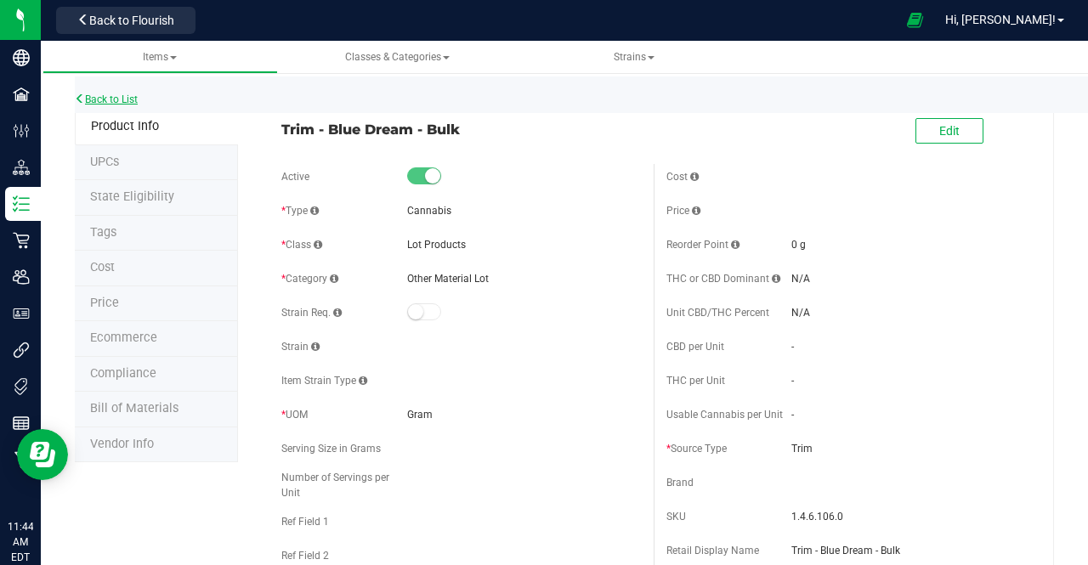
click at [117, 105] on link "Back to List" at bounding box center [106, 100] width 63 height 12
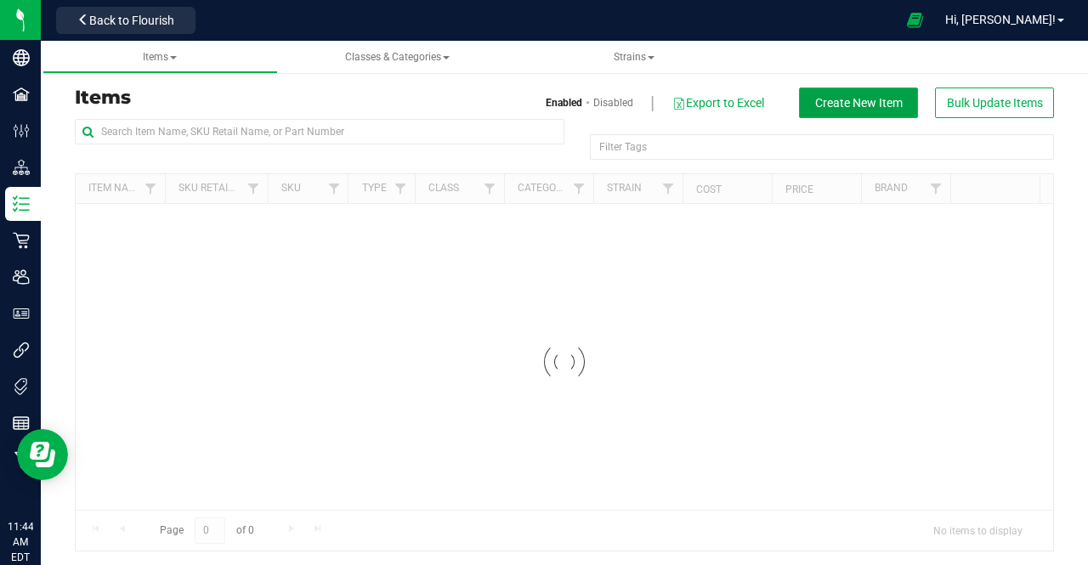
click at [847, 101] on span "Create New Item" at bounding box center [859, 103] width 88 height 14
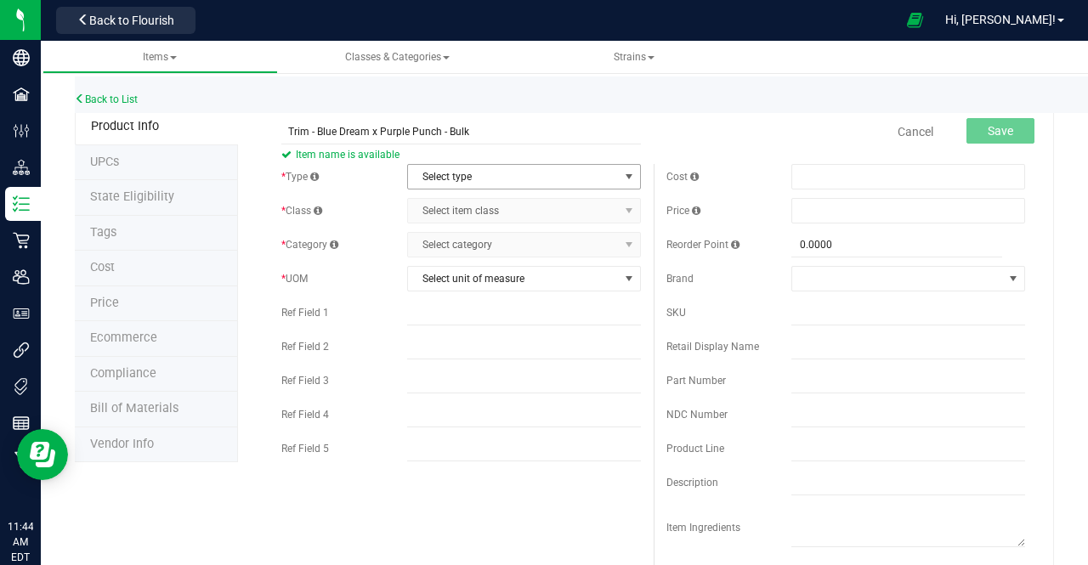
type input "Trim - Blue Dream x Purple Punch - Bulk"
click at [522, 184] on span "Select type" at bounding box center [513, 177] width 211 height 24
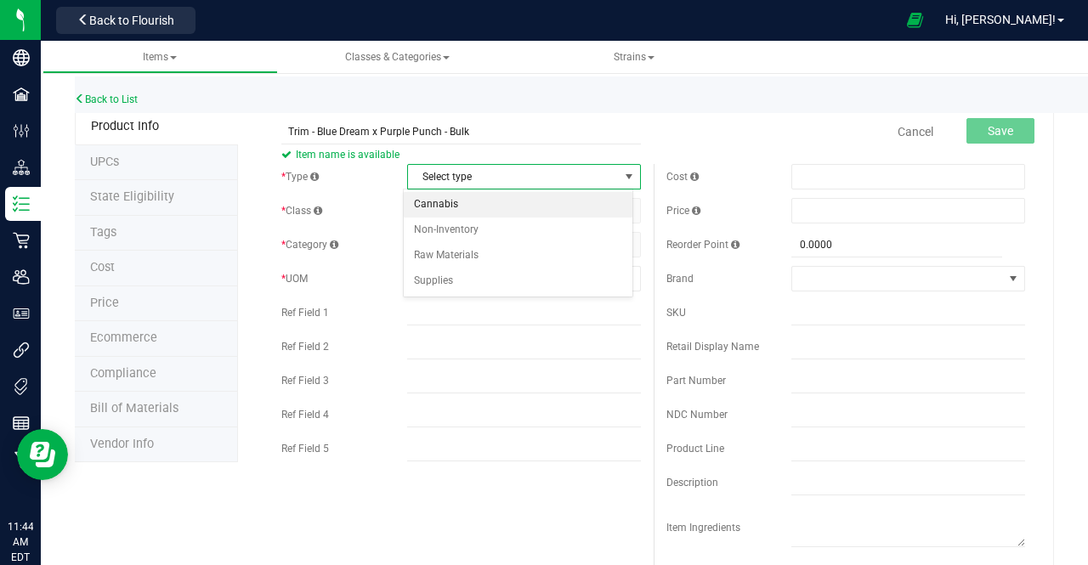
click at [496, 207] on li "Cannabis" at bounding box center [518, 205] width 229 height 26
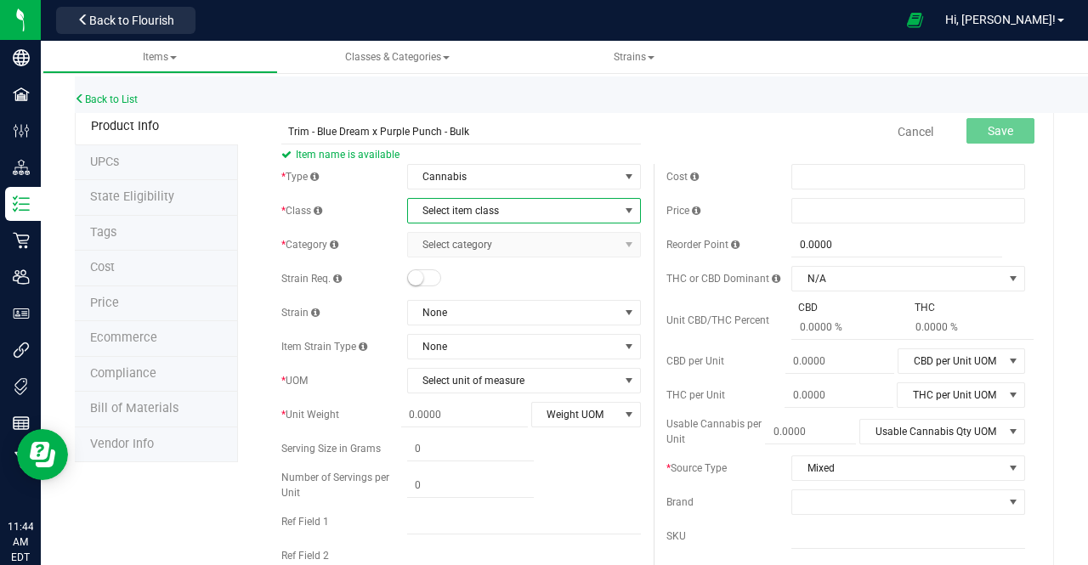
click at [489, 213] on span "Select item class" at bounding box center [513, 211] width 211 height 24
click at [454, 312] on li "Lot Products" at bounding box center [518, 316] width 229 height 26
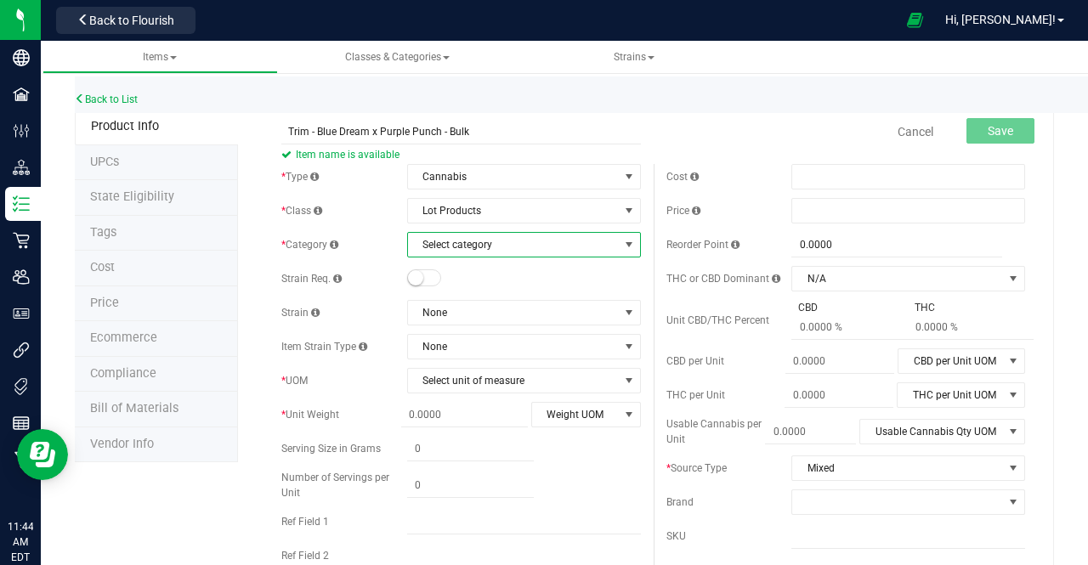
click at [463, 244] on span "Select category" at bounding box center [513, 245] width 211 height 24
click at [434, 318] on li "Other Material Lot" at bounding box center [518, 324] width 229 height 26
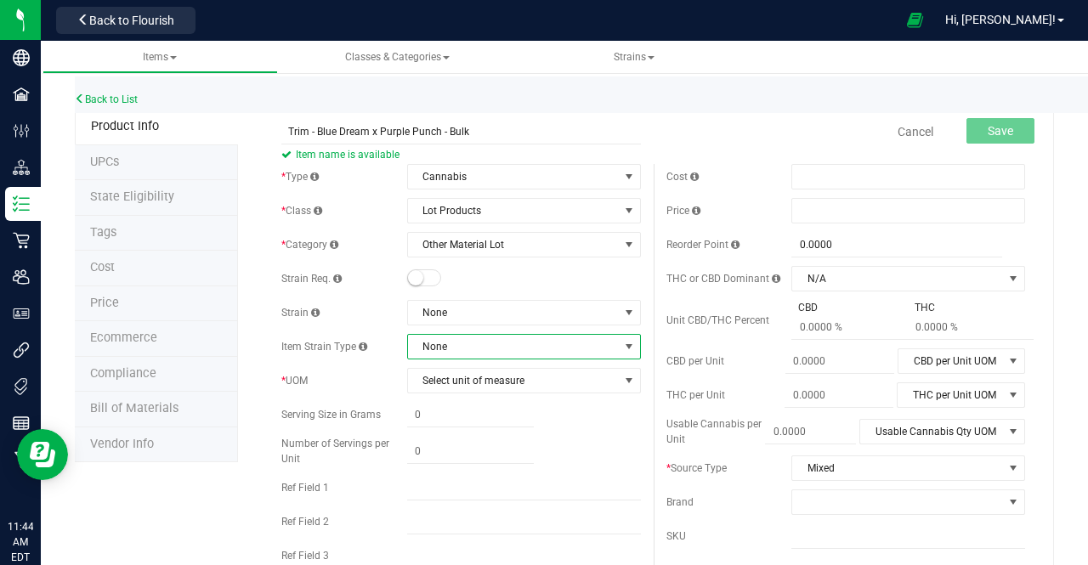
click at [451, 348] on span "None" at bounding box center [513, 347] width 211 height 24
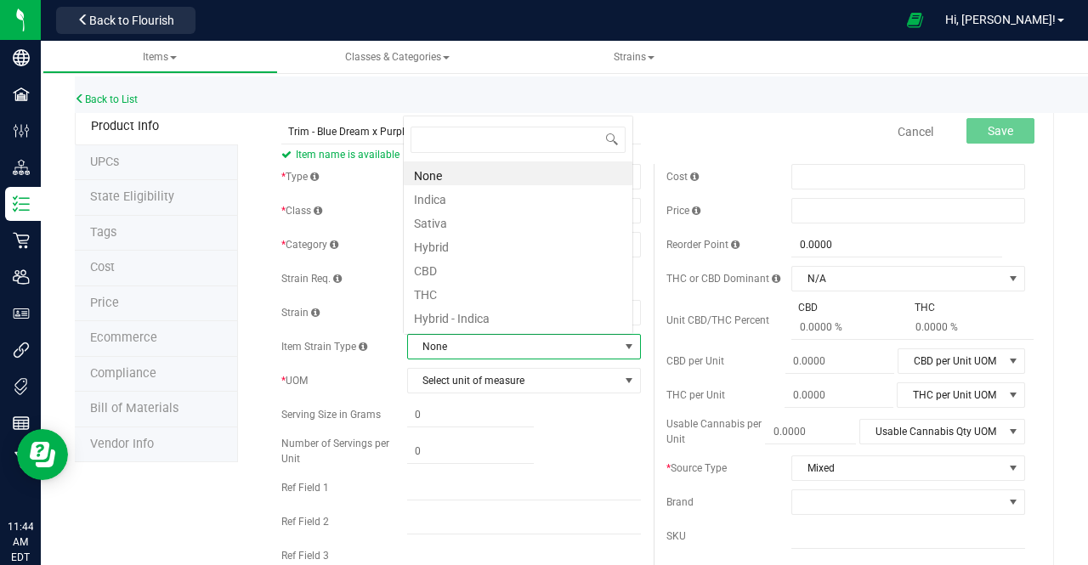
scroll to position [25, 226]
click at [438, 381] on span "Select unit of measure" at bounding box center [513, 381] width 211 height 24
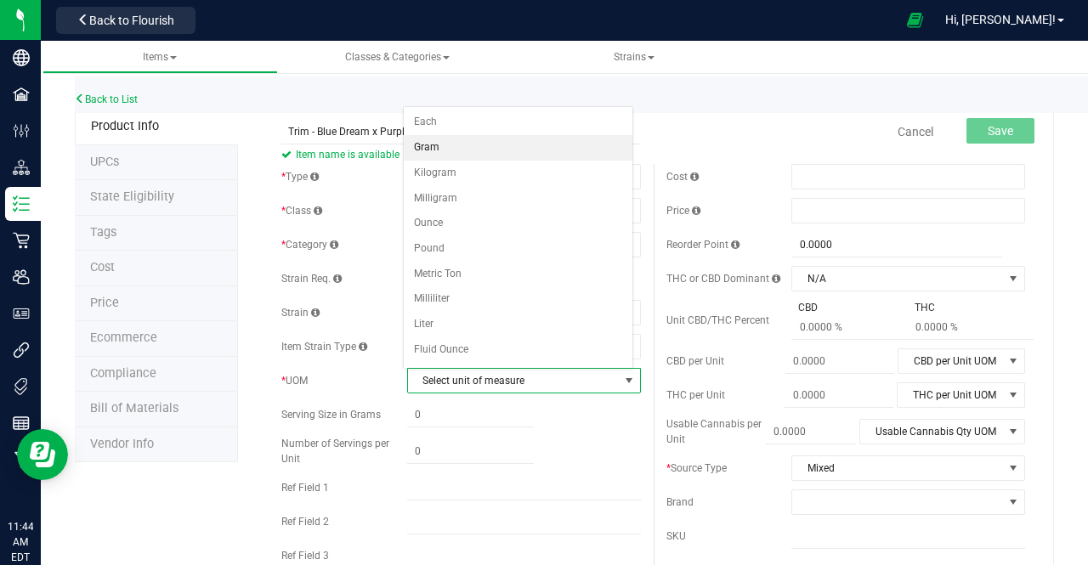
click at [452, 141] on li "Gram" at bounding box center [518, 148] width 229 height 26
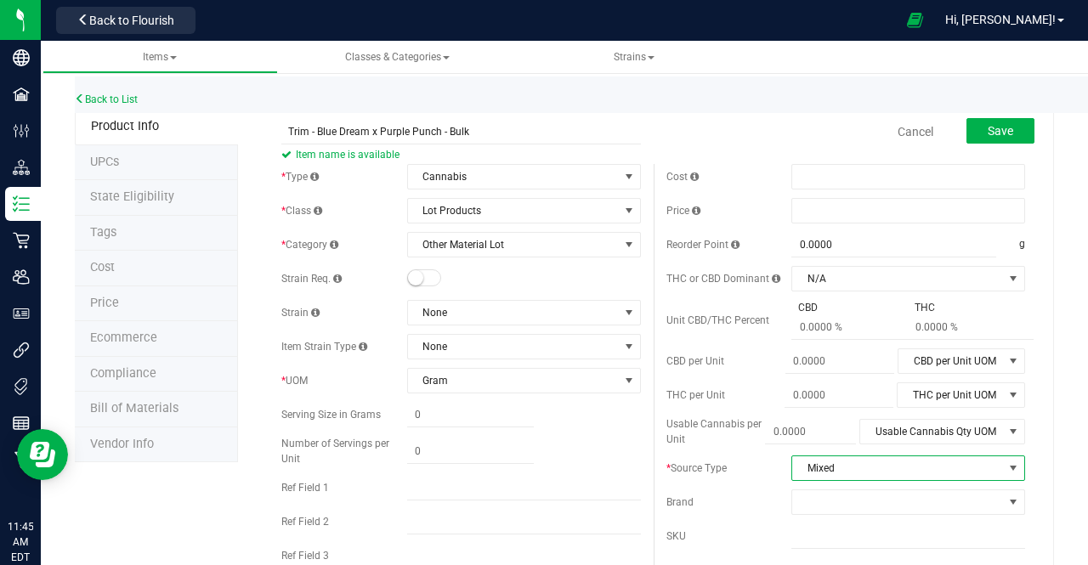
click at [812, 475] on span "Mixed" at bounding box center [897, 468] width 211 height 24
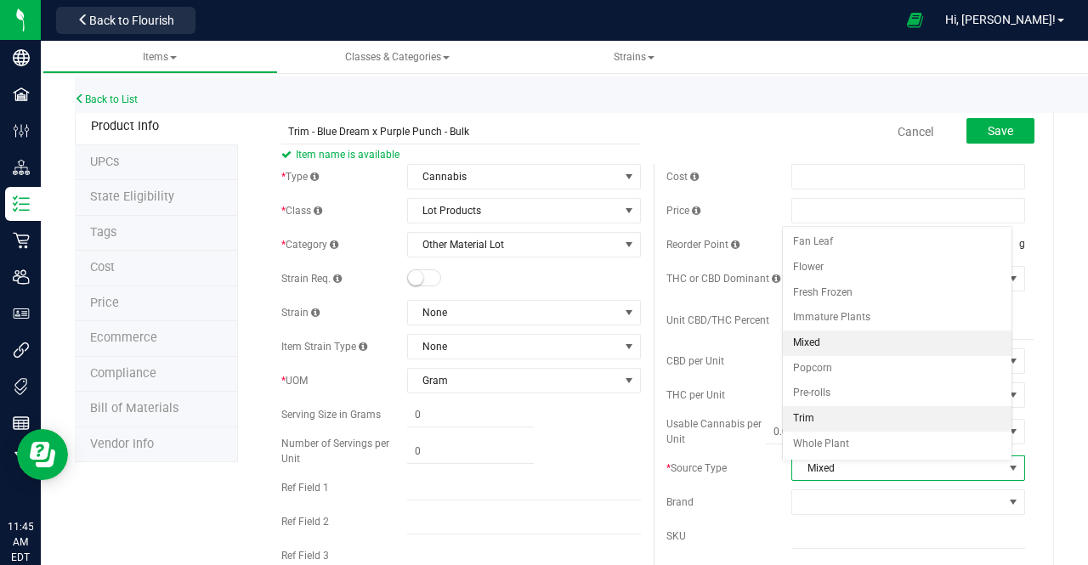
click at [797, 417] on li "Trim" at bounding box center [897, 419] width 229 height 26
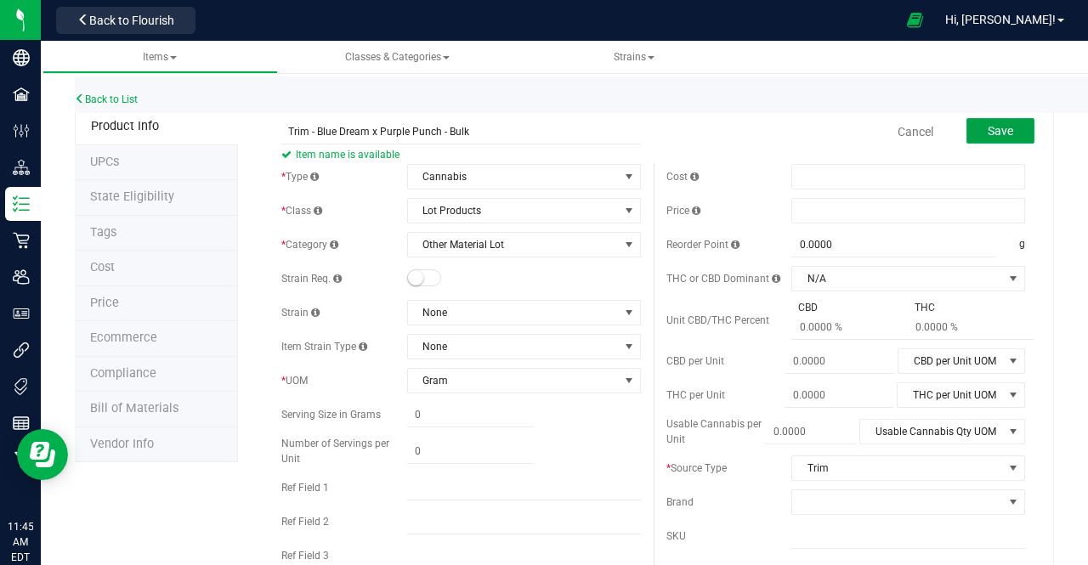
click at [988, 130] on span "Save" at bounding box center [1001, 131] width 26 height 14
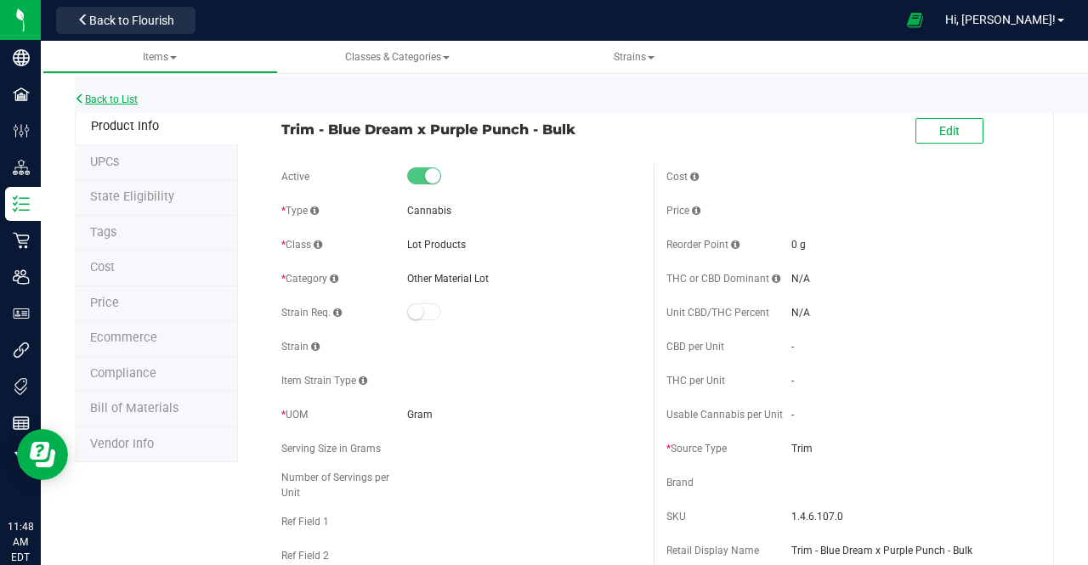
click at [126, 100] on link "Back to List" at bounding box center [106, 100] width 63 height 12
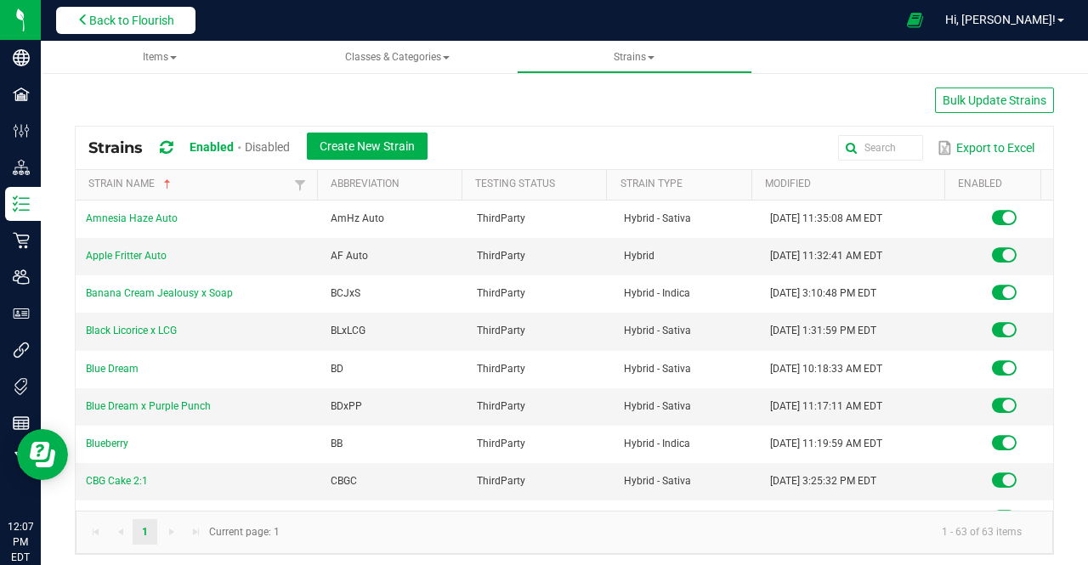
click at [162, 30] on button "Back to Flourish" at bounding box center [125, 20] width 139 height 27
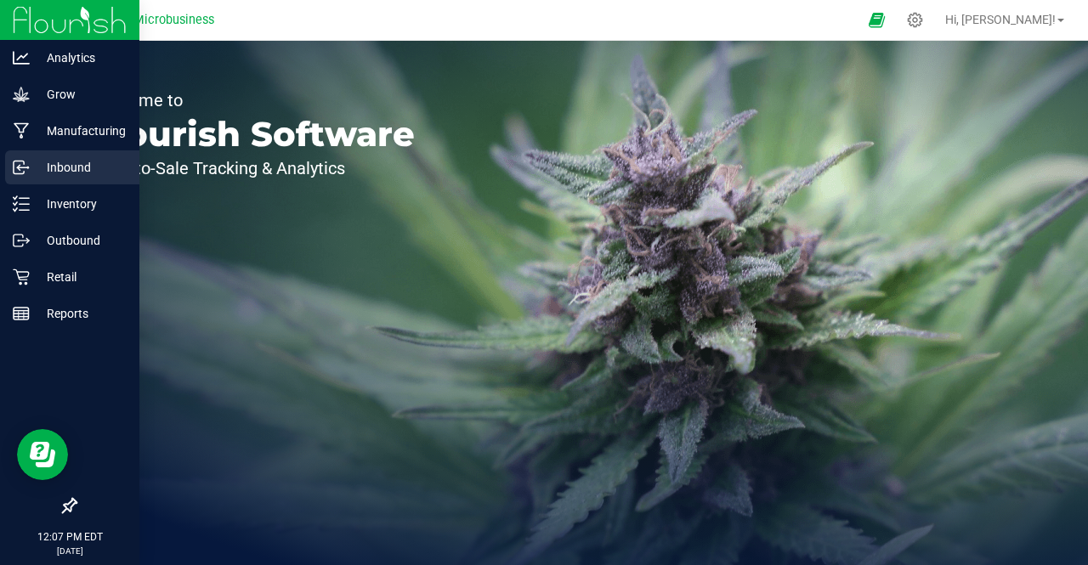
click at [43, 185] on link "Inbound" at bounding box center [69, 168] width 139 height 37
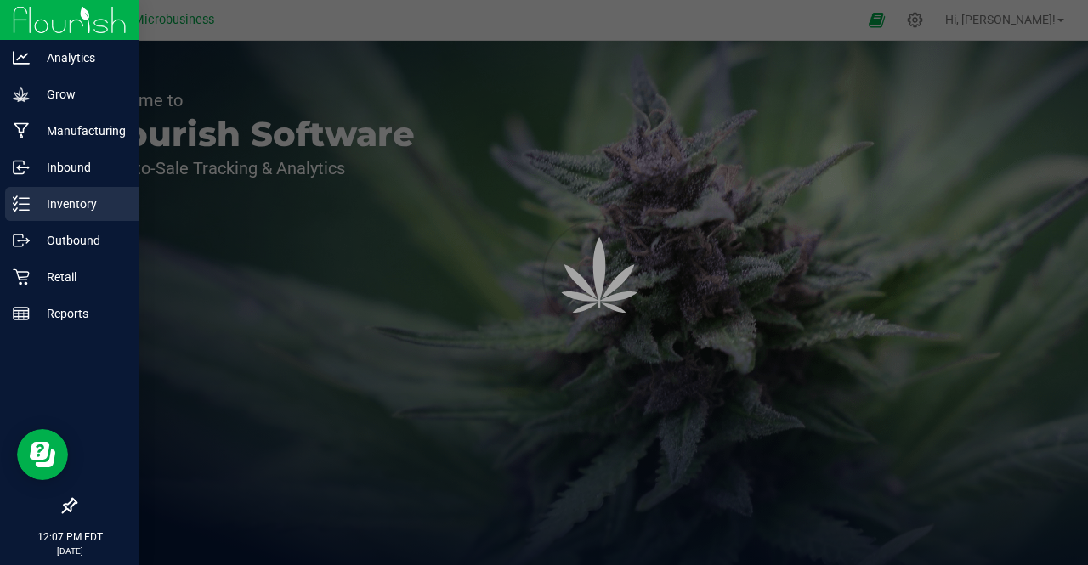
click at [46, 208] on p "Inventory" at bounding box center [81, 204] width 102 height 20
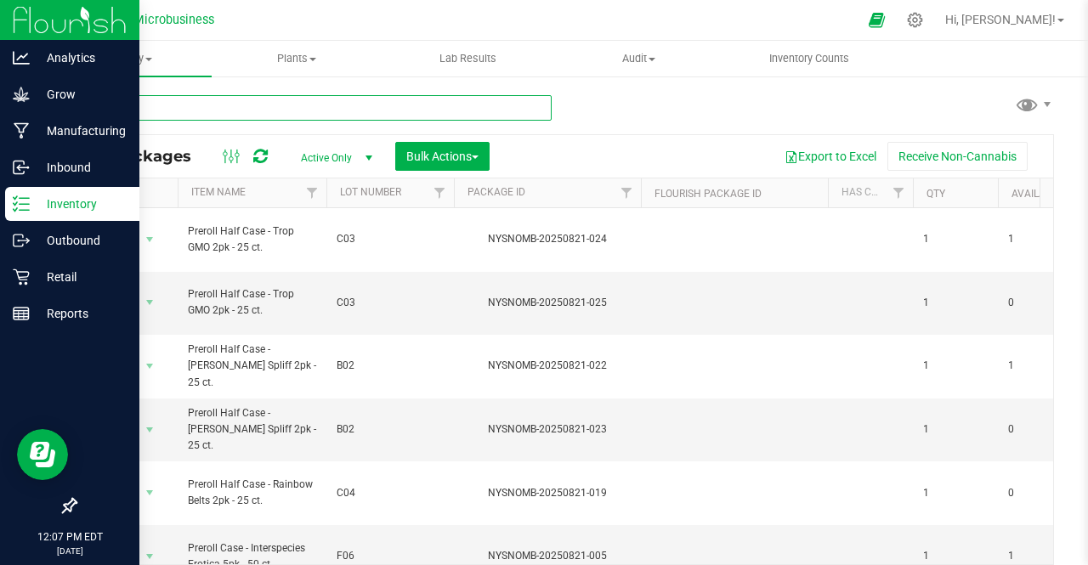
drag, startPoint x: 246, startPoint y: 68, endPoint x: 218, endPoint y: 111, distance: 50.9
click at [218, 111] on input "text" at bounding box center [313, 108] width 477 height 26
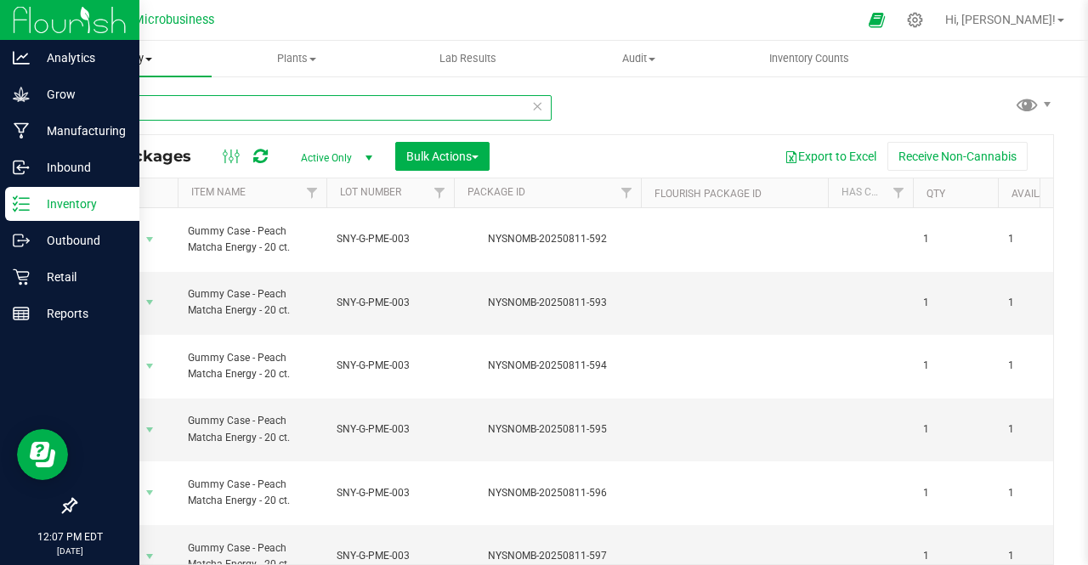
type input "gummy"
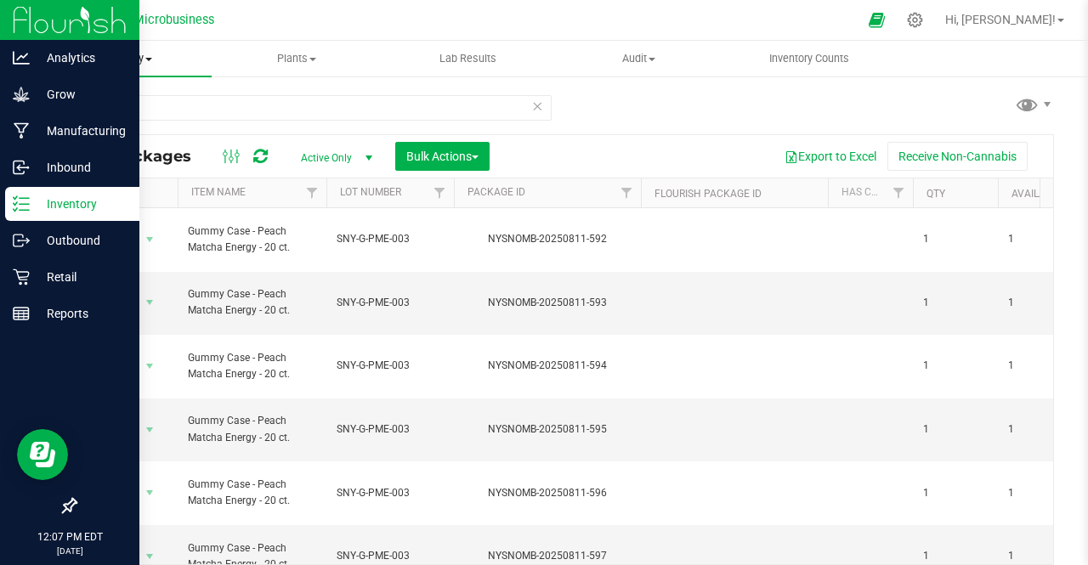
click at [122, 53] on span "Inventory" at bounding box center [126, 58] width 171 height 15
click at [104, 122] on span "All inventory" at bounding box center [98, 123] width 115 height 14
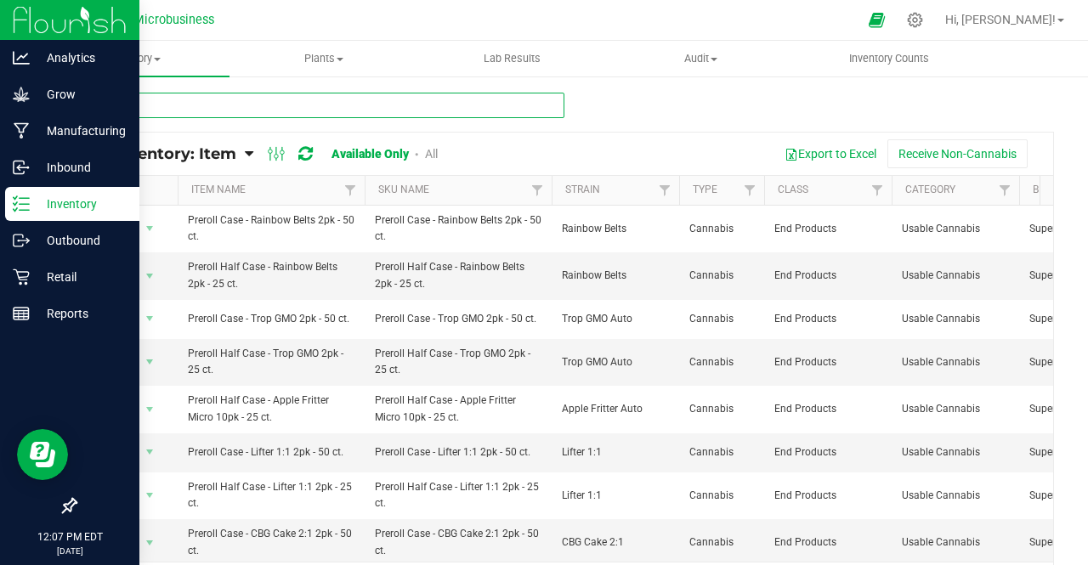
click at [185, 99] on input "text" at bounding box center [320, 106] width 490 height 26
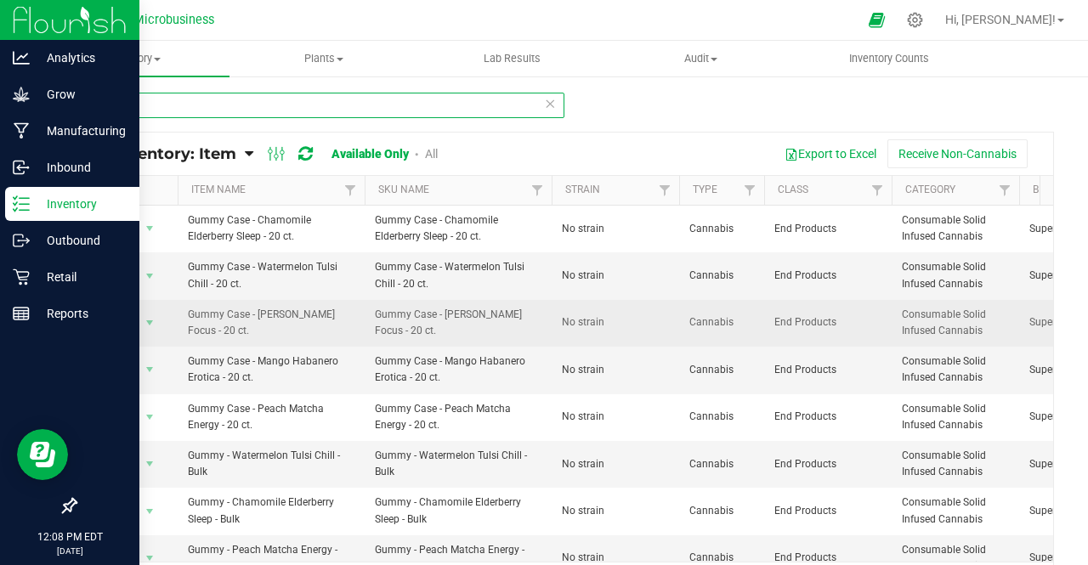
scroll to position [0, 417]
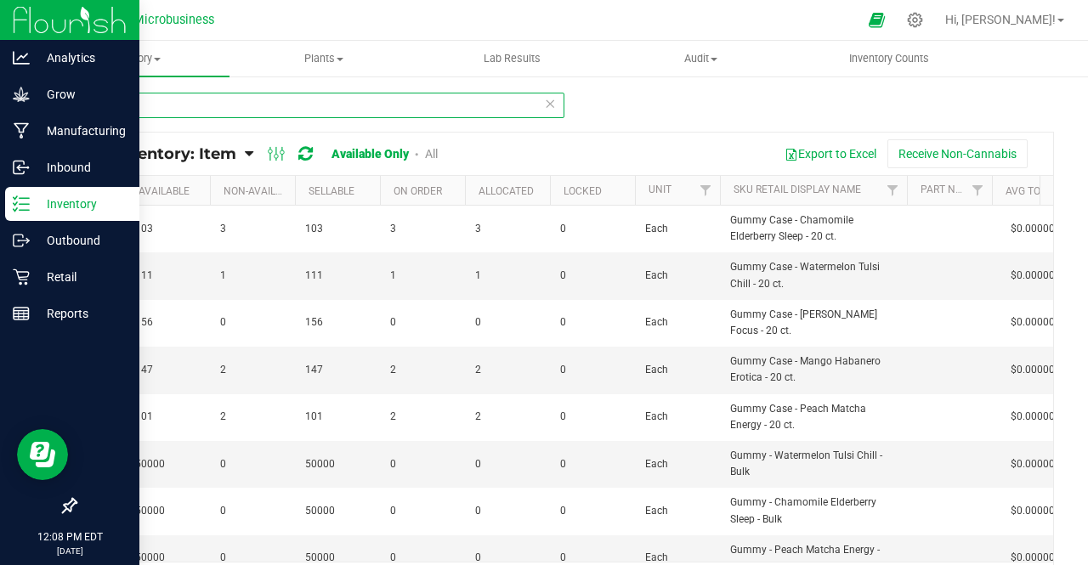
type input "gummy"
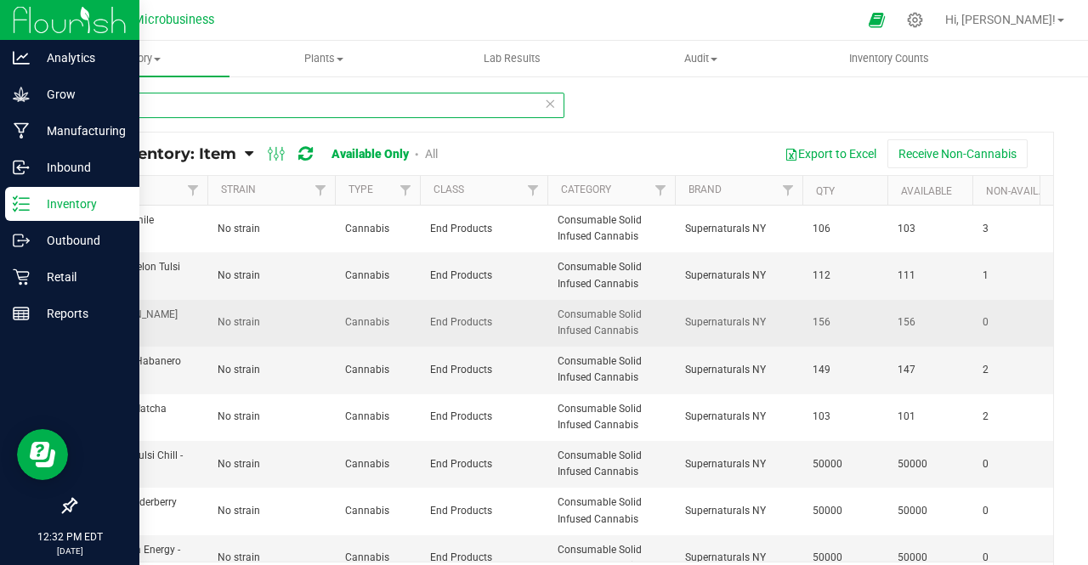
scroll to position [0, 0]
